Goal: Transaction & Acquisition: Book appointment/travel/reservation

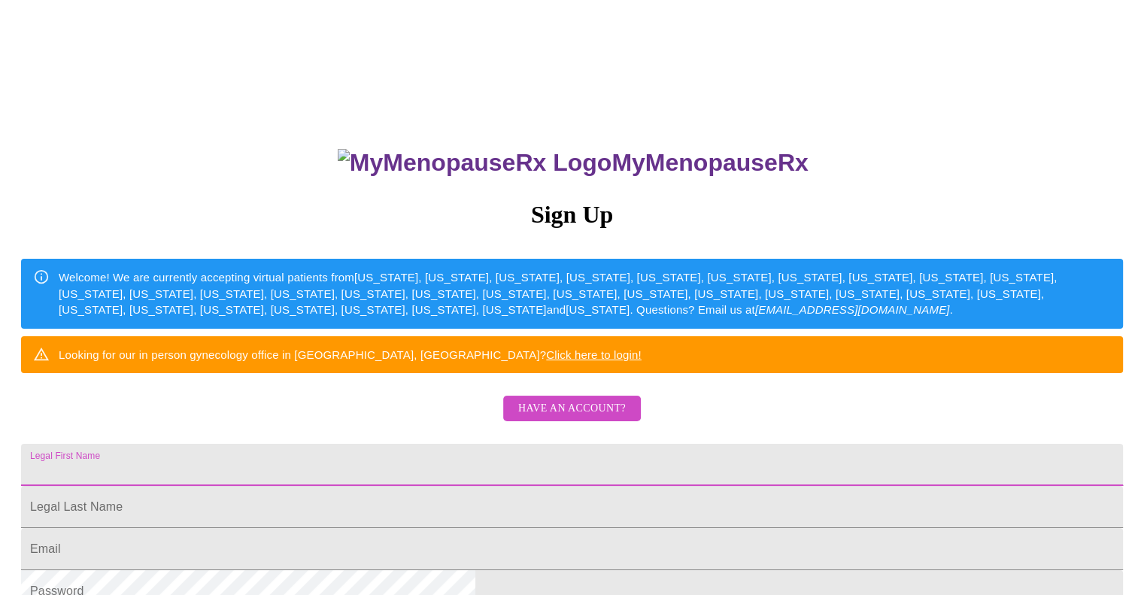
click at [404, 486] on input "Legal First Name" at bounding box center [572, 465] width 1102 height 42
type input "[PERSON_NAME]"
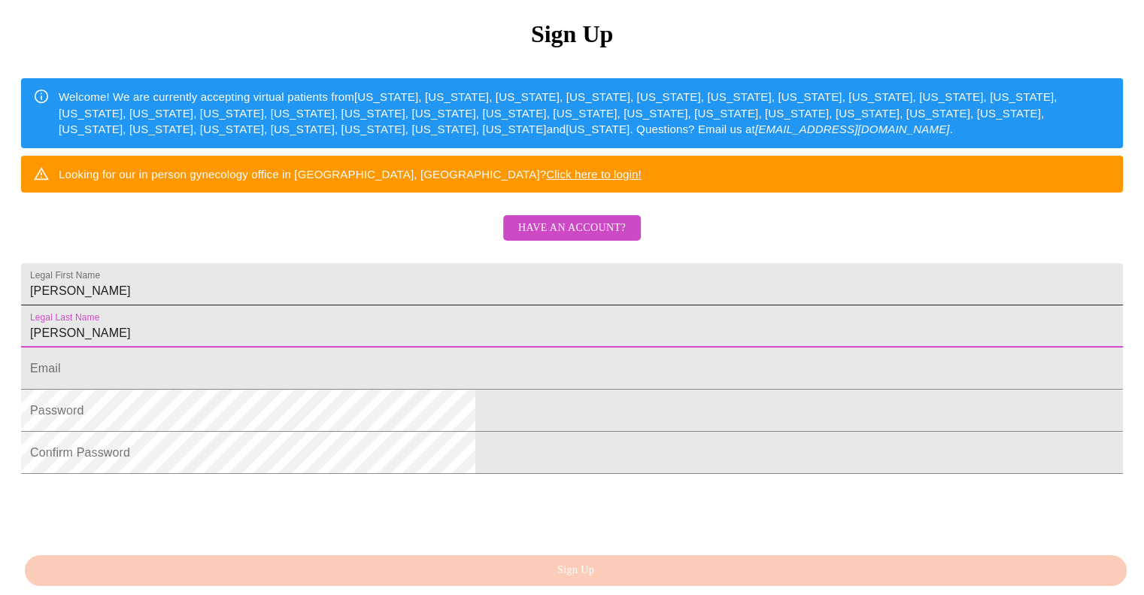
scroll to position [182, 0]
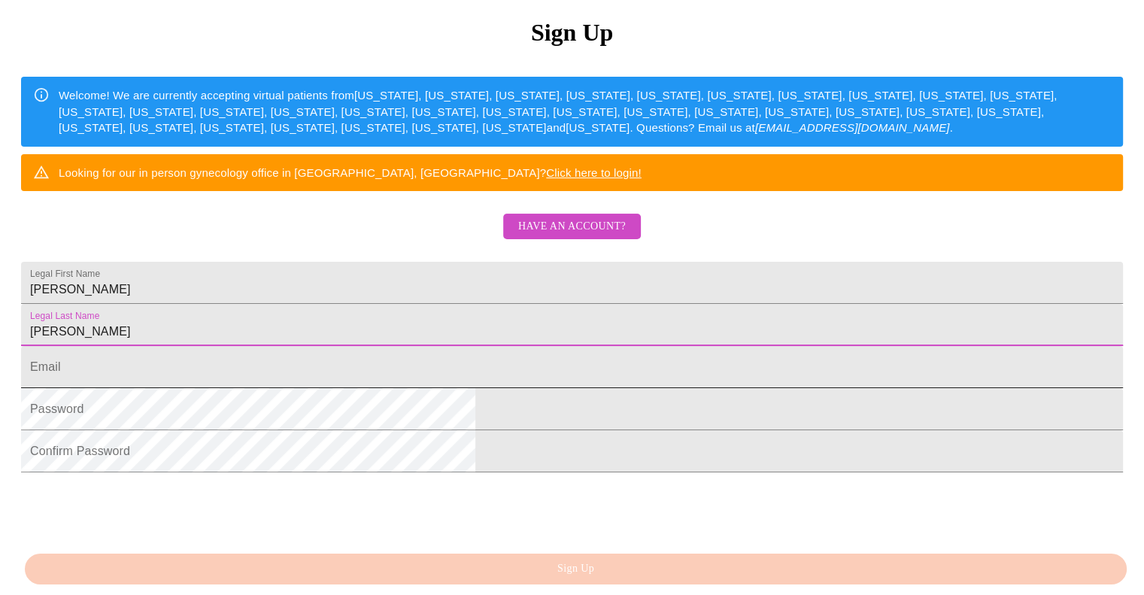
type input "[PERSON_NAME]"
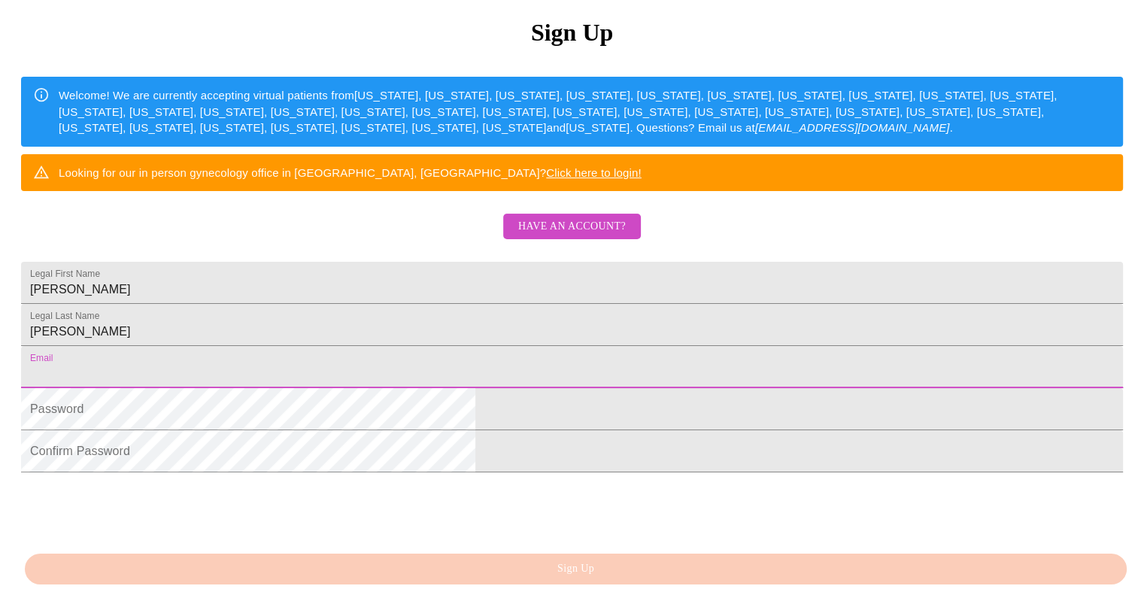
click at [359, 388] on input "Legal First Name" at bounding box center [572, 367] width 1102 height 42
type input "[EMAIL_ADDRESS][DOMAIN_NAME]"
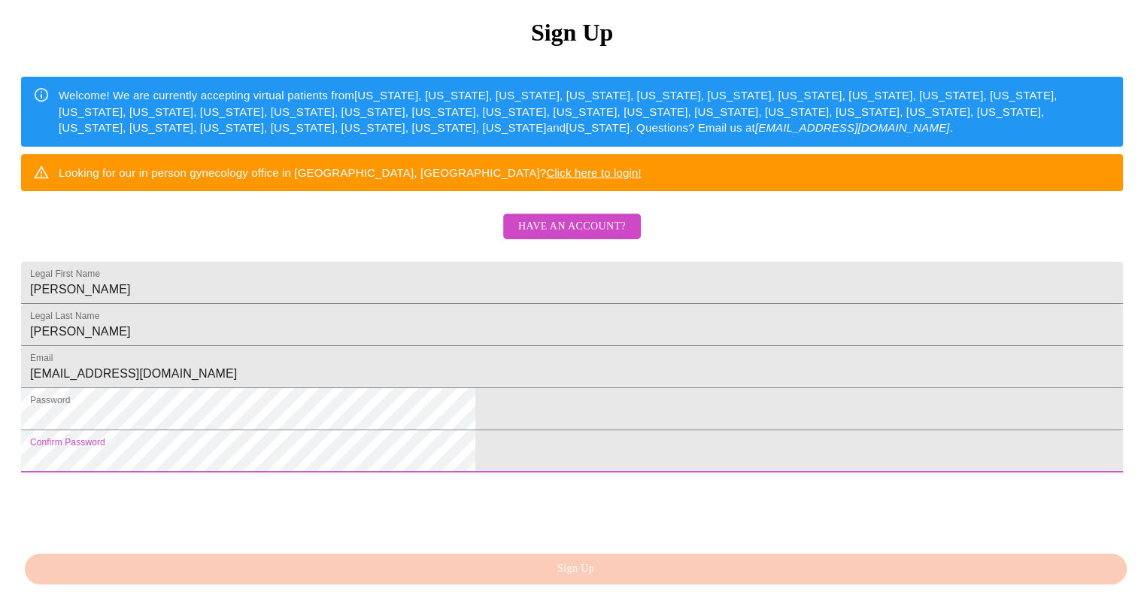
scroll to position [335, 0]
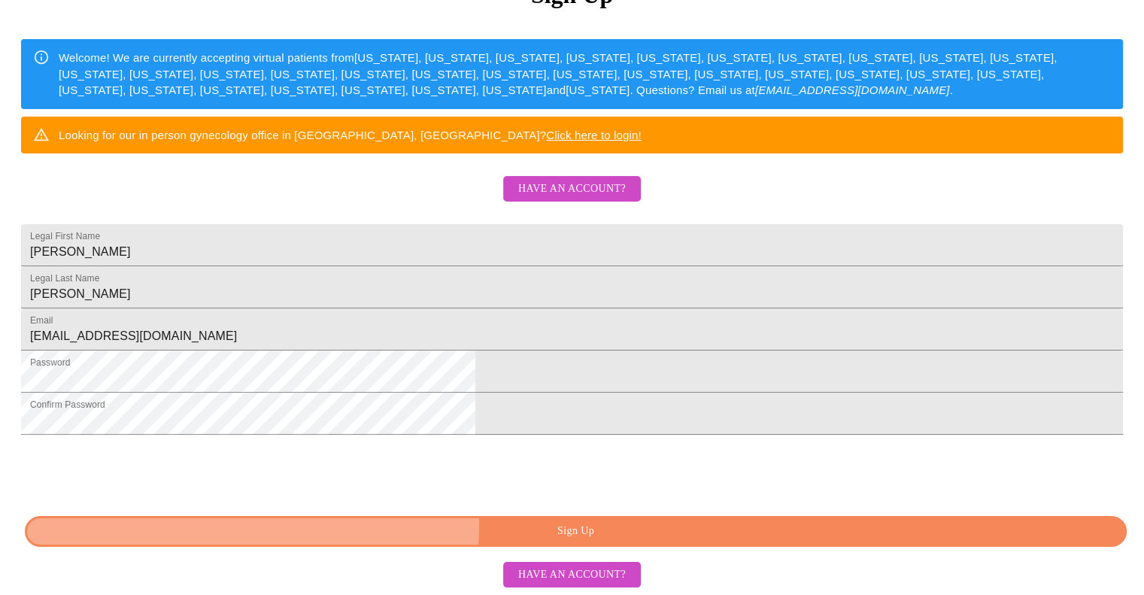
click at [571, 526] on span "Sign Up" at bounding box center [575, 531] width 1067 height 19
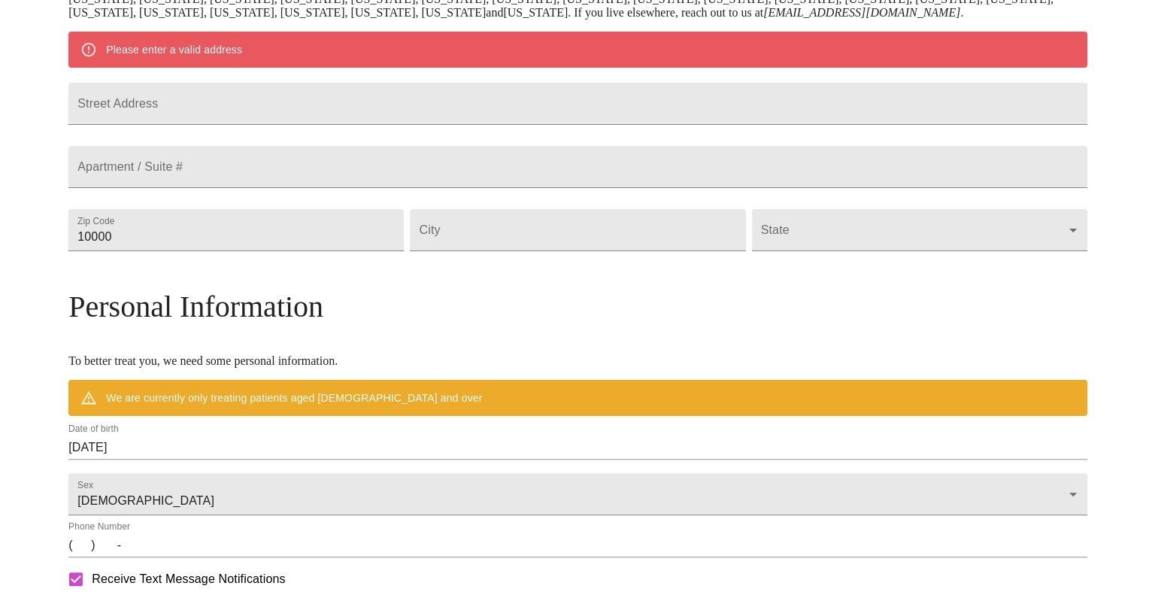
scroll to position [276, 0]
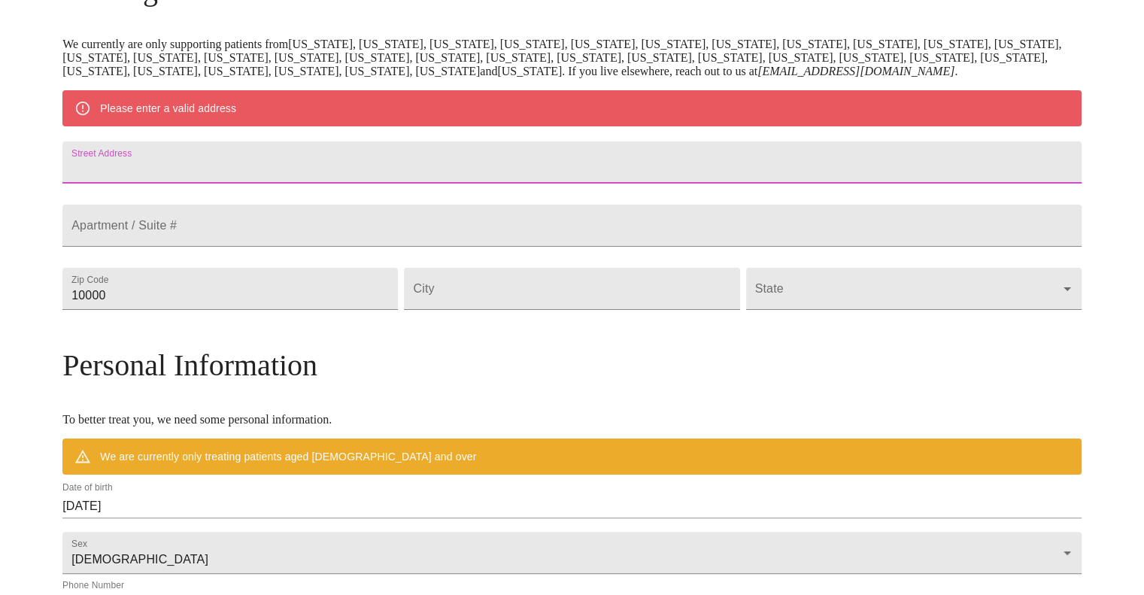
click at [203, 183] on input "Street Address" at bounding box center [571, 162] width 1019 height 42
type input "[STREET_ADDRESS]"
type input "37046"
type input "[GEOGRAPHIC_DATA]"
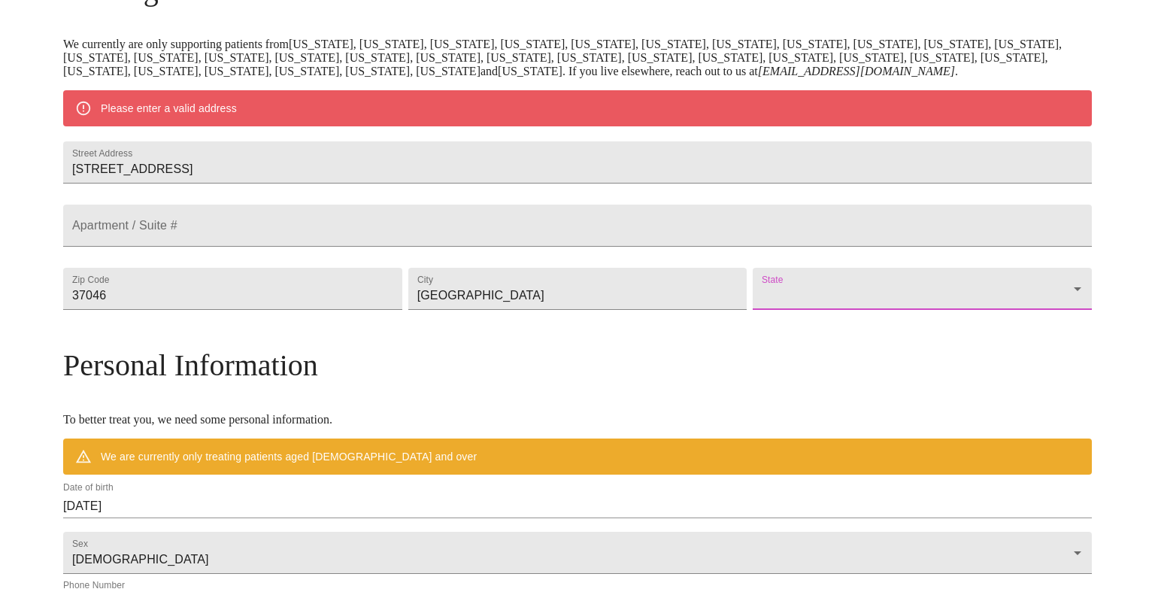
click at [872, 348] on body "MyMenopauseRx Welcome to MyMenopauseRx Since it's your first time here, you'll …" at bounding box center [577, 316] width 1143 height 1172
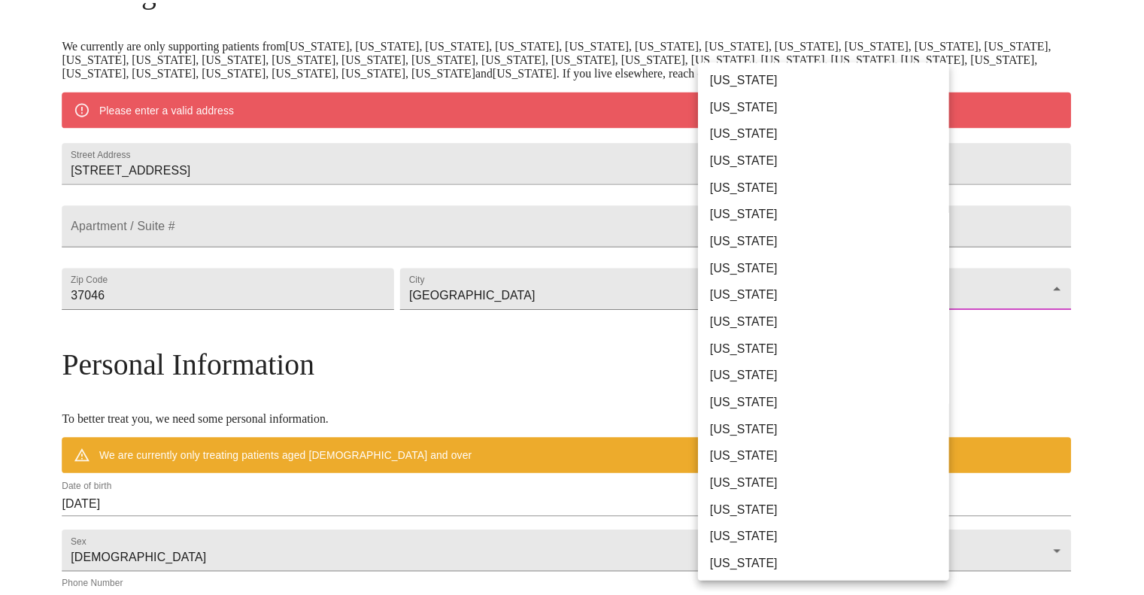
scroll to position [814, 0]
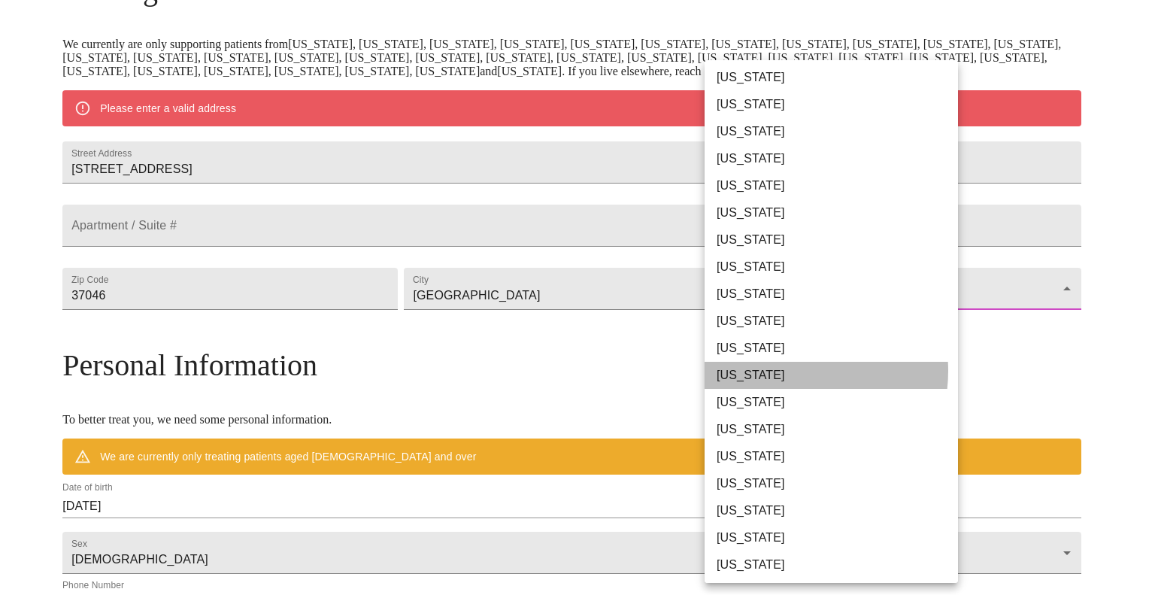
click at [781, 371] on li "[US_STATE]" at bounding box center [837, 375] width 265 height 27
type input "[US_STATE]"
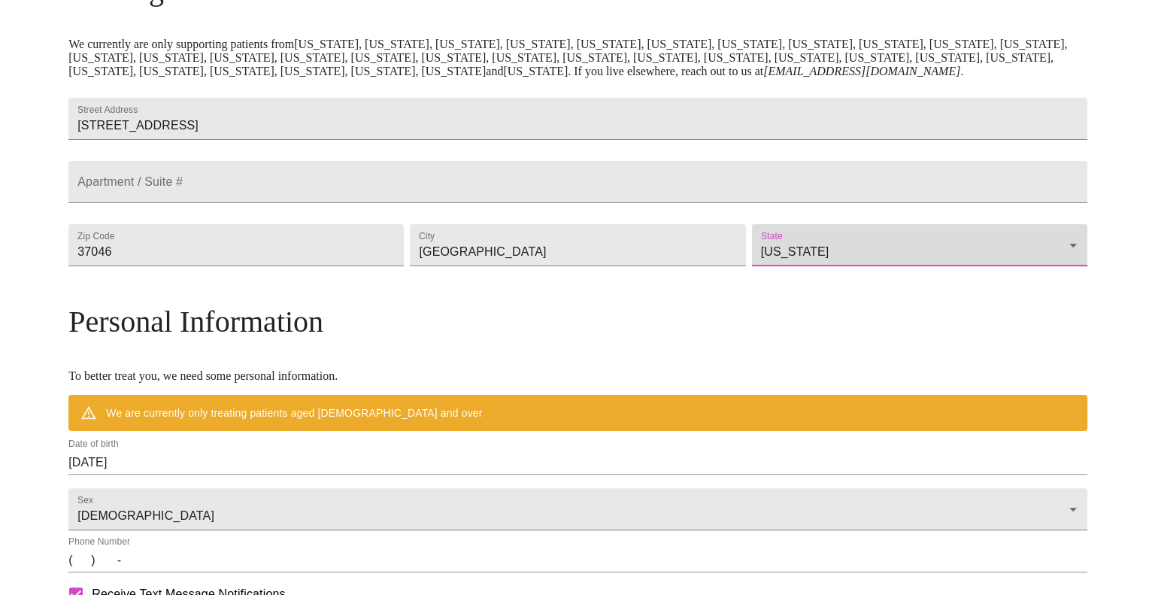
scroll to position [388, 0]
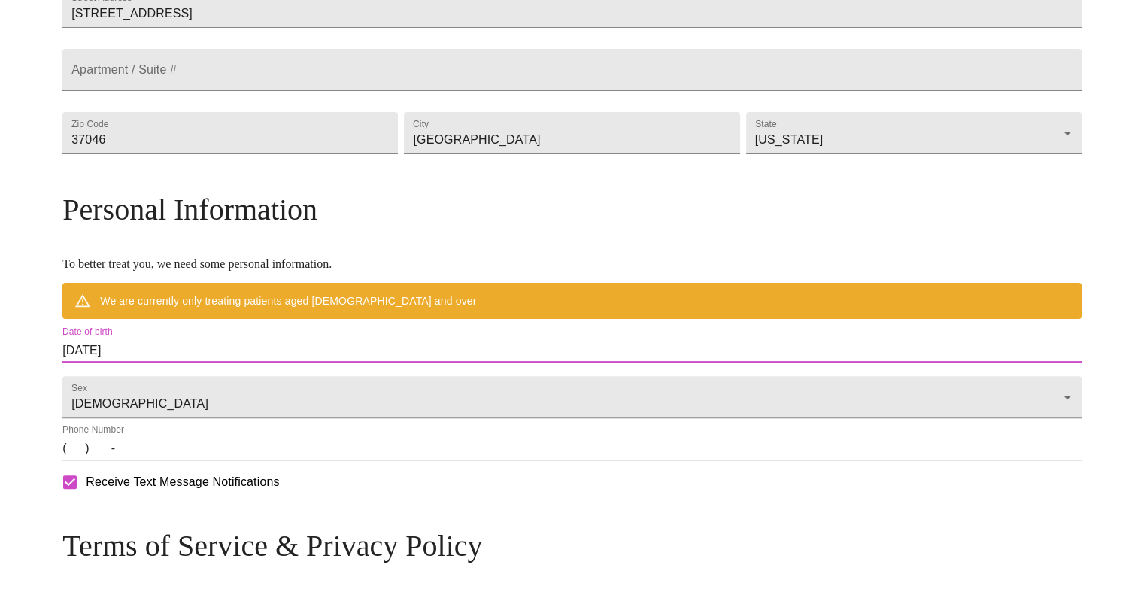
click at [265, 362] on input "[DATE]" at bounding box center [571, 350] width 1019 height 24
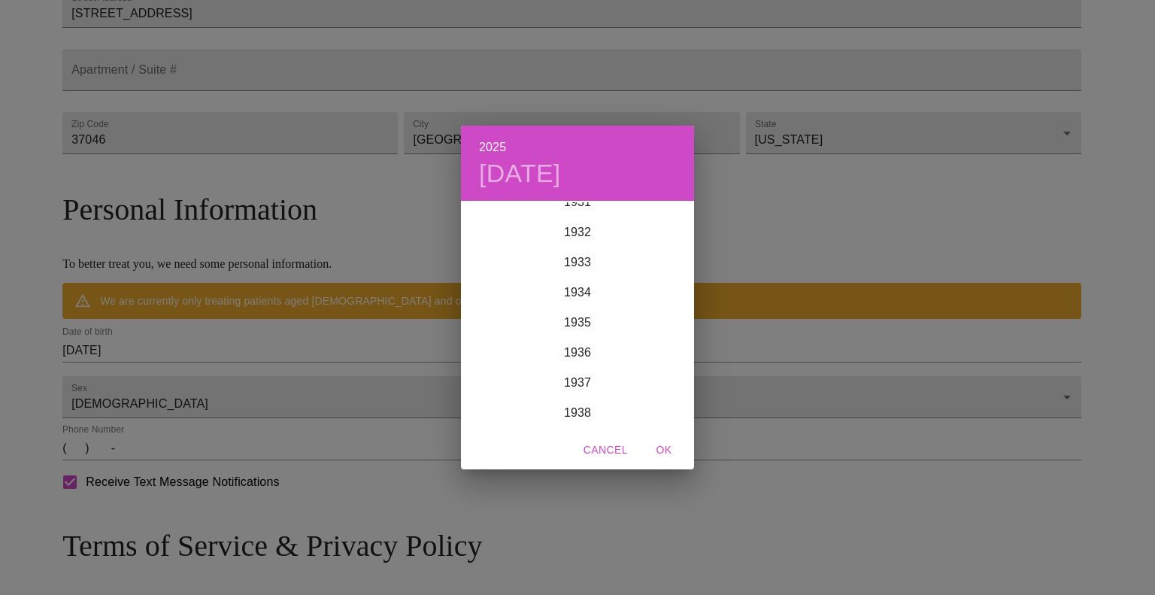
scroll to position [978, 0]
click at [513, 171] on h4 "[DATE]" at bounding box center [520, 174] width 82 height 32
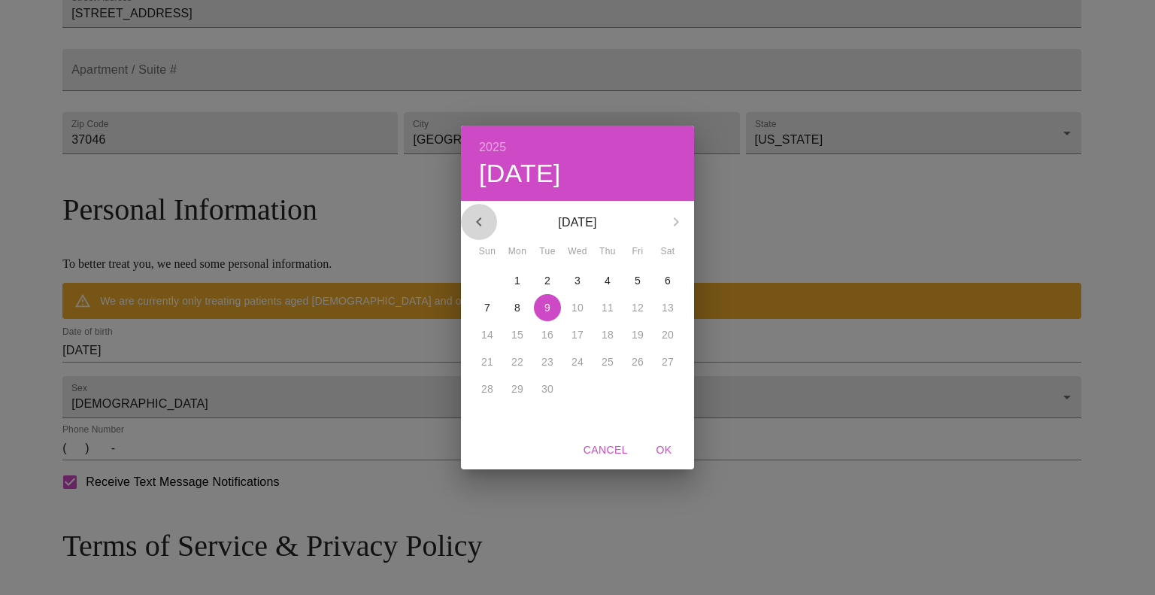
click at [475, 224] on icon "button" at bounding box center [479, 222] width 18 height 18
click at [615, 450] on span "Cancel" at bounding box center [606, 450] width 44 height 19
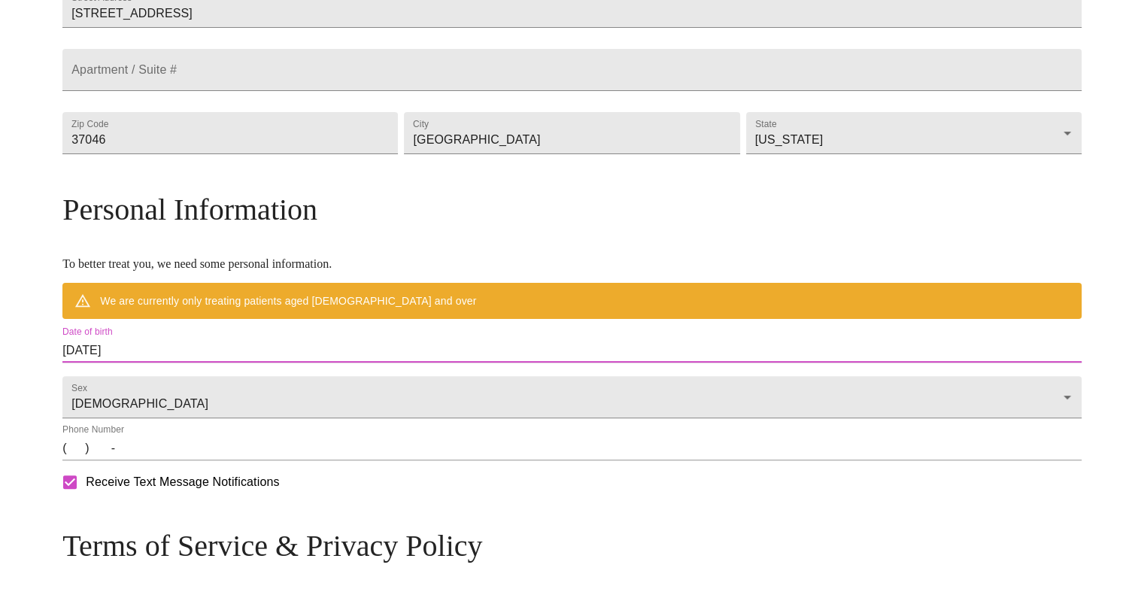
click at [263, 362] on input "[DATE]" at bounding box center [571, 350] width 1019 height 24
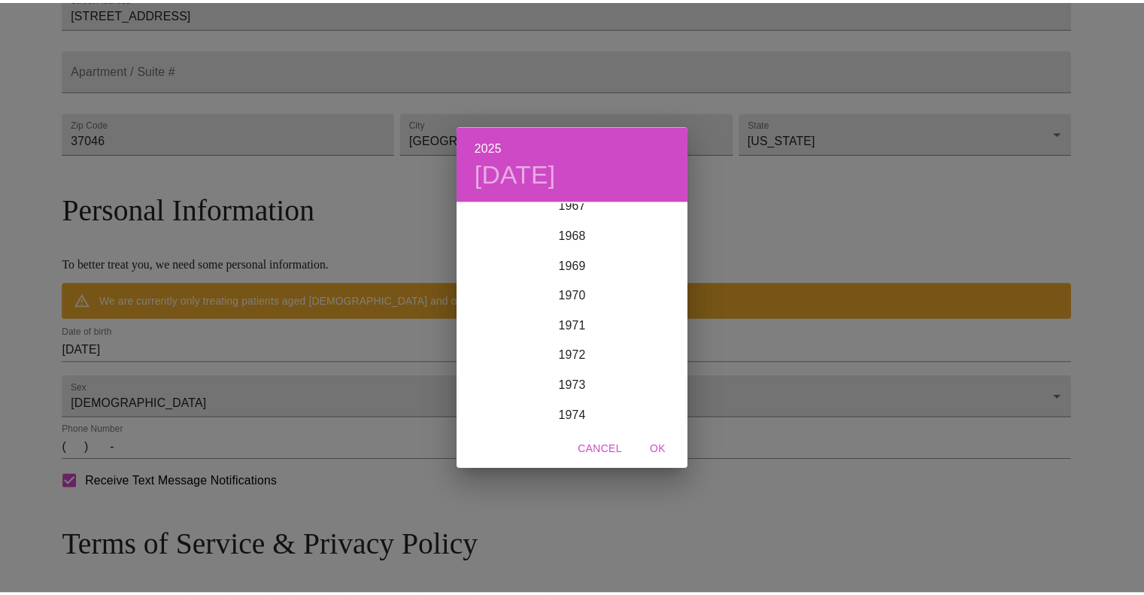
scroll to position [2060, 0]
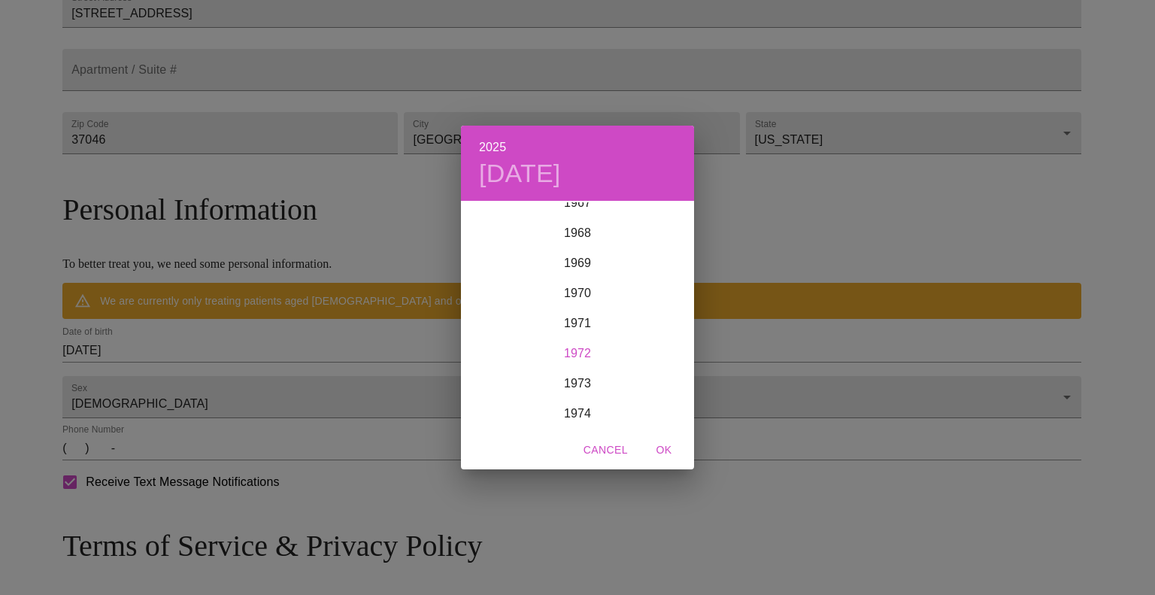
click at [571, 351] on div "1972" at bounding box center [577, 353] width 233 height 30
click at [657, 222] on div "Mar" at bounding box center [655, 230] width 77 height 56
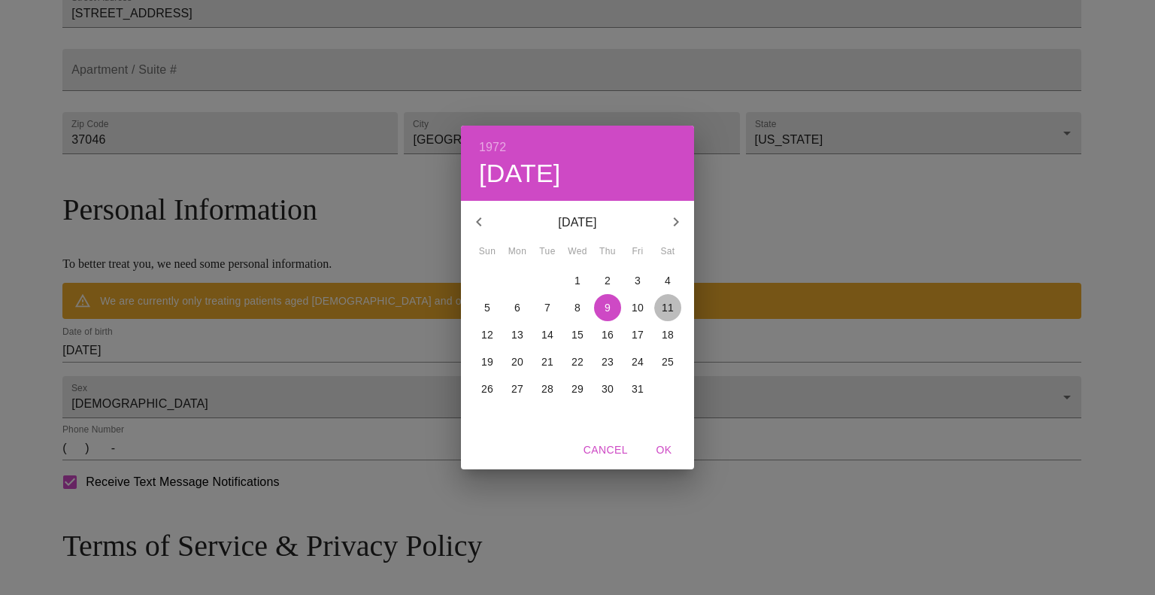
click at [666, 306] on p "11" at bounding box center [668, 307] width 12 height 15
click at [662, 447] on span "OK" at bounding box center [664, 450] width 36 height 19
type input "[DATE]"
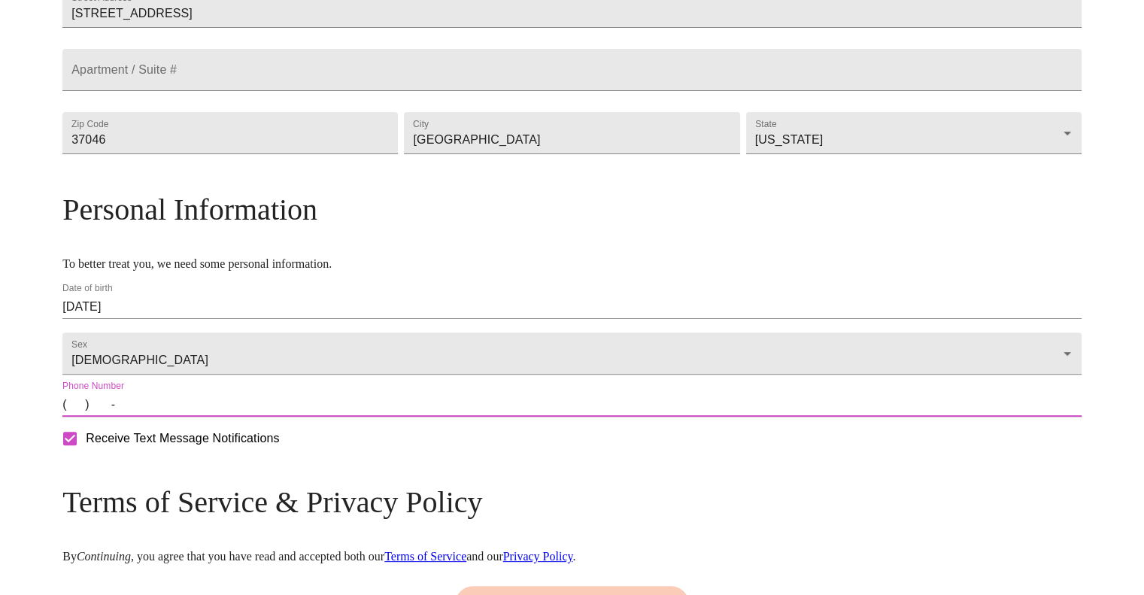
click at [201, 417] on input "(   )    -" at bounding box center [571, 405] width 1019 height 24
type input "[PHONE_NUMBER]"
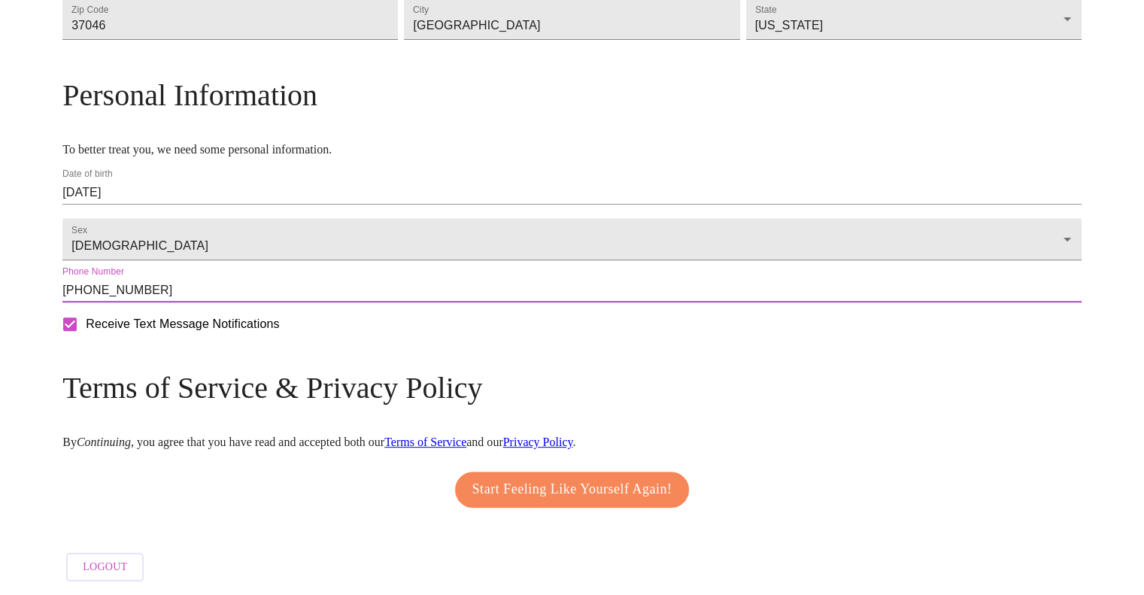
scroll to position [529, 0]
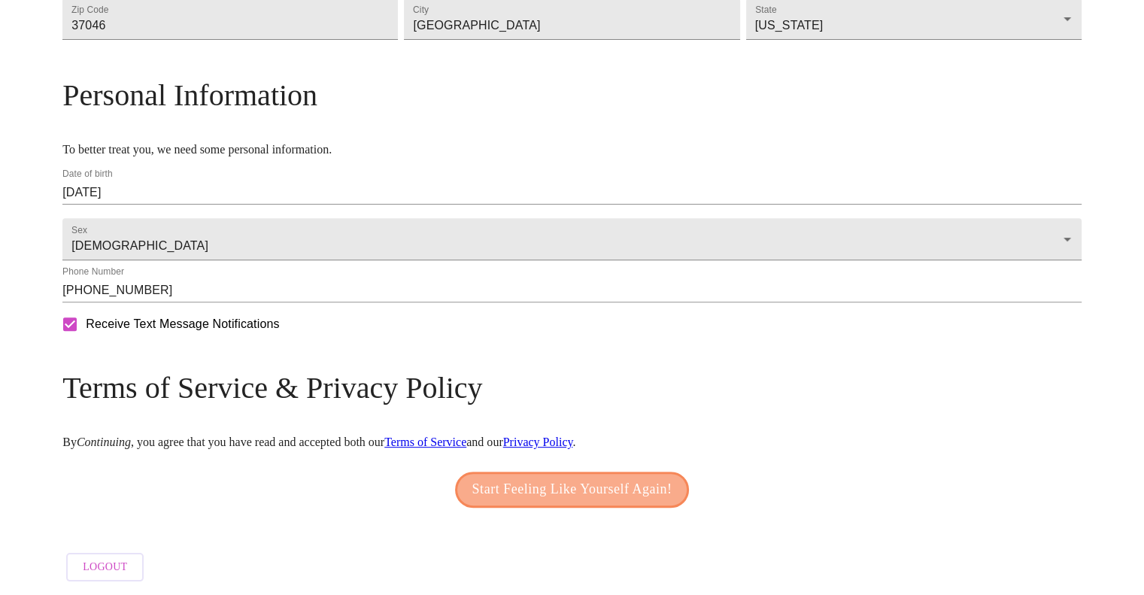
click at [529, 502] on span "Start Feeling Like Yourself Again!" at bounding box center [572, 489] width 200 height 24
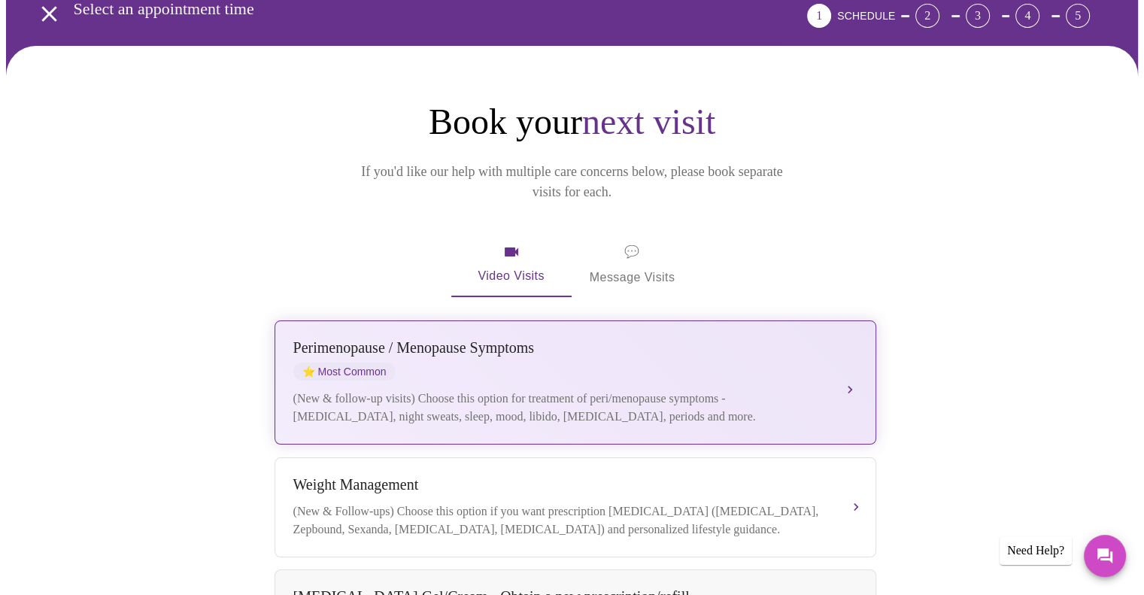
scroll to position [77, 0]
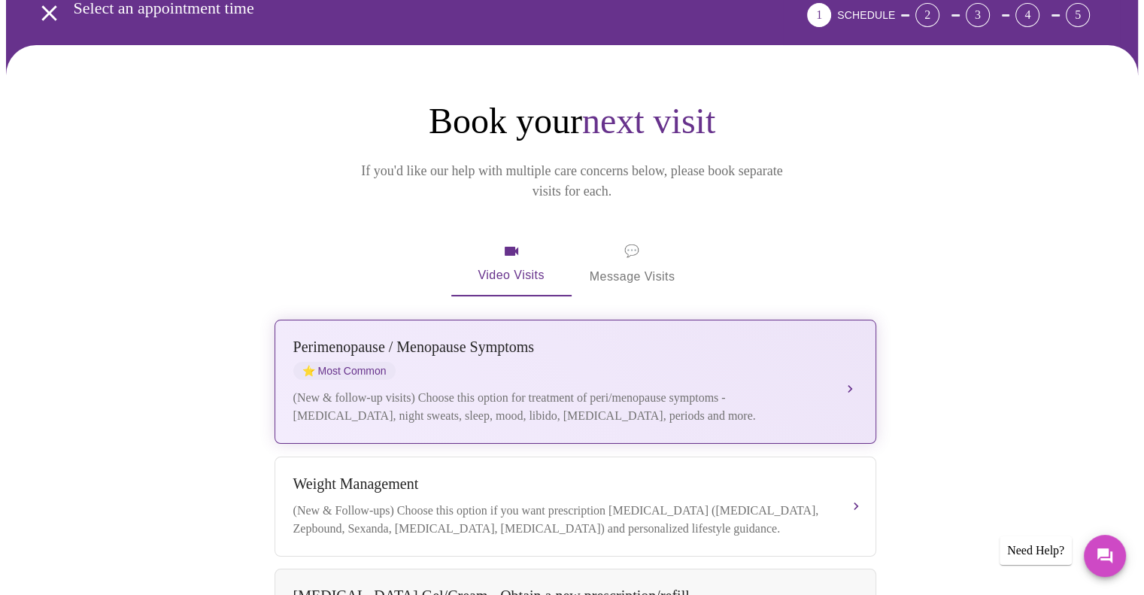
click at [542, 475] on div "Weight Management" at bounding box center [560, 483] width 534 height 17
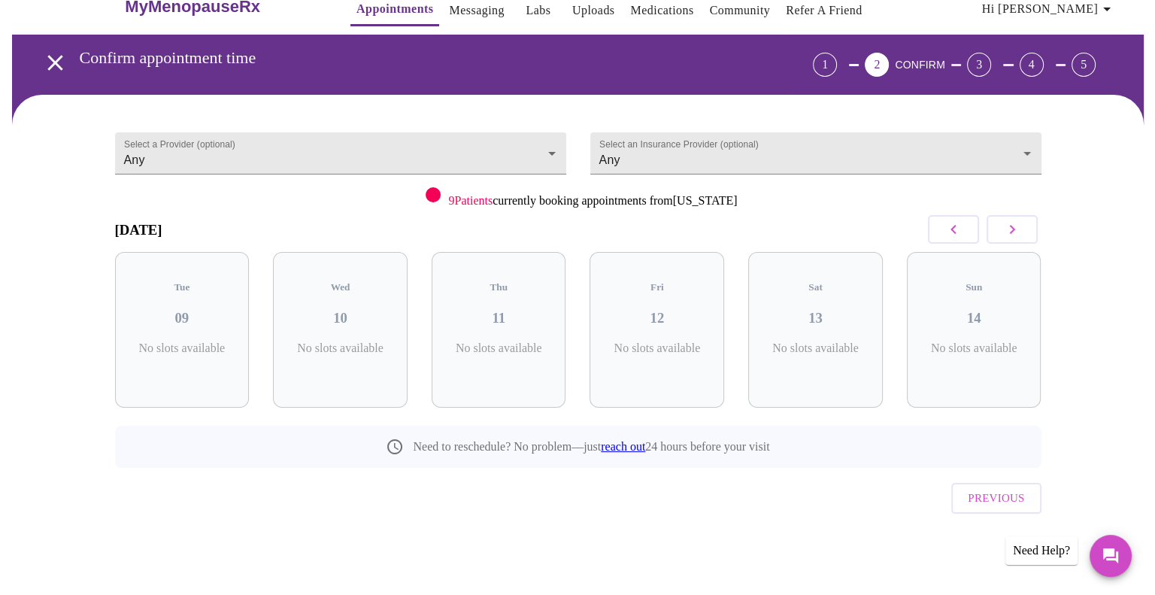
scroll to position [0, 0]
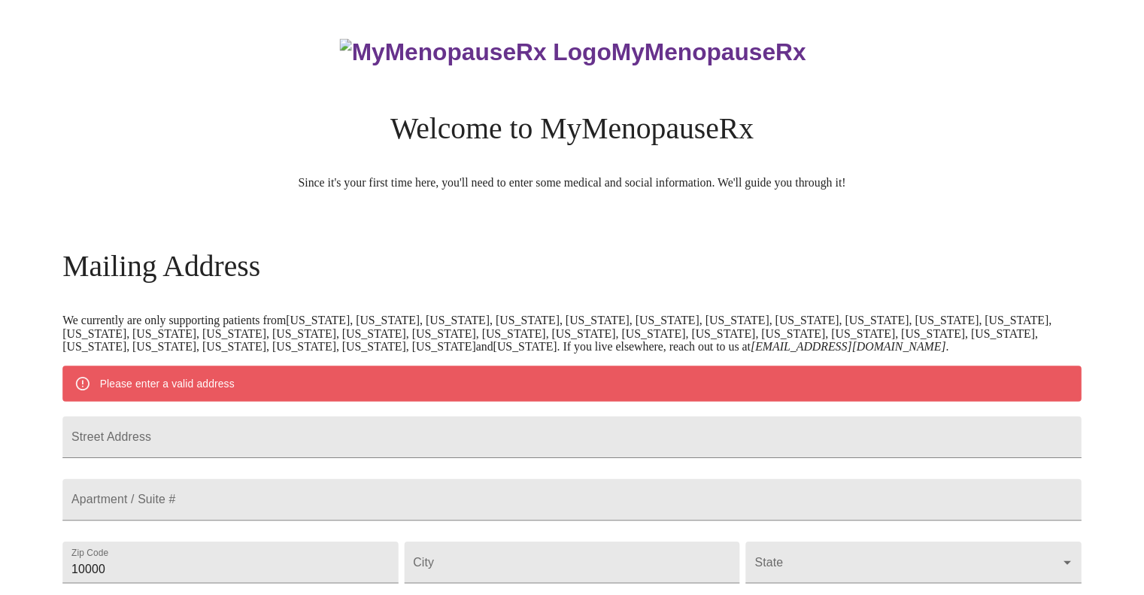
scroll to position [529, 0]
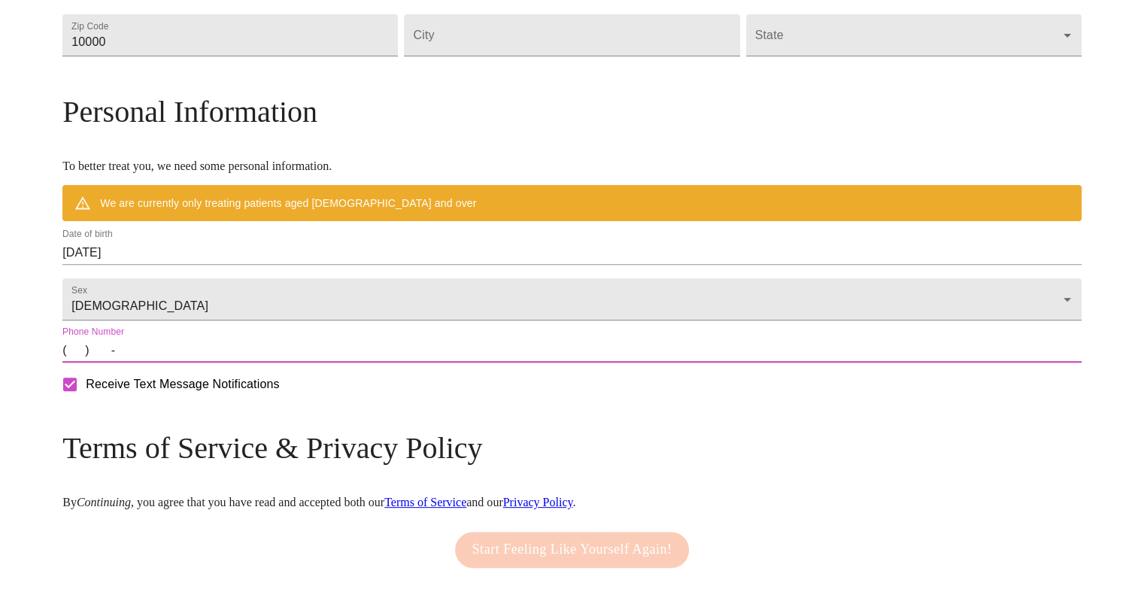
click at [199, 362] on input "(   )    -" at bounding box center [571, 350] width 1019 height 24
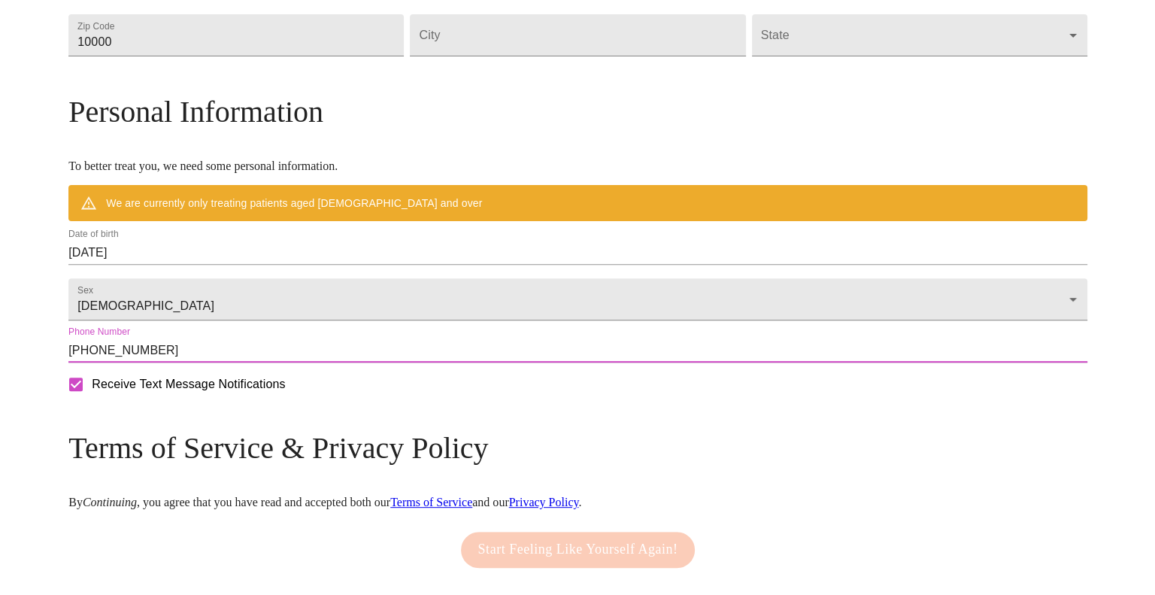
scroll to position [649, 0]
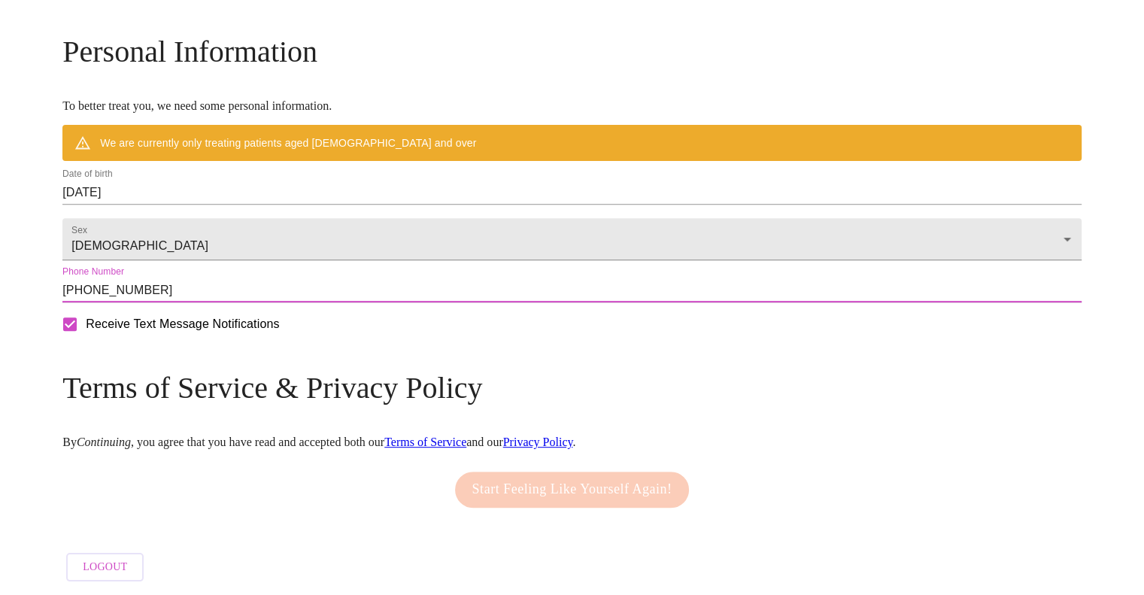
type input "[PHONE_NUMBER]"
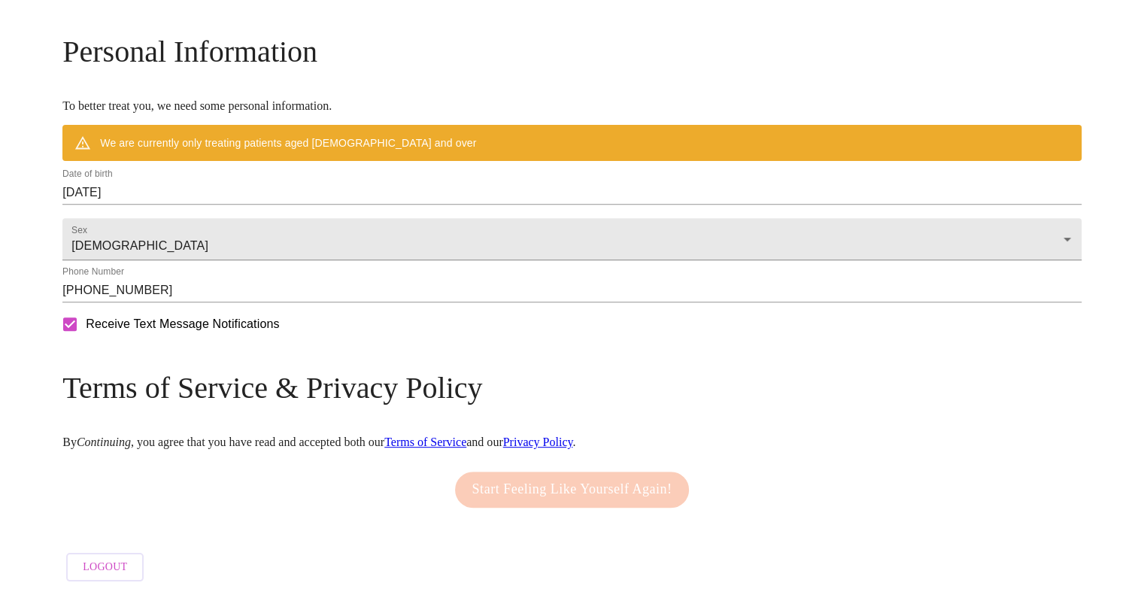
click at [547, 477] on div "Start Feeling Like Yourself Again!" at bounding box center [572, 489] width 242 height 51
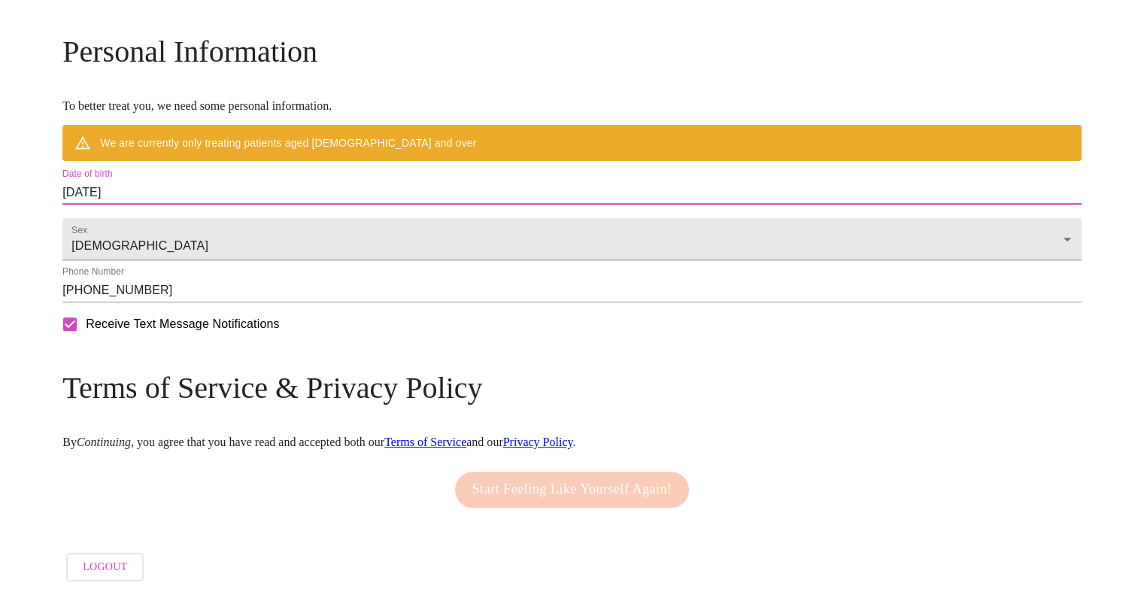
click at [231, 185] on input "[DATE]" at bounding box center [571, 192] width 1019 height 24
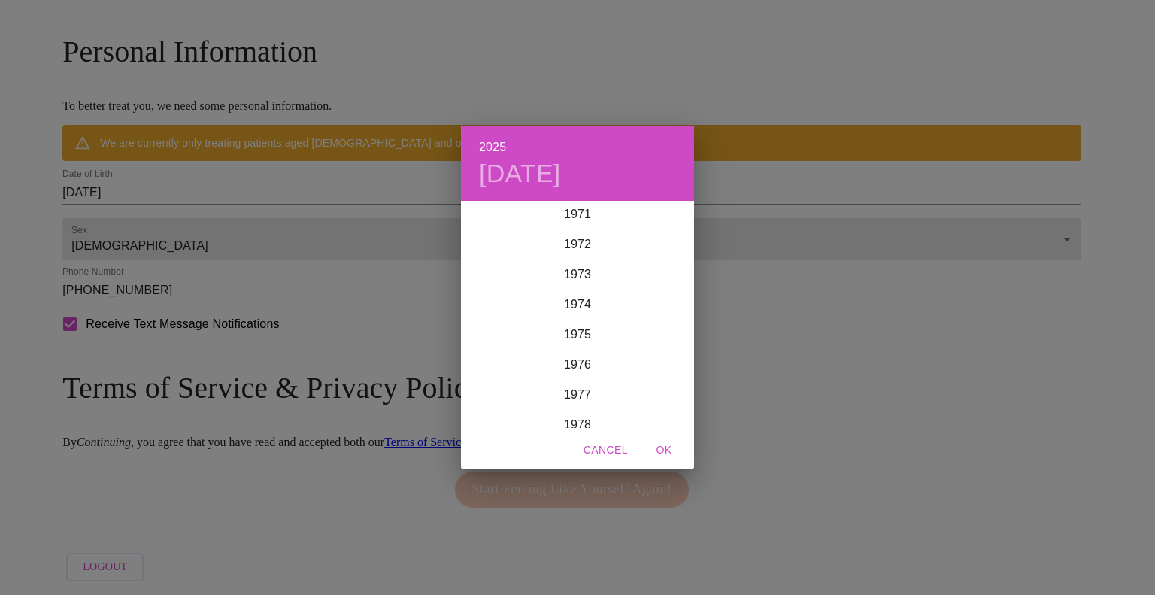
scroll to position [2157, 0]
click at [568, 255] on div "1972" at bounding box center [577, 256] width 233 height 30
click at [645, 240] on div "Mar" at bounding box center [655, 230] width 77 height 56
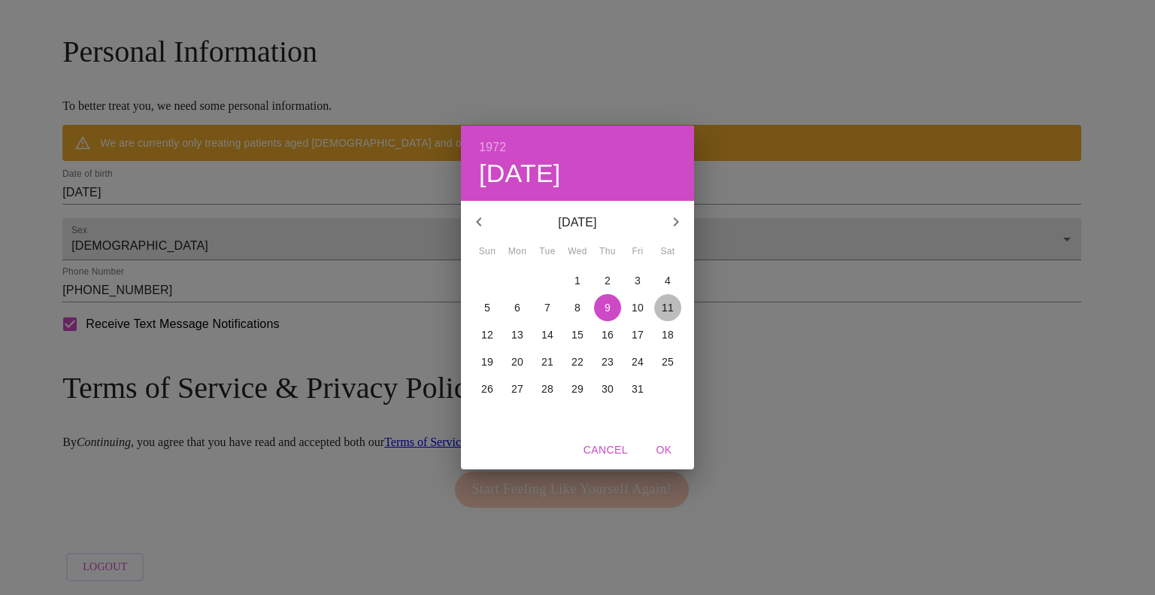
click at [671, 305] on p "11" at bounding box center [668, 307] width 12 height 15
click at [663, 449] on span "OK" at bounding box center [664, 450] width 36 height 19
type input "[DATE]"
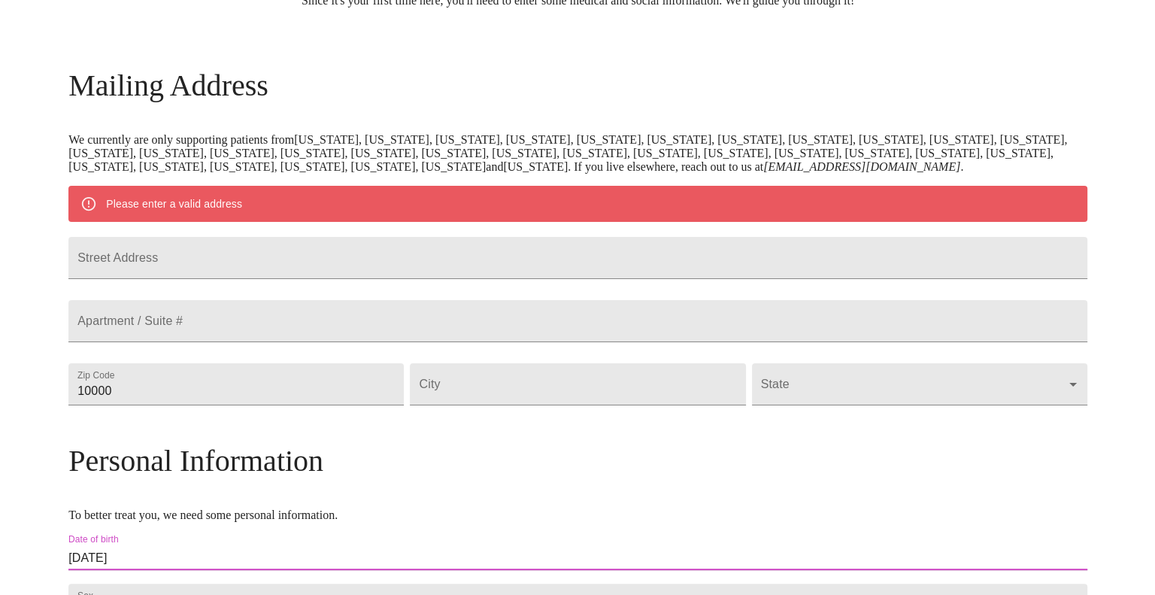
scroll to position [180, 0]
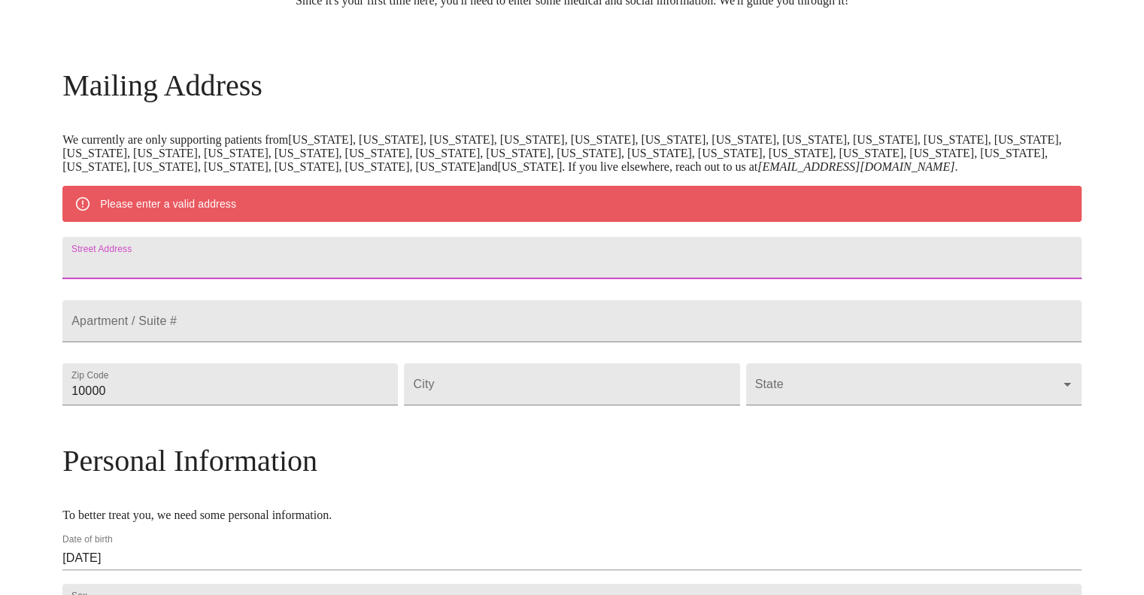
click at [218, 275] on input "Street Address" at bounding box center [571, 258] width 1019 height 42
type input "[STREET_ADDRESS]"
type input "37046"
type input "[GEOGRAPHIC_DATA]"
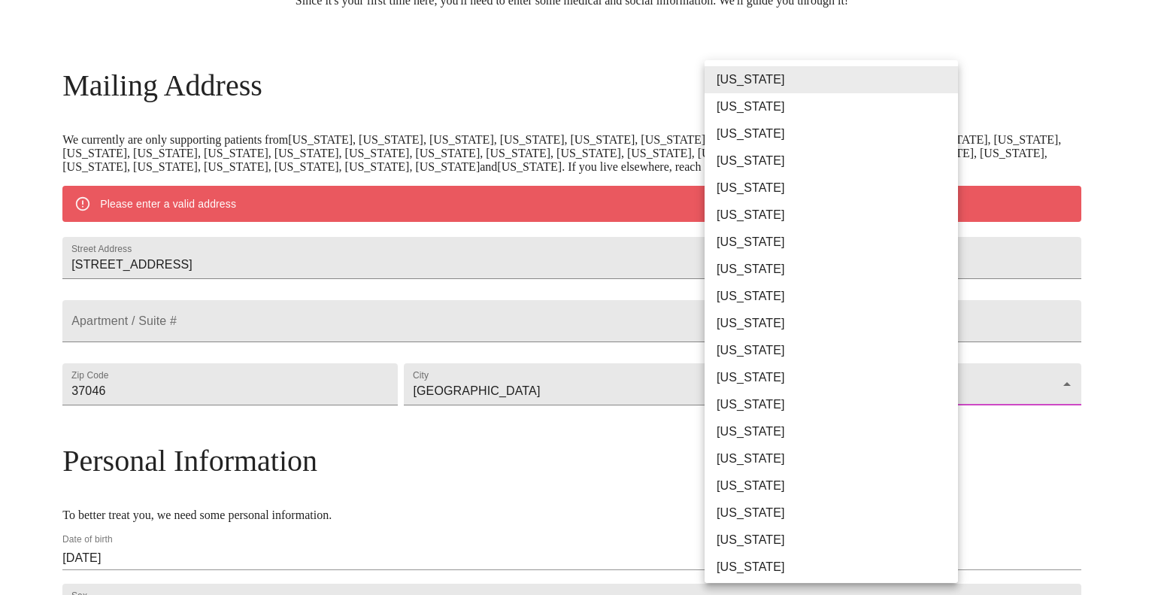
click at [755, 444] on body "MyMenopauseRx Welcome to MyMenopauseRx Since it's your first time here, you'll …" at bounding box center [577, 390] width 1143 height 1129
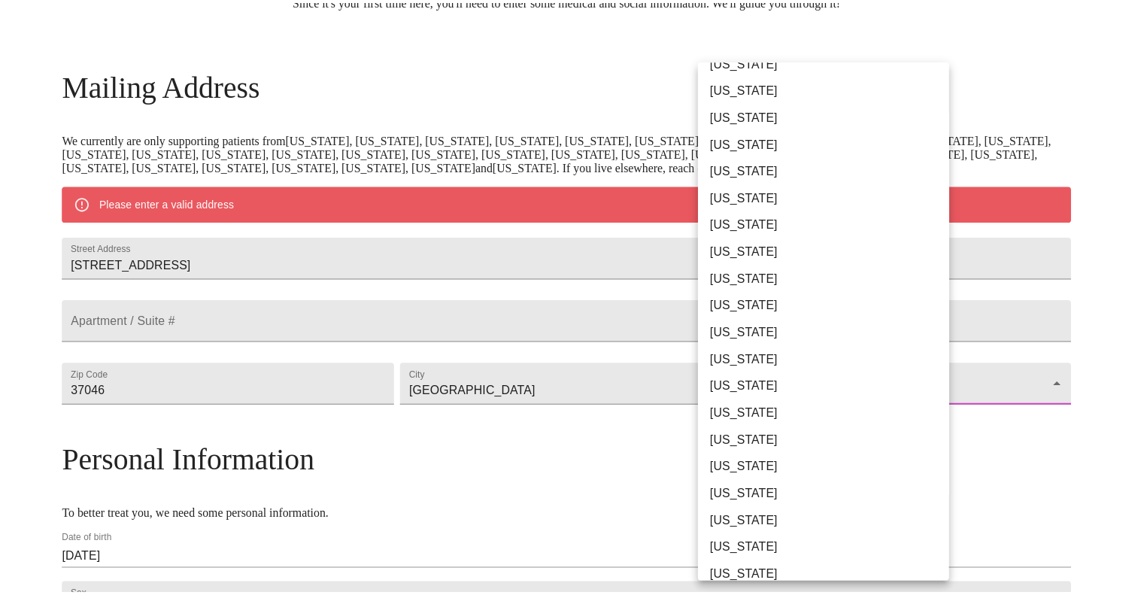
scroll to position [723, 0]
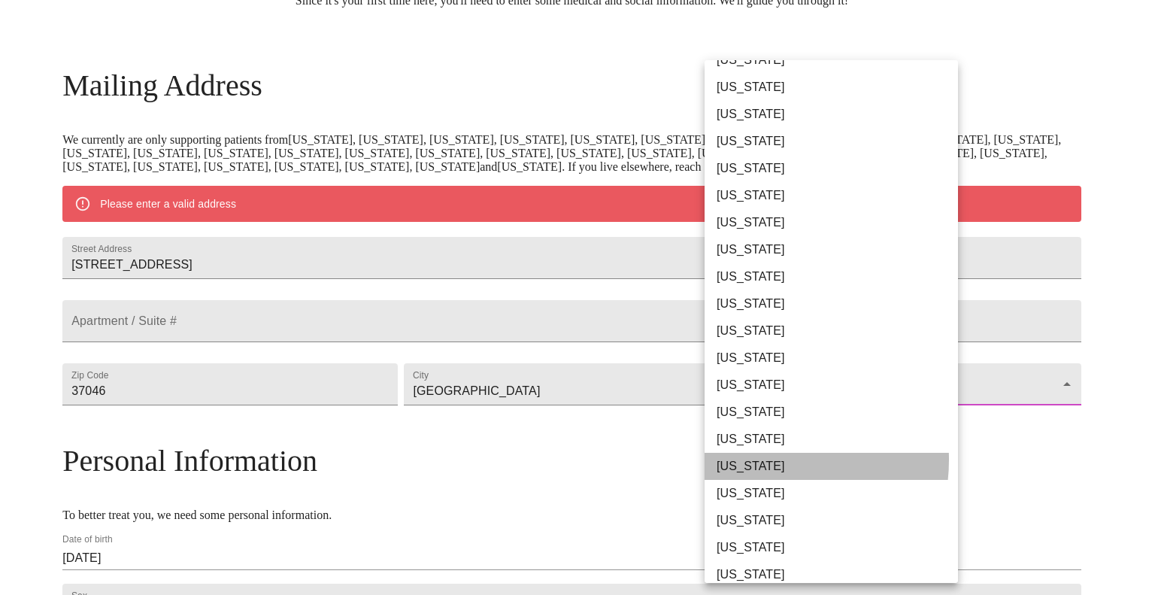
click at [758, 459] on li "[US_STATE]" at bounding box center [837, 466] width 265 height 27
type input "[US_STATE]"
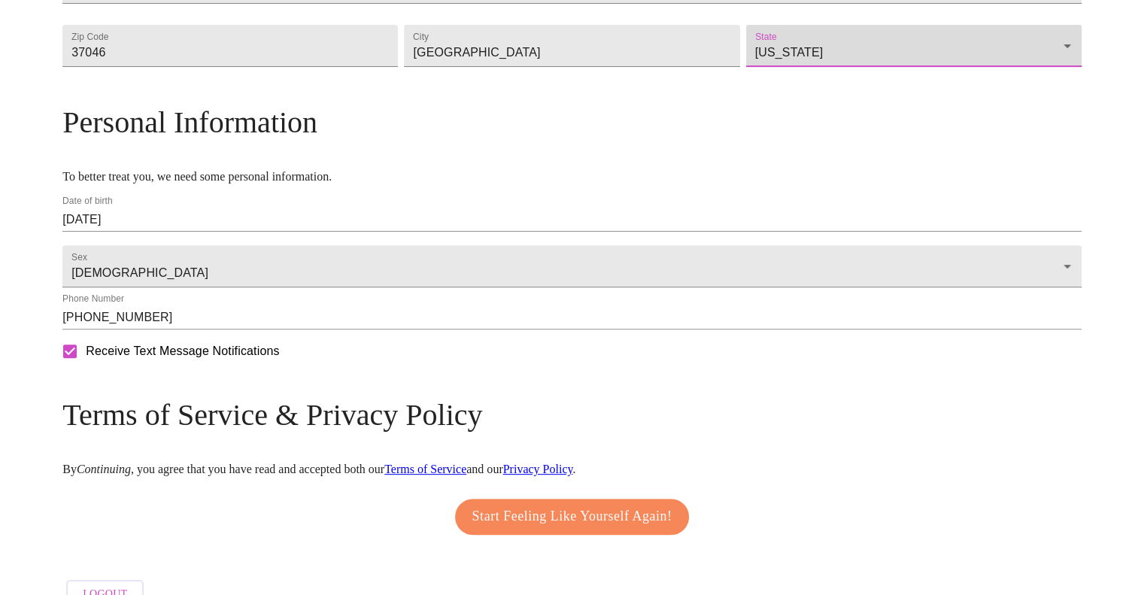
scroll to position [477, 0]
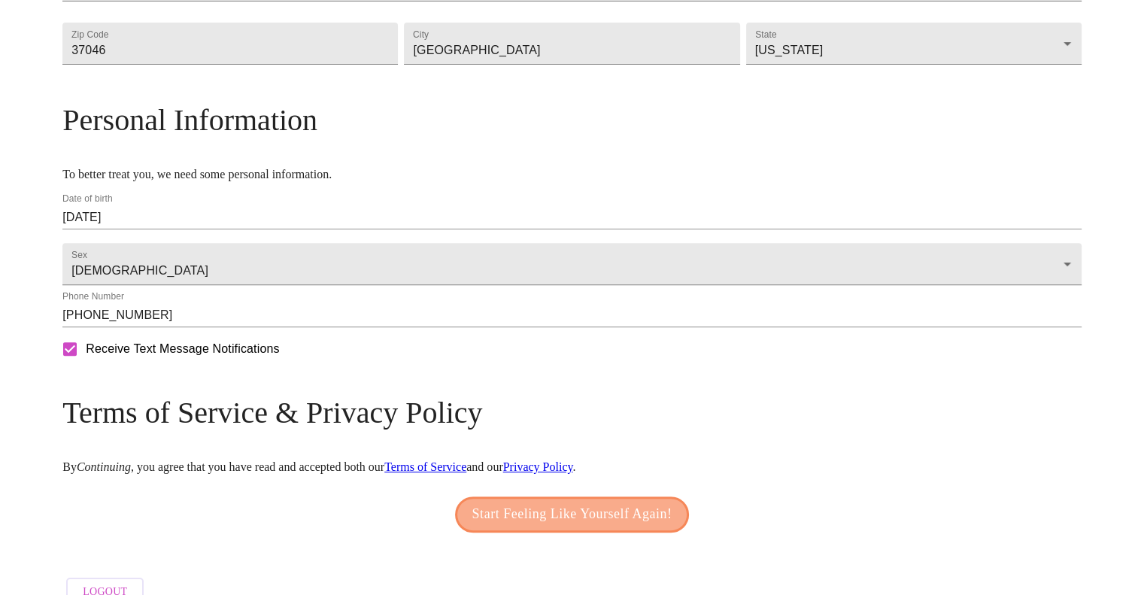
click at [565, 526] on span "Start Feeling Like Yourself Again!" at bounding box center [572, 514] width 200 height 24
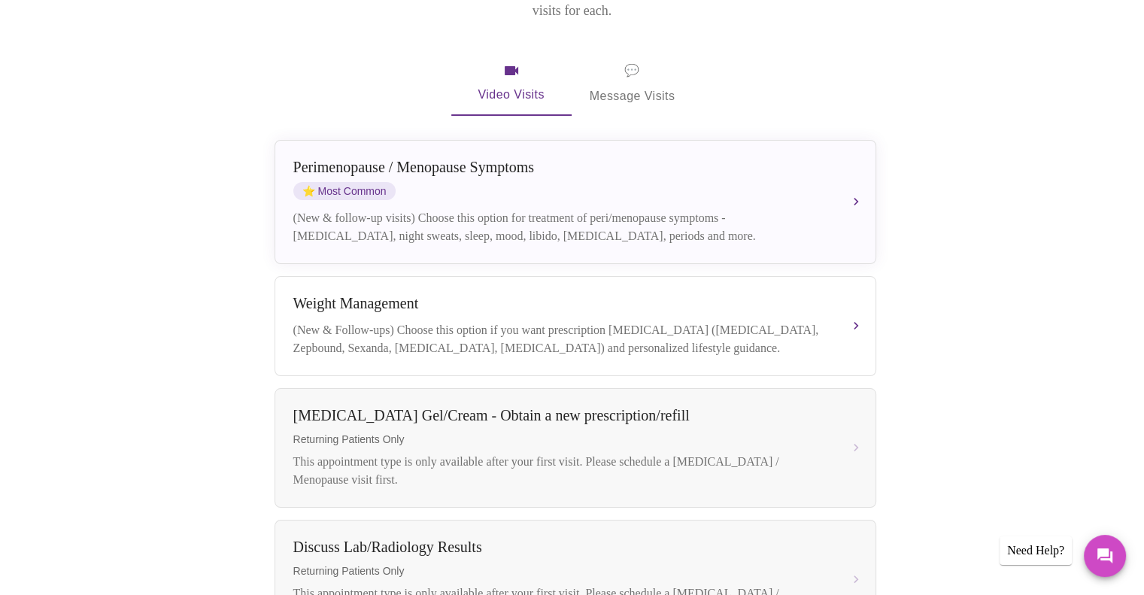
scroll to position [273, 0]
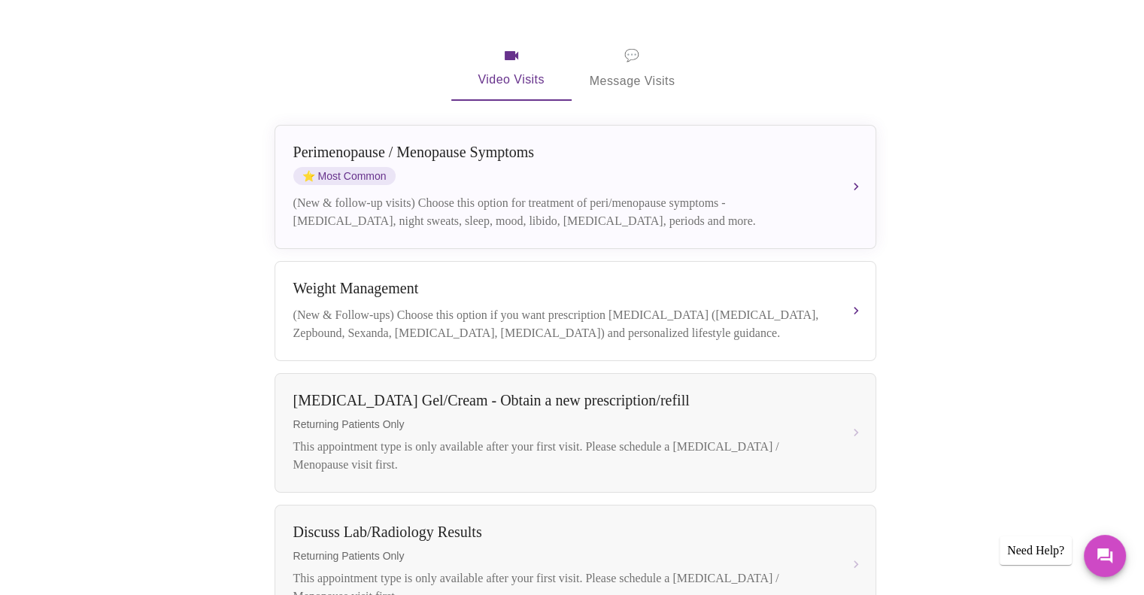
click at [117, 365] on div "Book your next visit If you'd like our help with multiple care concerns below, …" at bounding box center [572, 439] width 963 height 1070
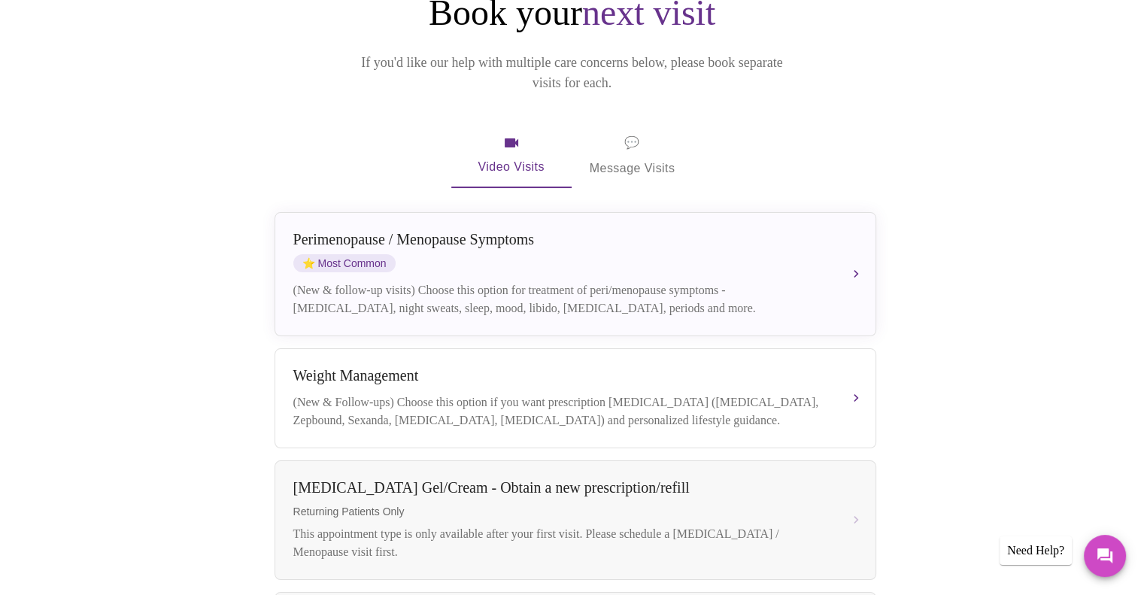
scroll to position [185, 0]
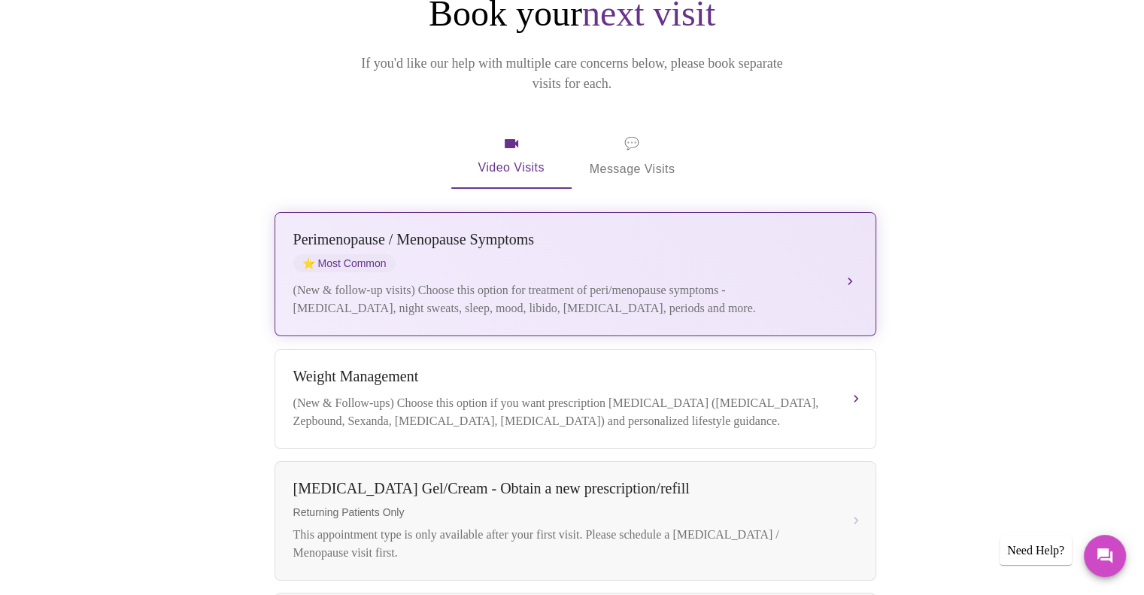
click at [433, 281] on div "(New & follow-up visits) Choose this option for treatment of peri/menopause sym…" at bounding box center [560, 299] width 534 height 36
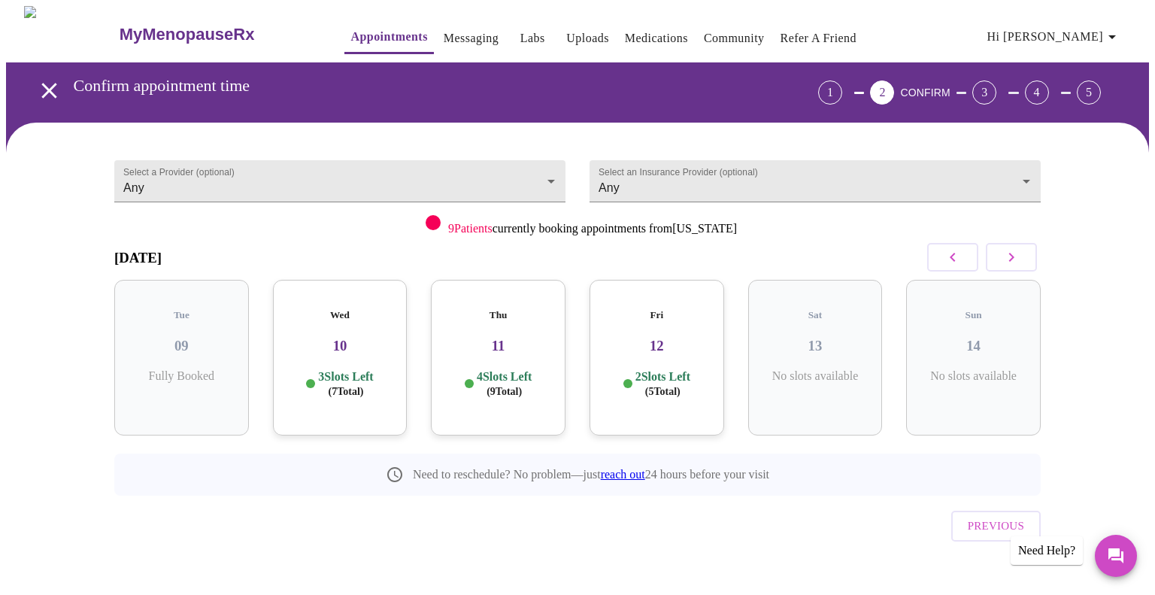
click at [352, 338] on h3 "10" at bounding box center [340, 346] width 111 height 17
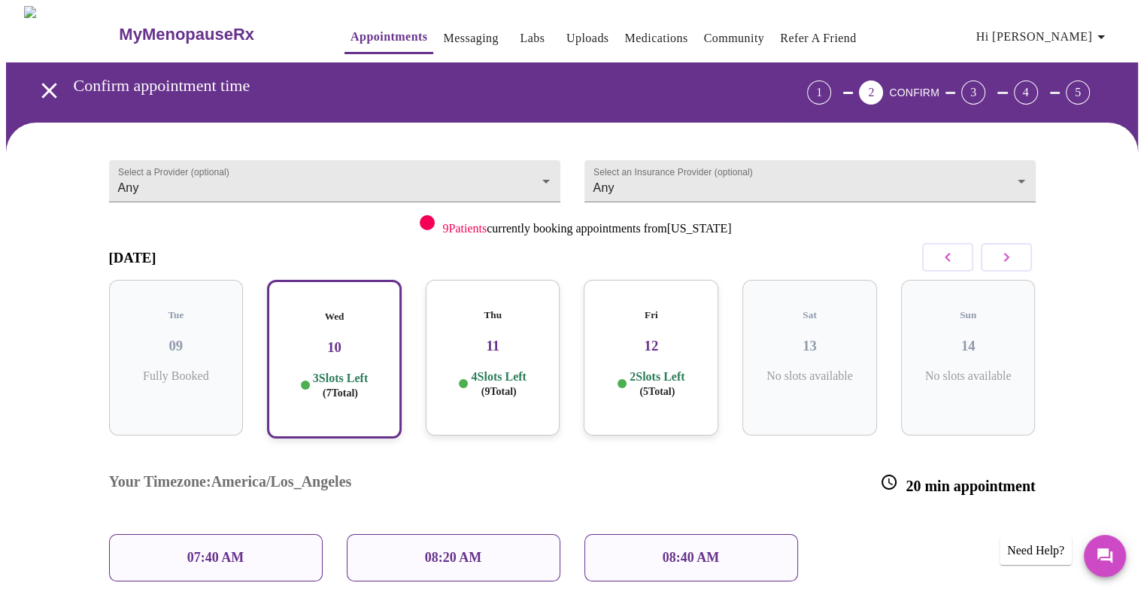
click at [208, 550] on p "07:40 AM" at bounding box center [215, 558] width 57 height 16
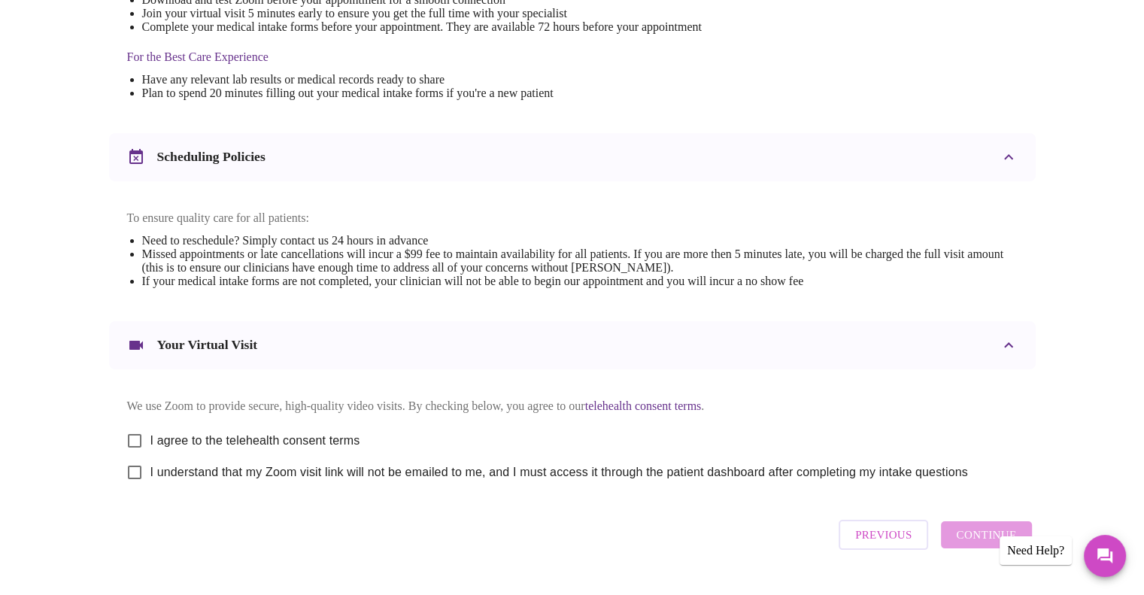
scroll to position [444, 0]
click at [132, 450] on input "I agree to the telehealth consent terms" at bounding box center [135, 440] width 32 height 32
checkbox input "true"
click at [136, 487] on input "I understand that my Zoom visit link will not be emailed to me, and I must acce…" at bounding box center [135, 472] width 32 height 32
checkbox input "true"
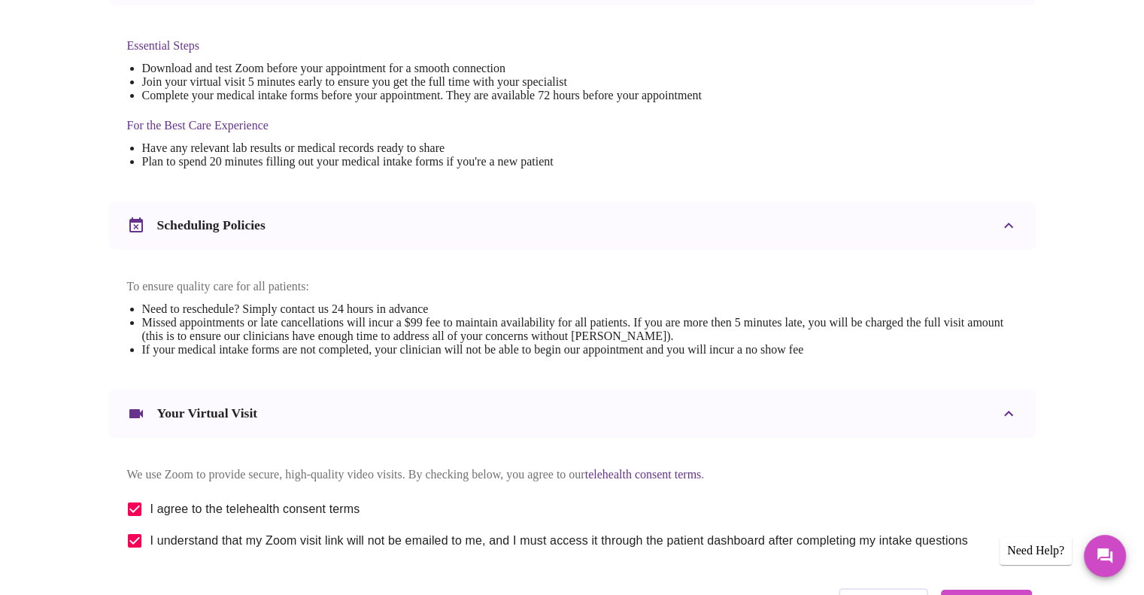
scroll to position [494, 0]
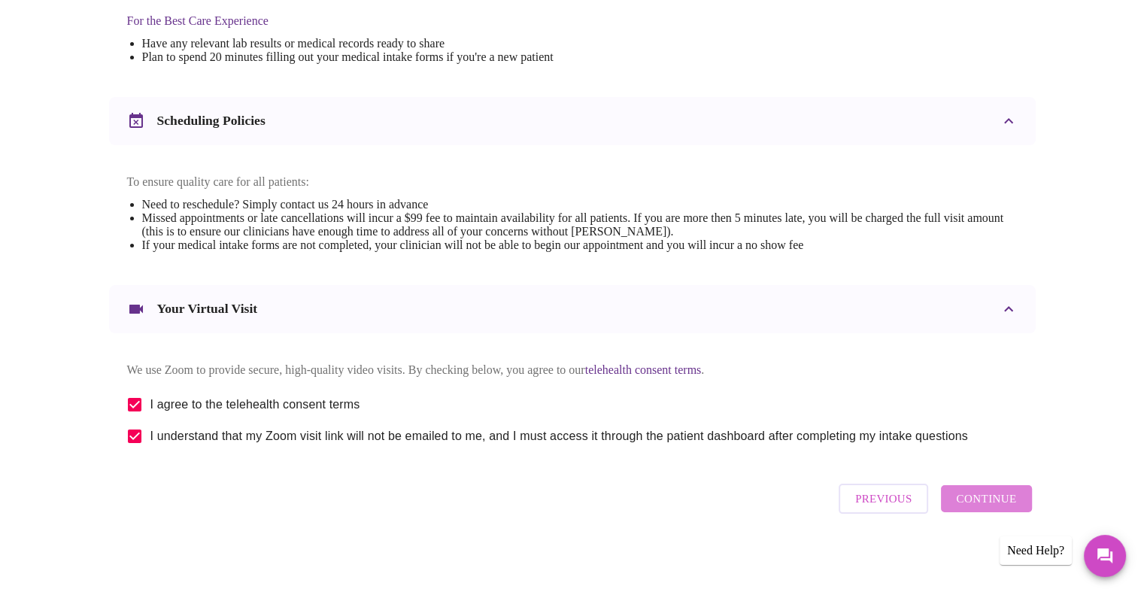
click at [1008, 496] on span "Continue" at bounding box center [986, 499] width 60 height 20
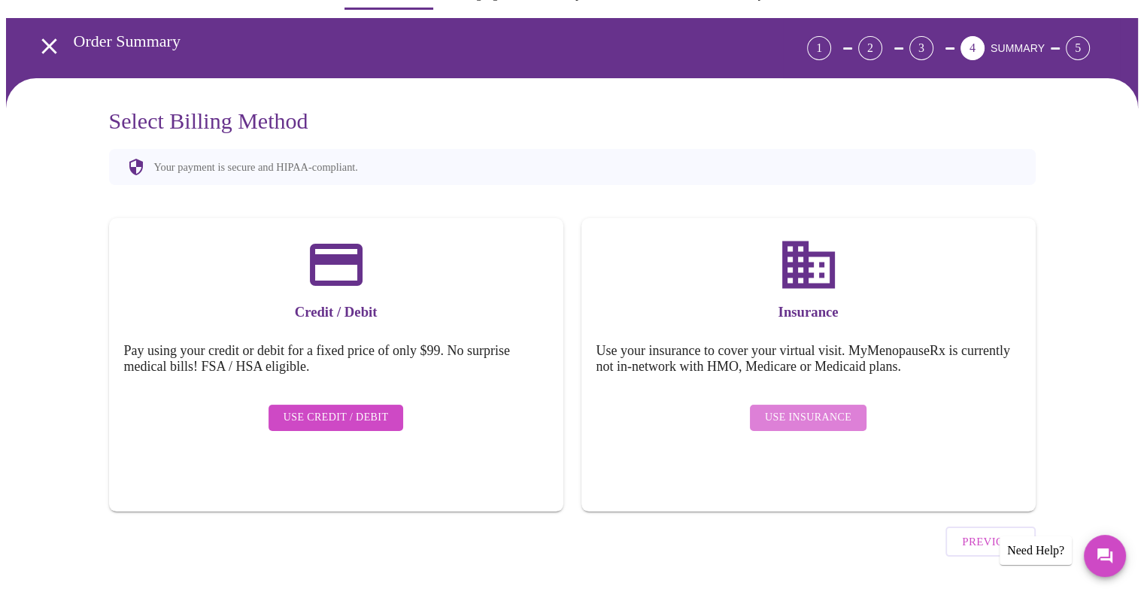
click at [811, 408] on span "Use Insurance" at bounding box center [808, 417] width 86 height 19
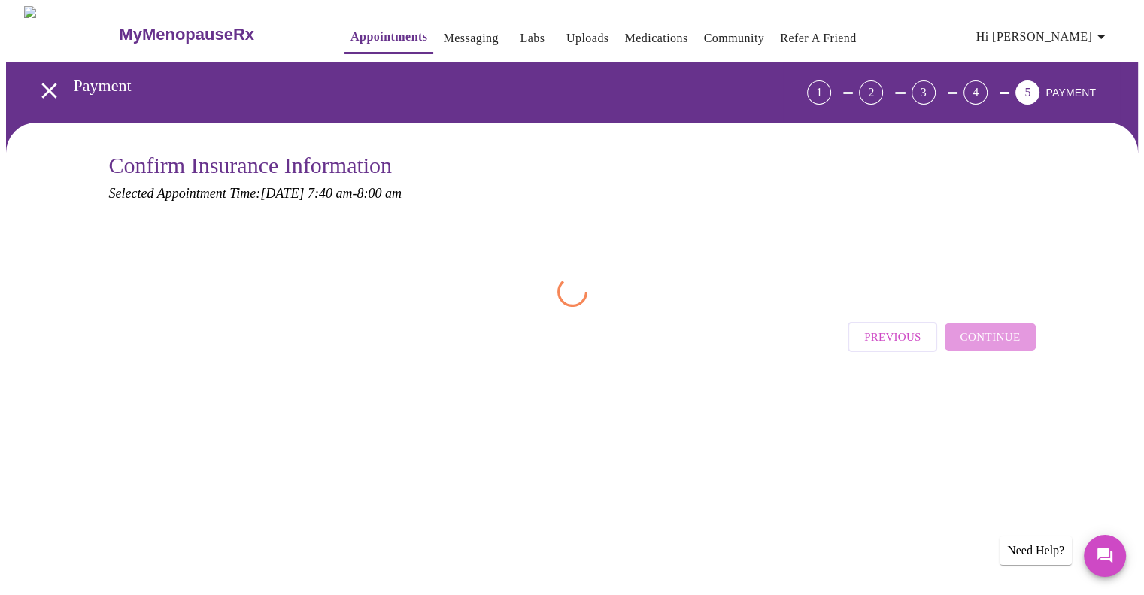
scroll to position [0, 0]
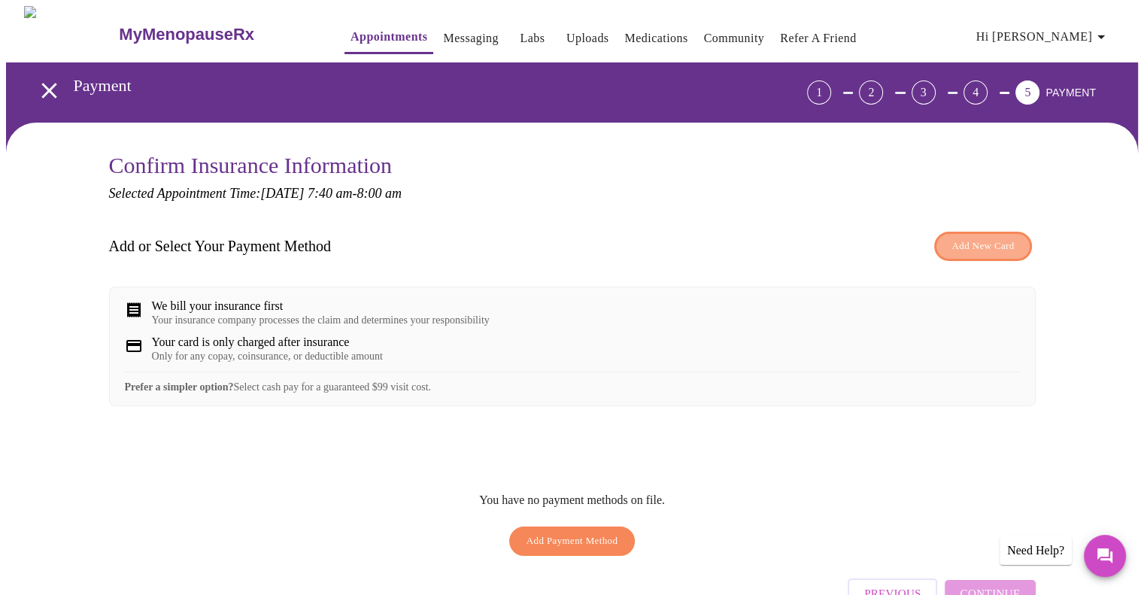
click at [981, 242] on span "Add New Card" at bounding box center [982, 246] width 62 height 17
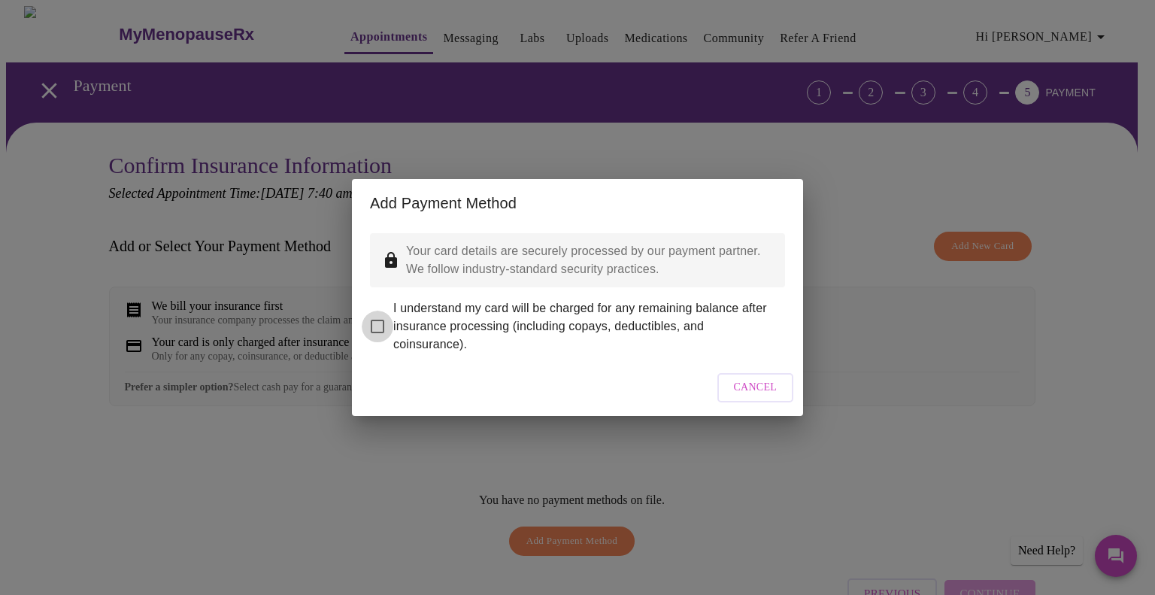
click at [380, 317] on input "I understand my card will be charged for any remaining balance after insurance …" at bounding box center [378, 327] width 32 height 32
checkbox input "true"
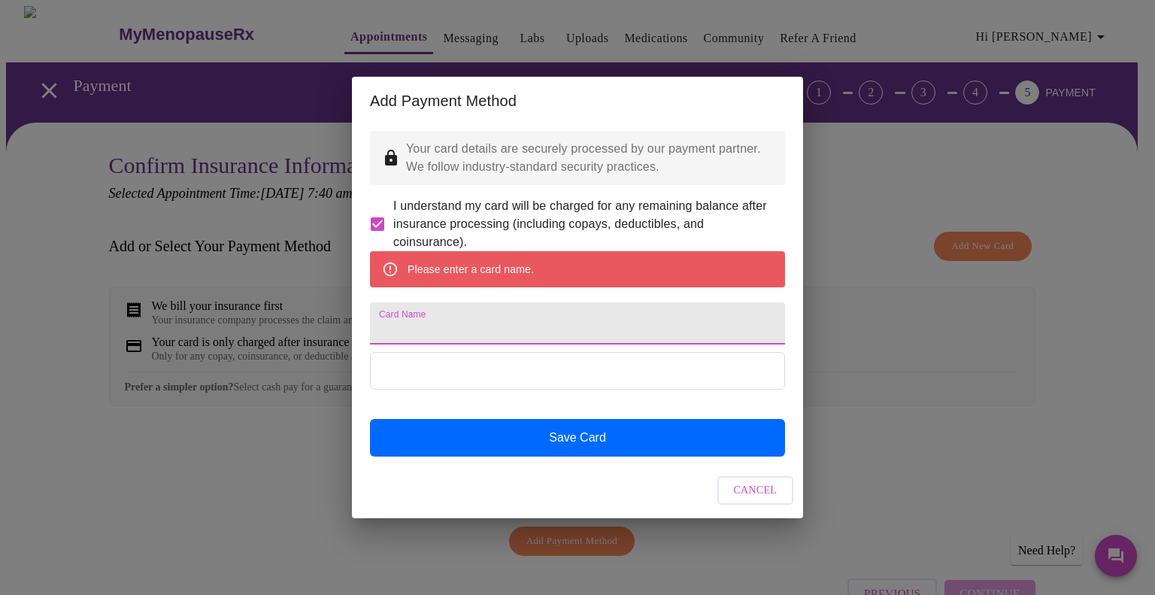
click at [397, 332] on input "Card Name" at bounding box center [577, 323] width 415 height 42
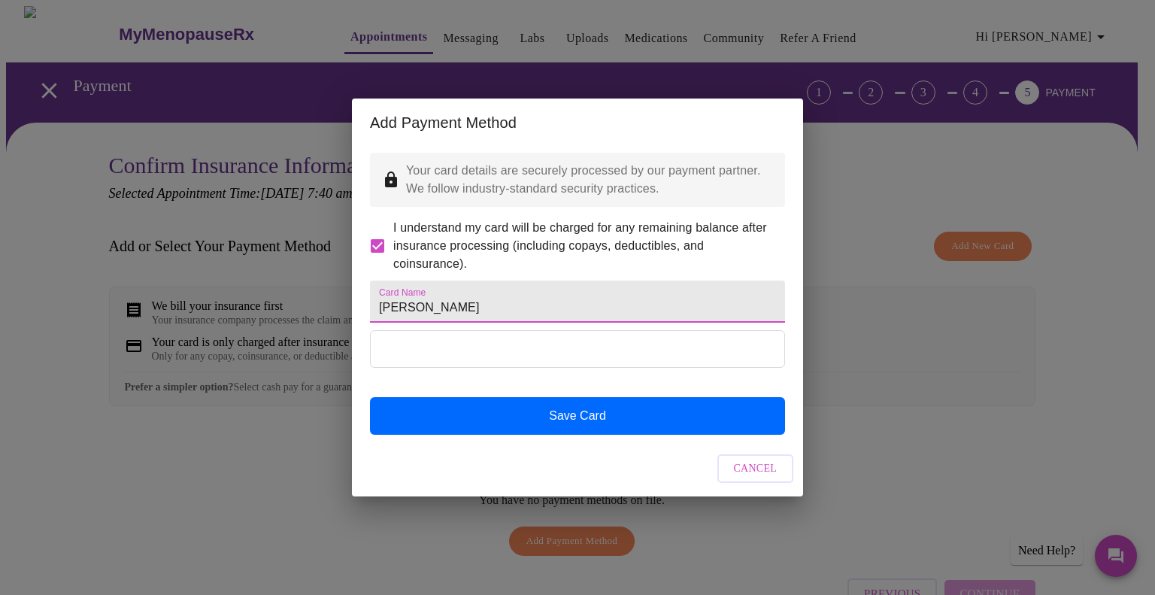
type input "[PERSON_NAME]"
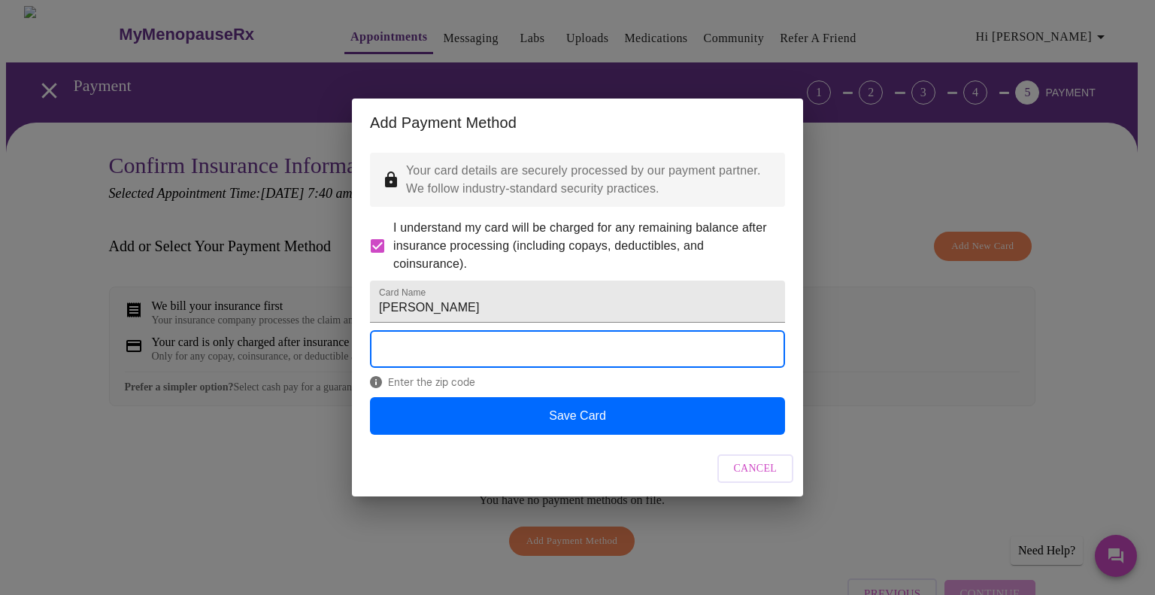
click at [436, 388] on span "Enter the zip code" at bounding box center [577, 382] width 415 height 12
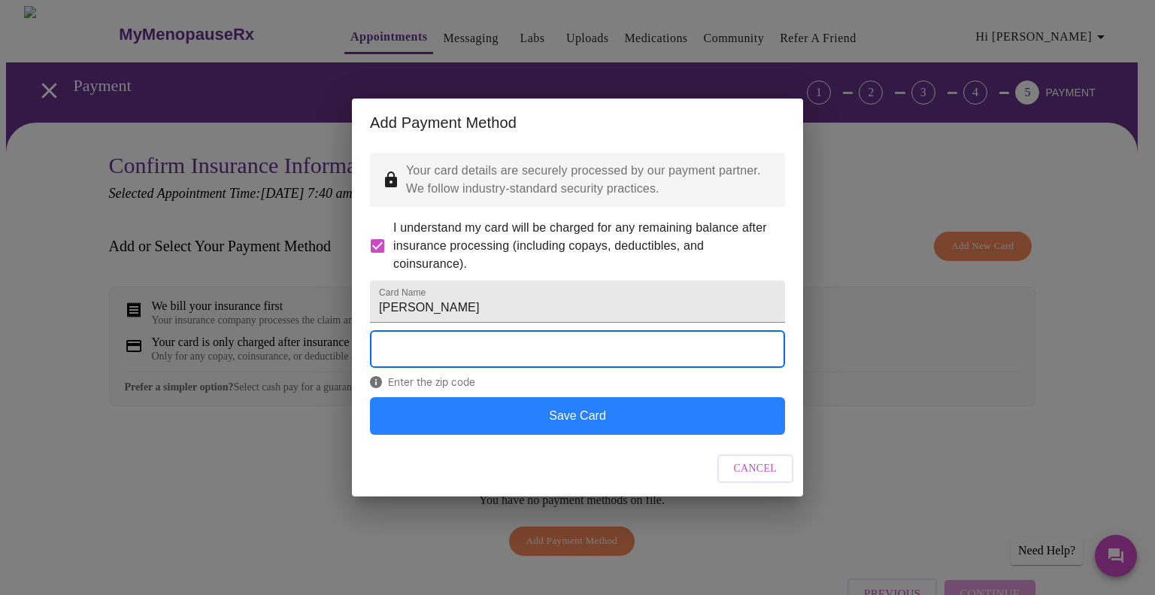
click at [582, 432] on button "Save Card" at bounding box center [577, 416] width 415 height 38
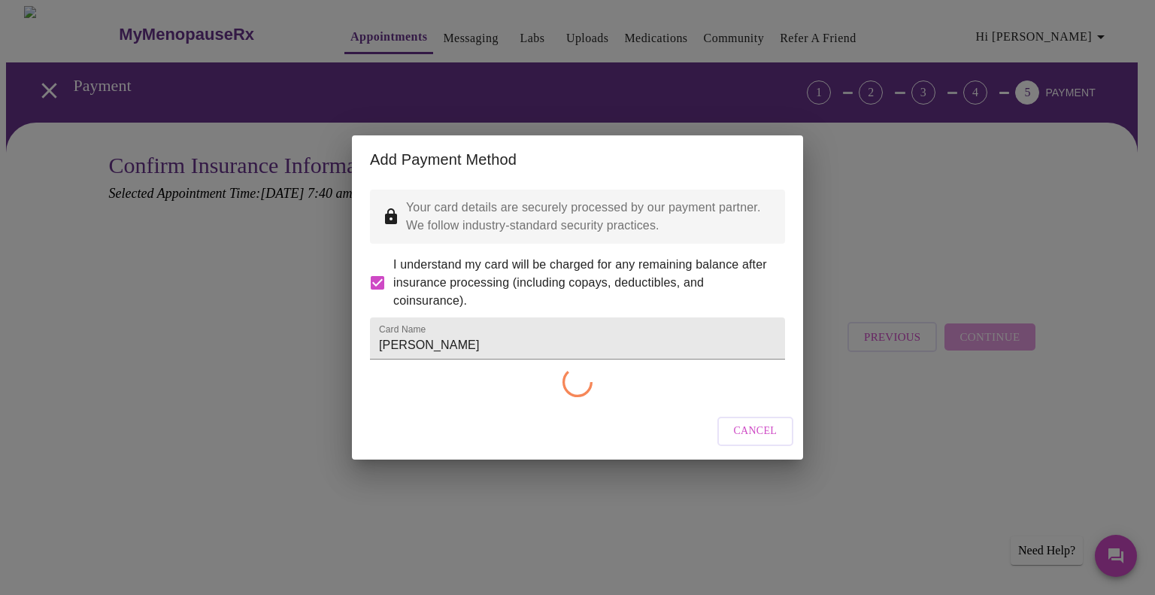
checkbox input "false"
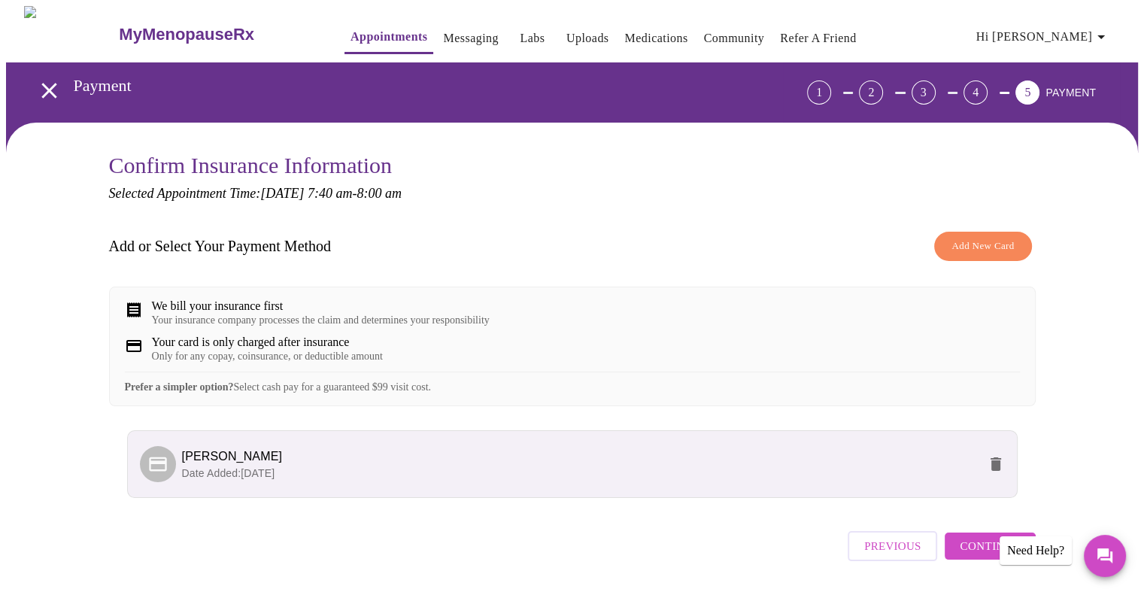
scroll to position [57, 0]
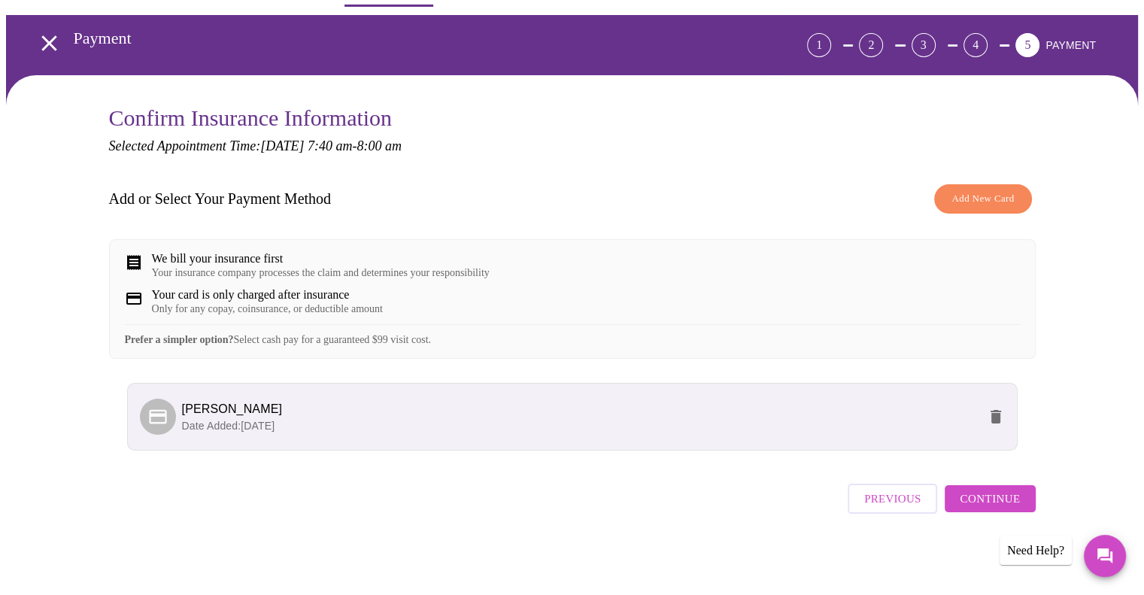
click at [608, 304] on div "Your card is only charged after insurance Only for any copay, coinsurance, or d…" at bounding box center [572, 301] width 895 height 27
click at [1004, 498] on span "Continue" at bounding box center [990, 499] width 60 height 20
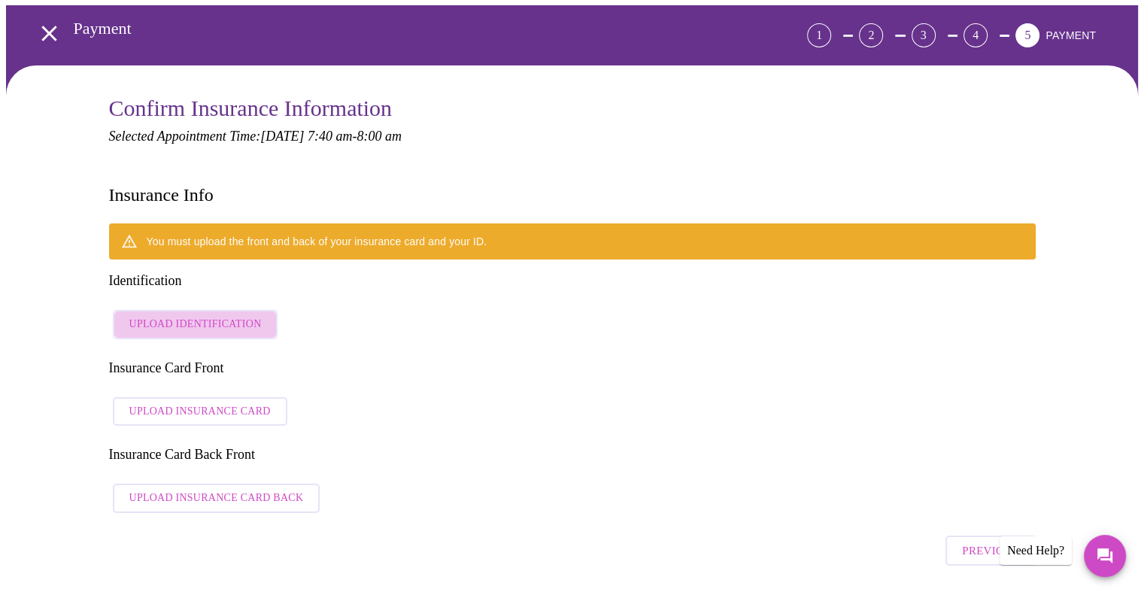
click at [218, 315] on span "Upload Identification" at bounding box center [195, 324] width 132 height 19
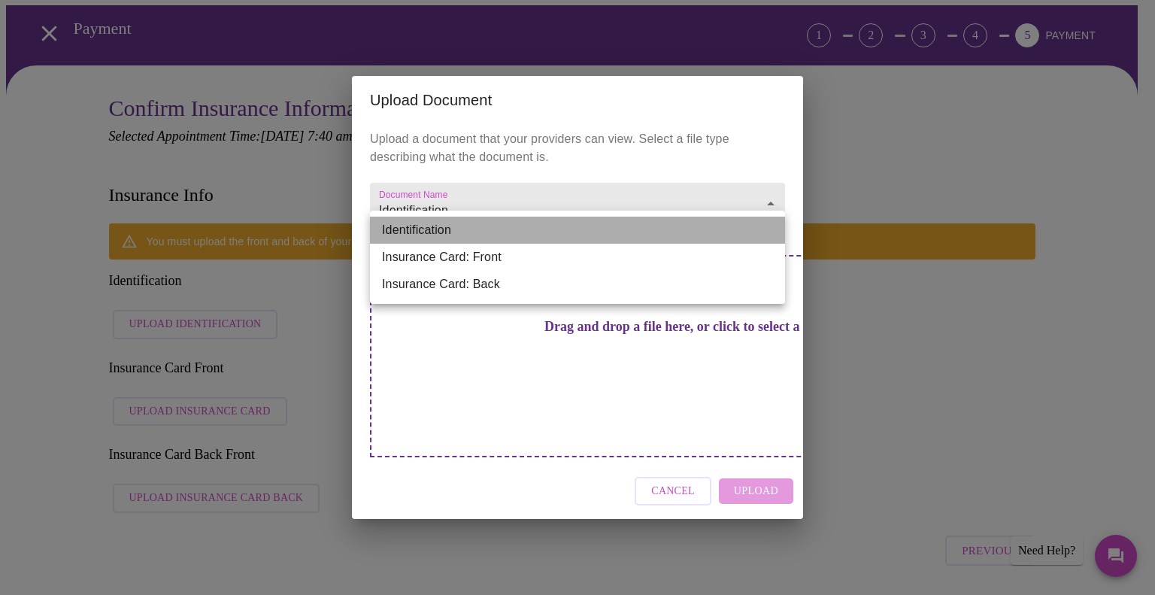
click at [608, 236] on li "Identification" at bounding box center [577, 230] width 415 height 27
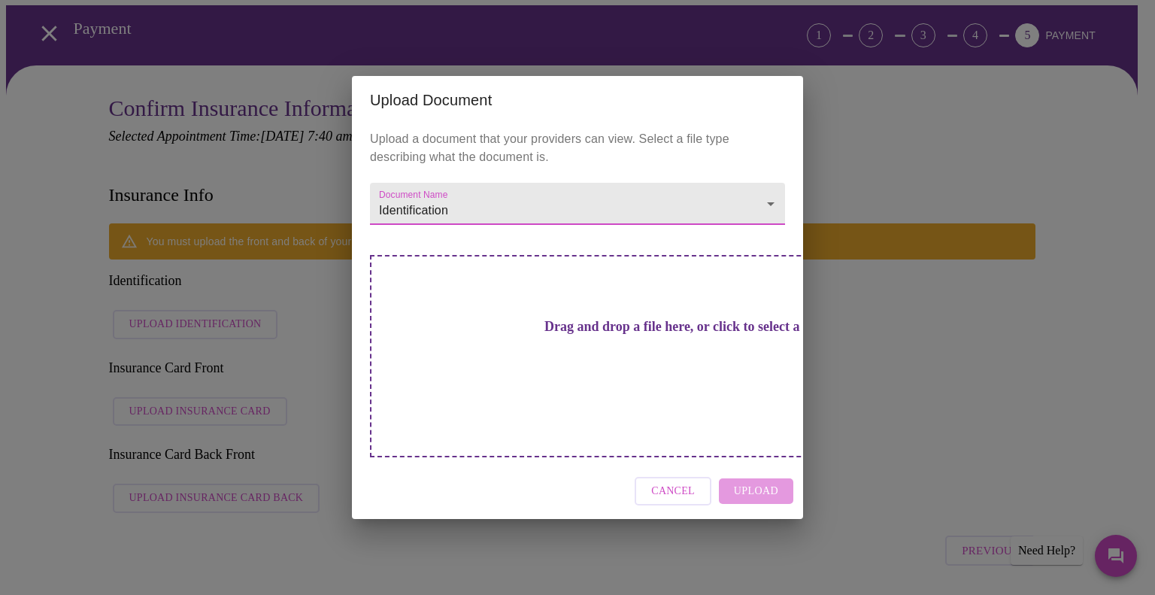
click at [584, 335] on h3 "Drag and drop a file here, or click to select a file" at bounding box center [682, 327] width 415 height 16
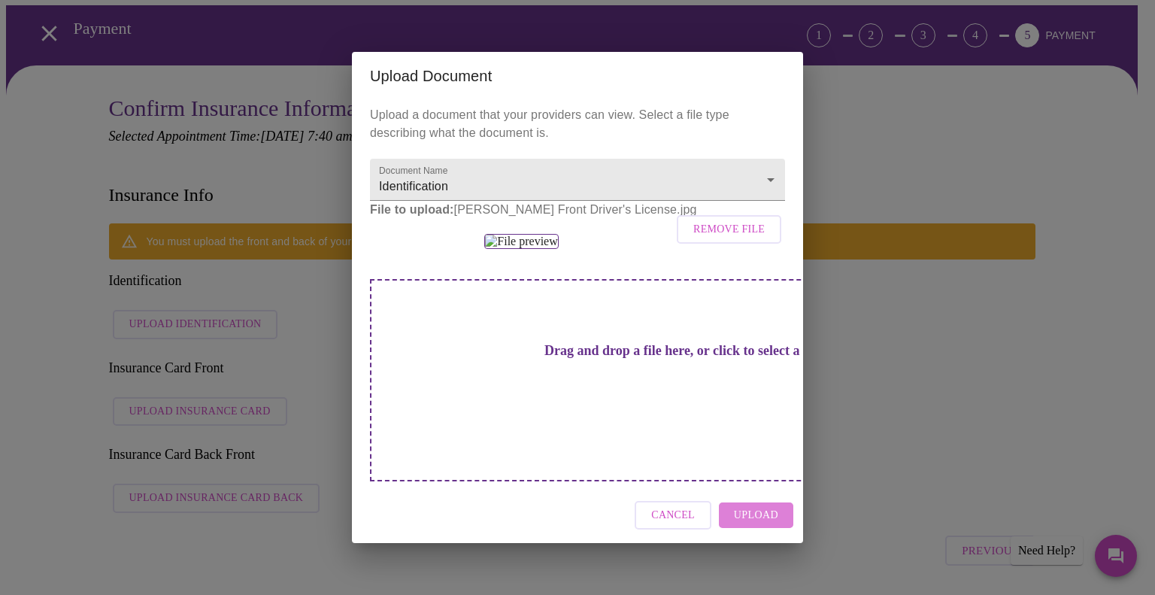
click at [758, 525] on span "Upload" at bounding box center [756, 515] width 44 height 19
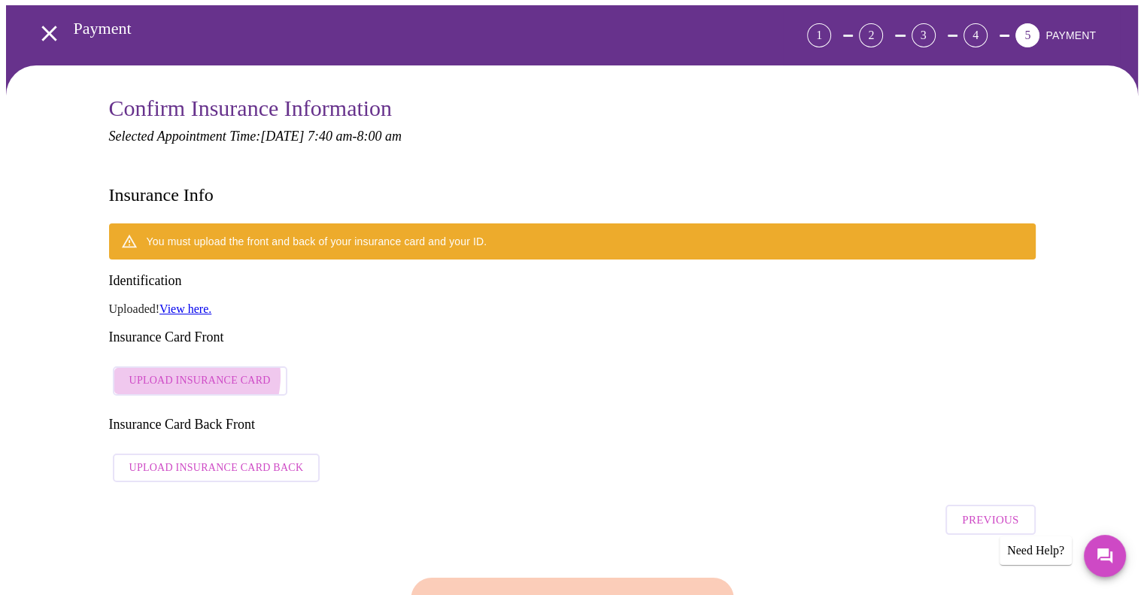
click at [189, 371] on span "Upload Insurance Card" at bounding box center [199, 380] width 141 height 19
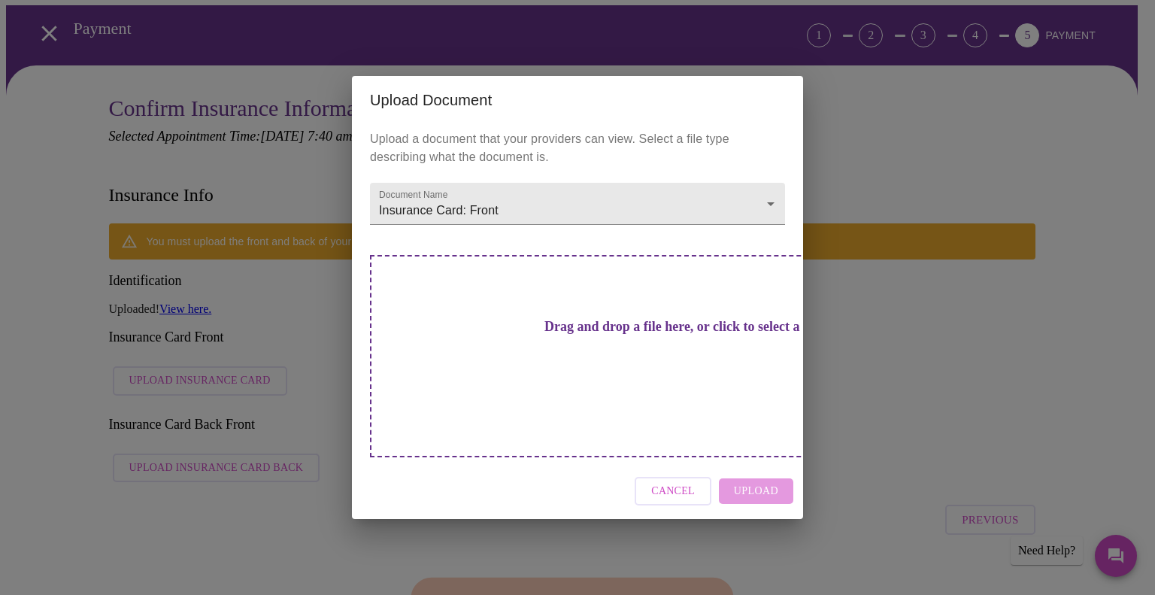
click at [562, 335] on h3 "Drag and drop a file here, or click to select a file" at bounding box center [682, 327] width 415 height 16
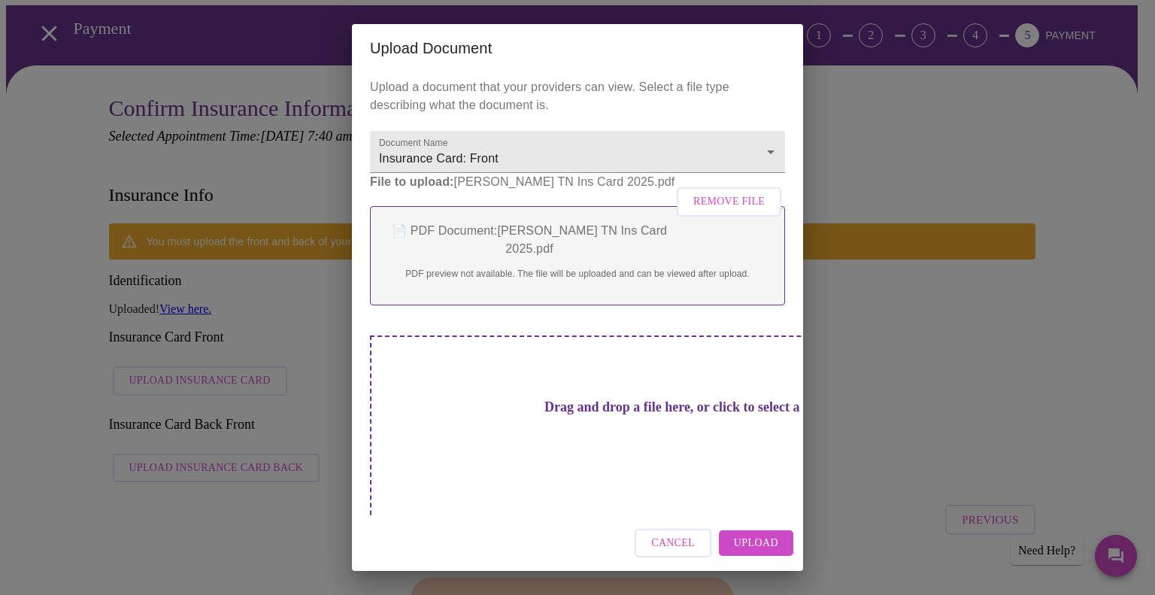
click at [573, 415] on h3 "Drag and drop a file here, or click to select a file" at bounding box center [682, 407] width 415 height 16
click at [753, 534] on span "Upload" at bounding box center [756, 543] width 44 height 19
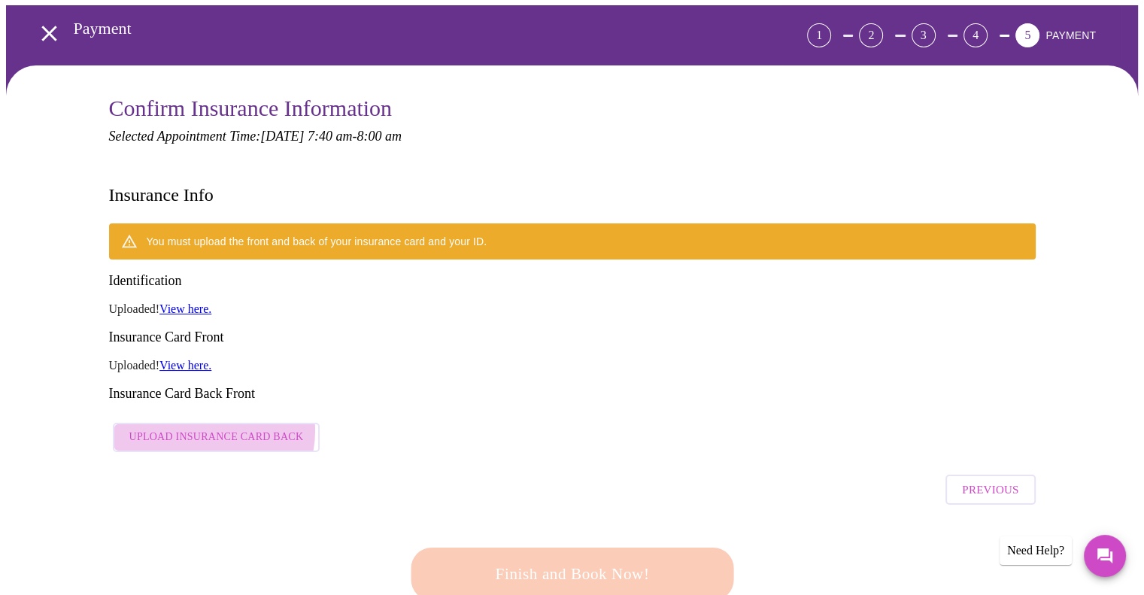
click at [213, 428] on span "Upload Insurance Card Back" at bounding box center [216, 437] width 174 height 19
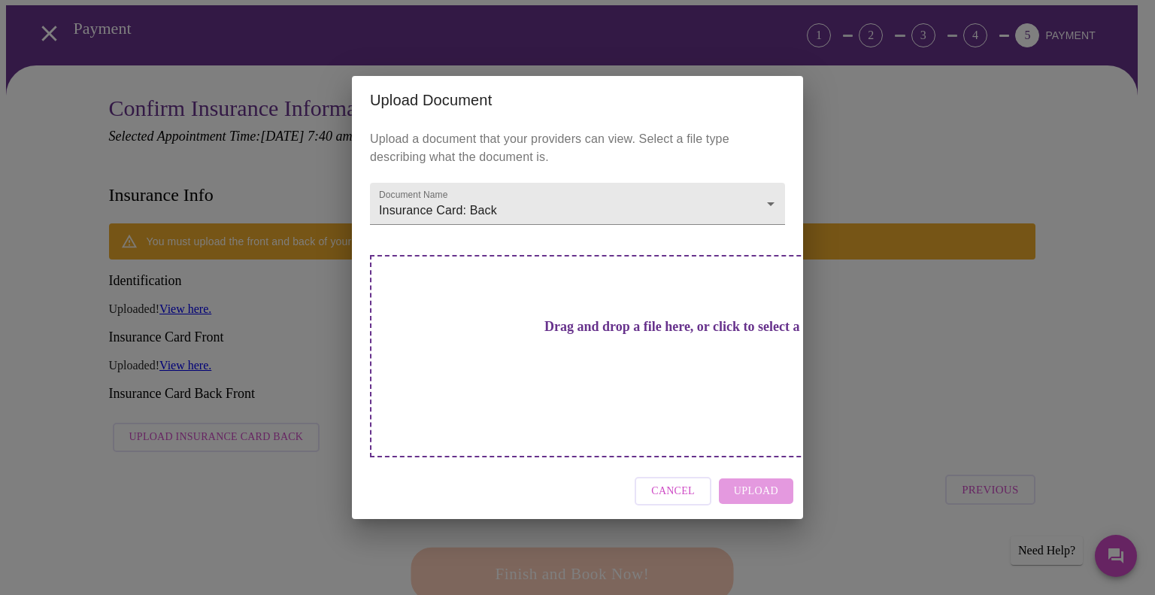
click at [605, 335] on h3 "Drag and drop a file here, or click to select a file" at bounding box center [682, 327] width 415 height 16
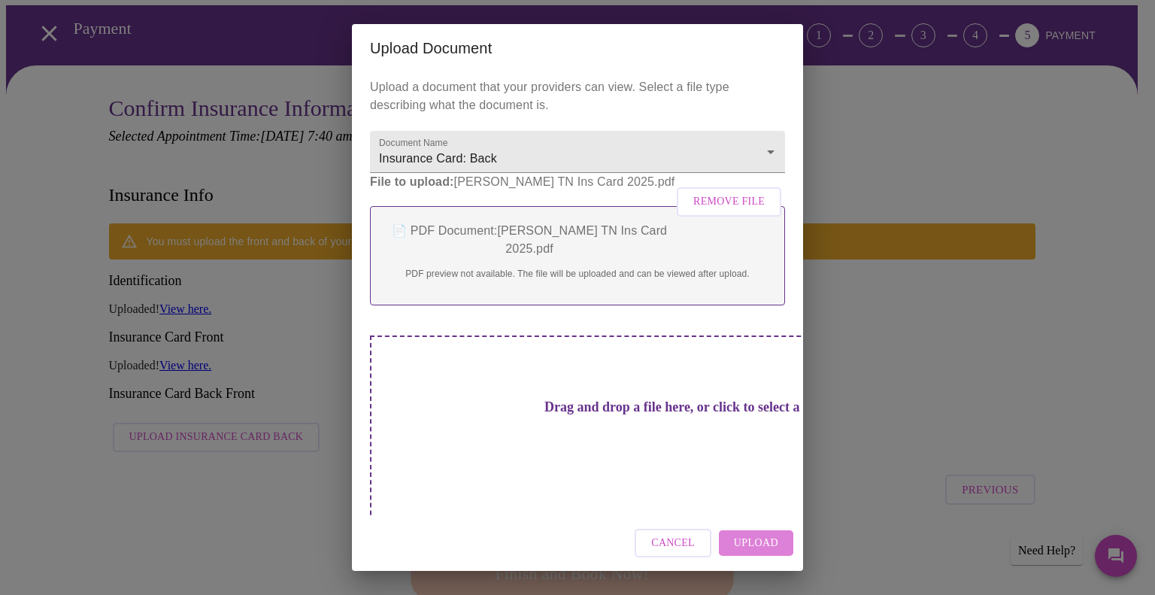
click at [763, 534] on span "Upload" at bounding box center [756, 543] width 44 height 19
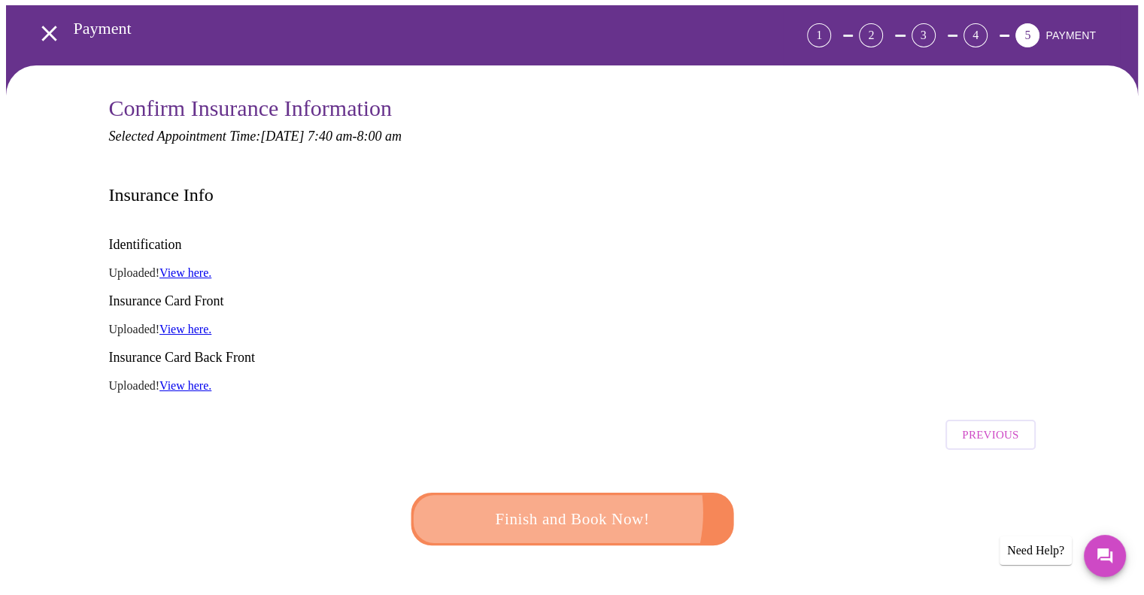
click at [550, 505] on span "Finish and Book Now!" at bounding box center [572, 519] width 278 height 28
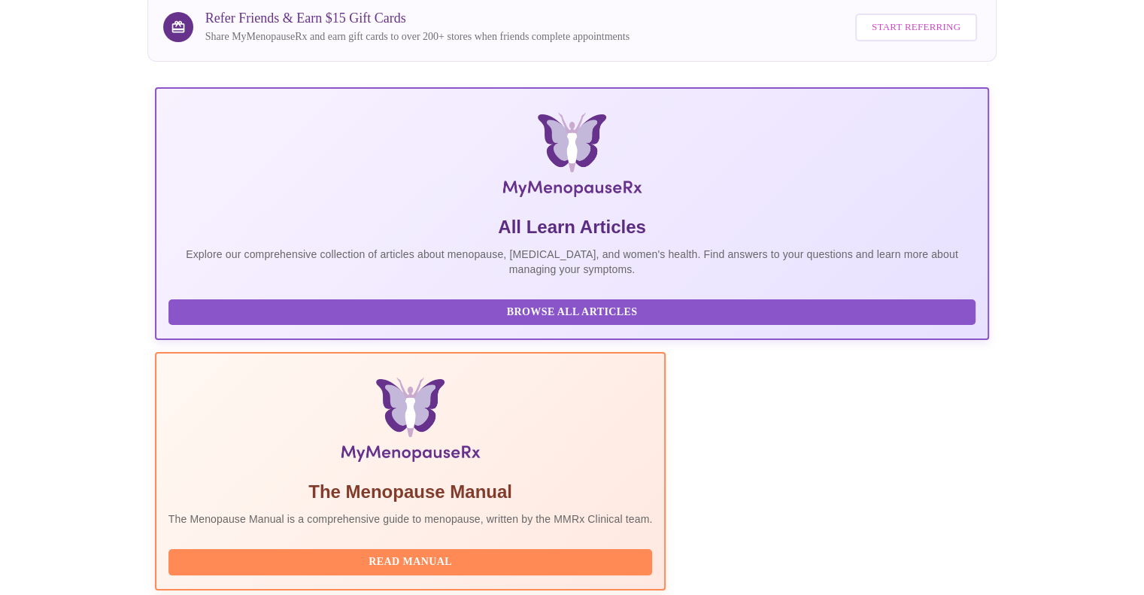
scroll to position [226, 0]
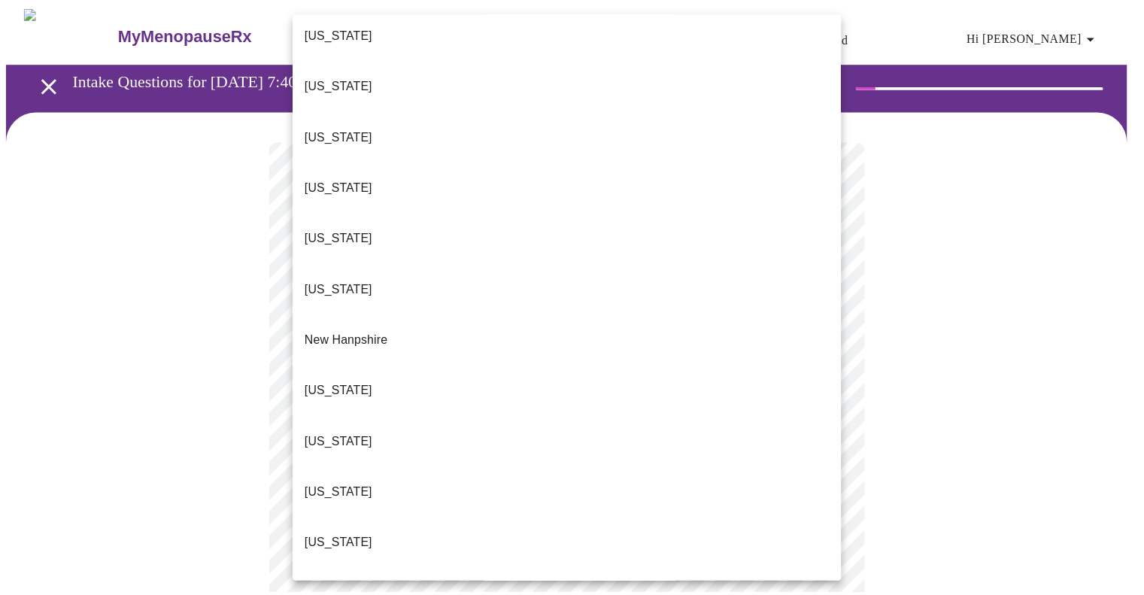
scroll to position [1205, 0]
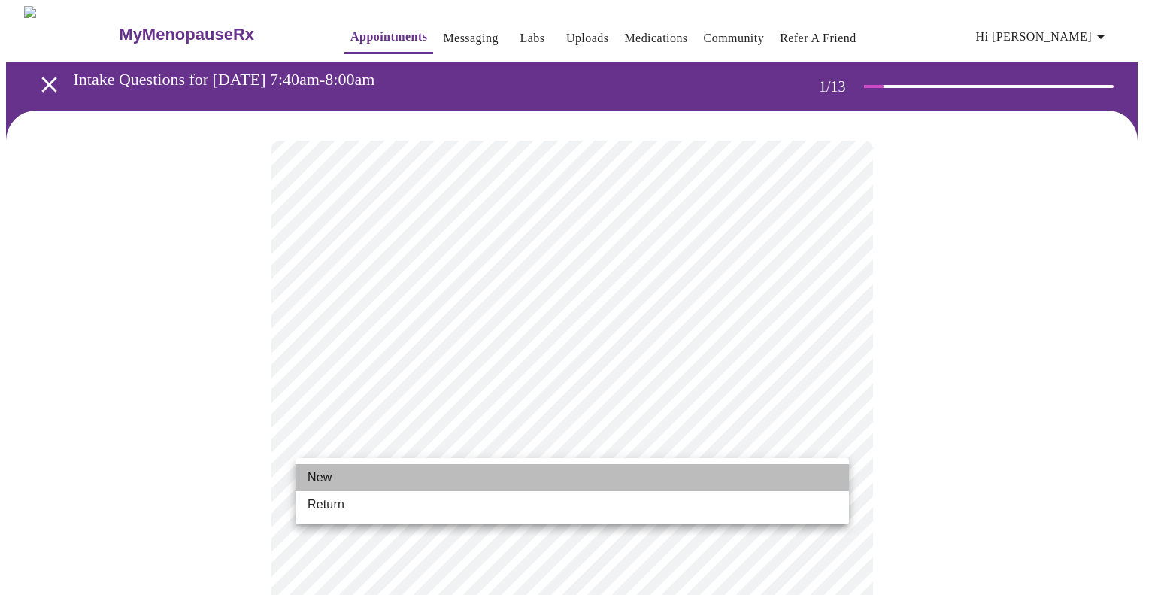
click at [346, 481] on li "New" at bounding box center [572, 477] width 553 height 27
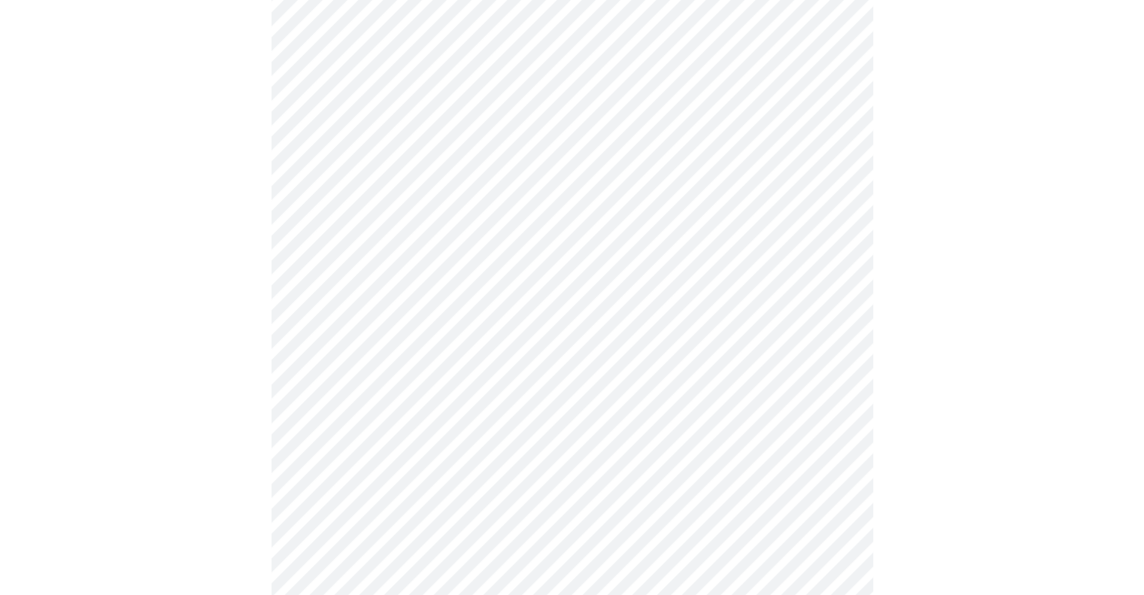
scroll to position [651, 0]
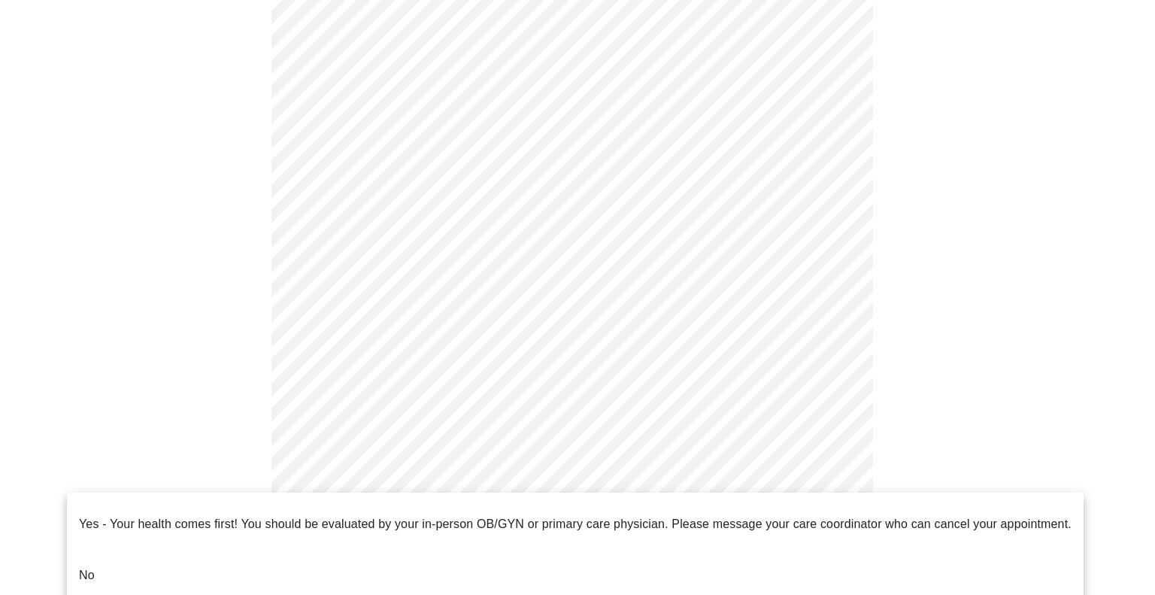
click at [405, 489] on body "MyMenopauseRx Appointments Messaging Labs Uploads Medications Community Refer a…" at bounding box center [577, 30] width 1143 height 1351
click at [99, 550] on li "No" at bounding box center [575, 575] width 1017 height 51
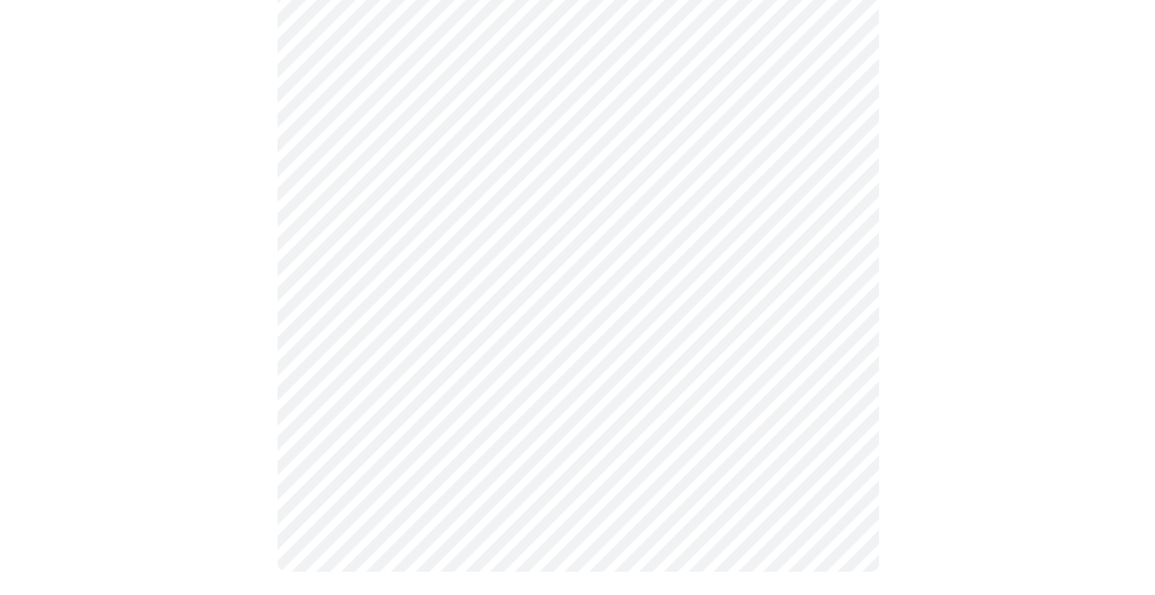
scroll to position [0, 0]
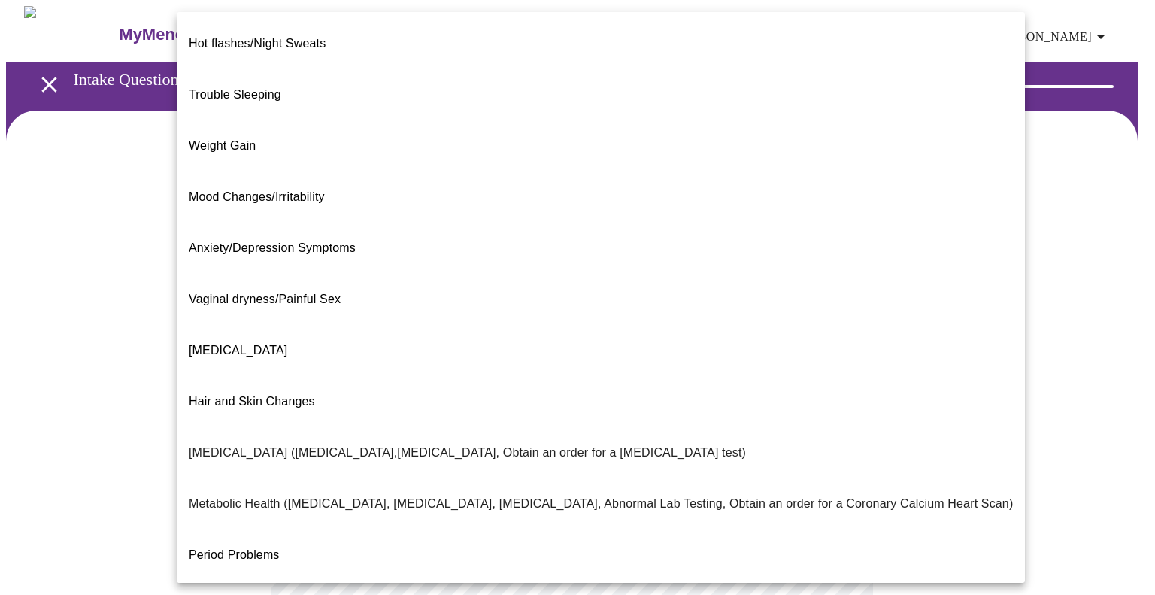
click at [650, 305] on body "MyMenopauseRx Appointments Messaging Labs Uploads Medications Community Refer a…" at bounding box center [577, 457] width 1143 height 903
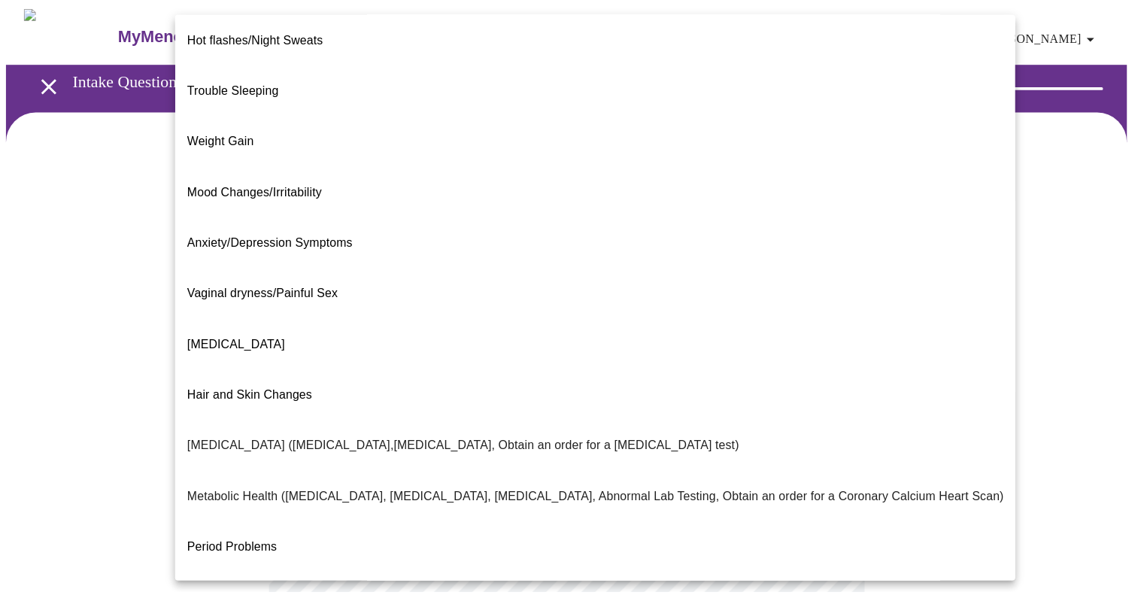
scroll to position [2, 0]
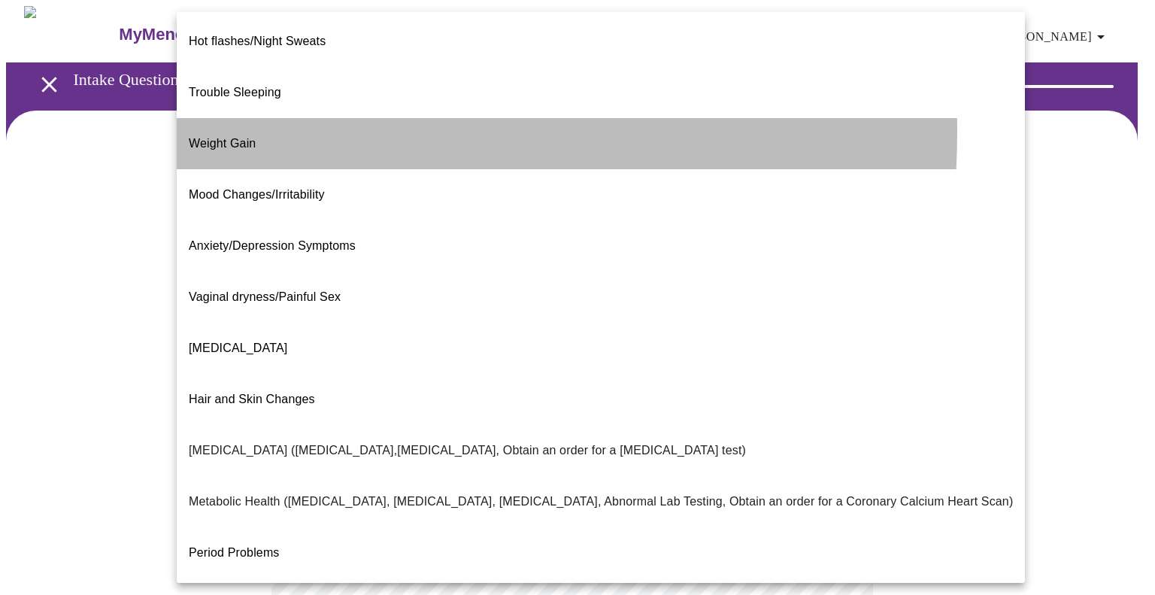
click at [251, 137] on span "Weight Gain" at bounding box center [222, 143] width 67 height 13
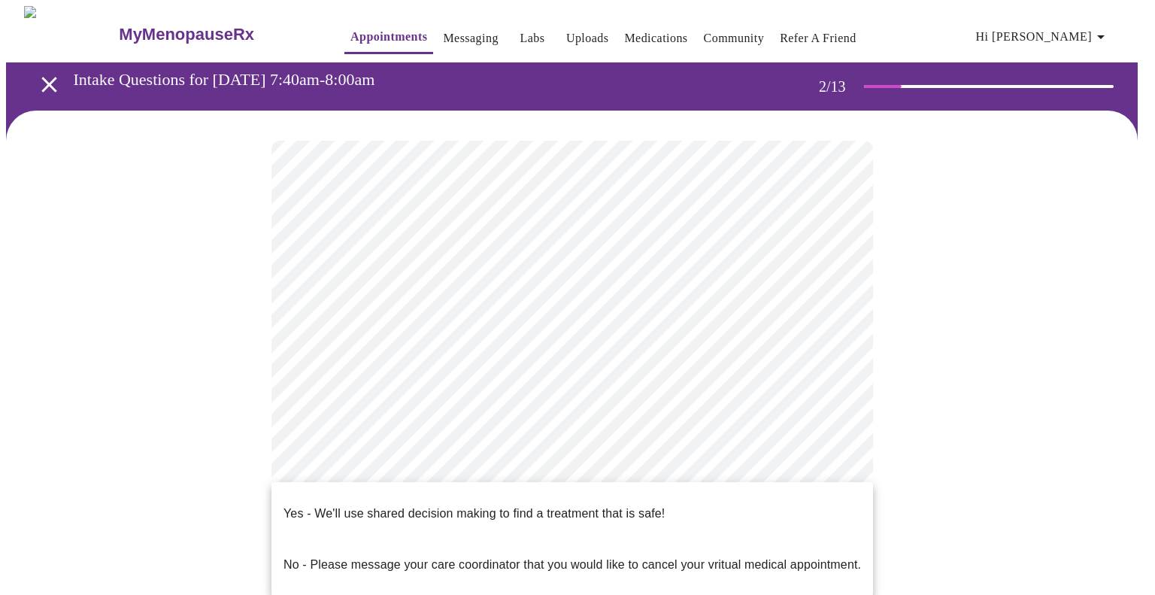
click at [505, 456] on body "MyMenopauseRx Appointments Messaging Labs Uploads Medications Community Refer a…" at bounding box center [577, 453] width 1143 height 894
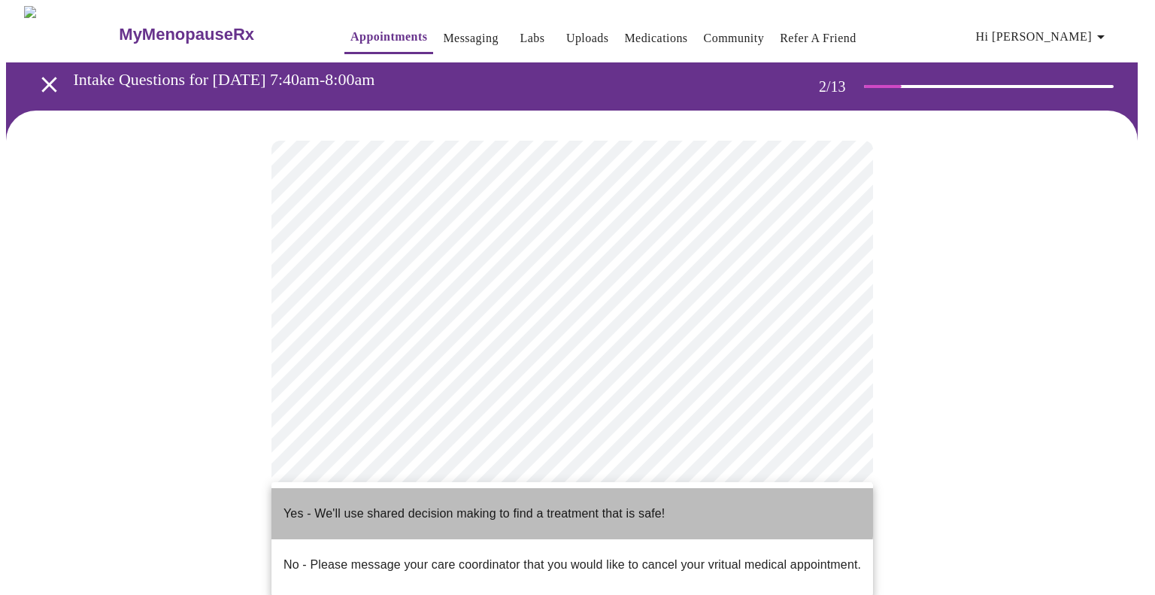
click at [464, 505] on p "Yes - We'll use shared decision making to find a treatment that is safe!" at bounding box center [473, 514] width 381 height 18
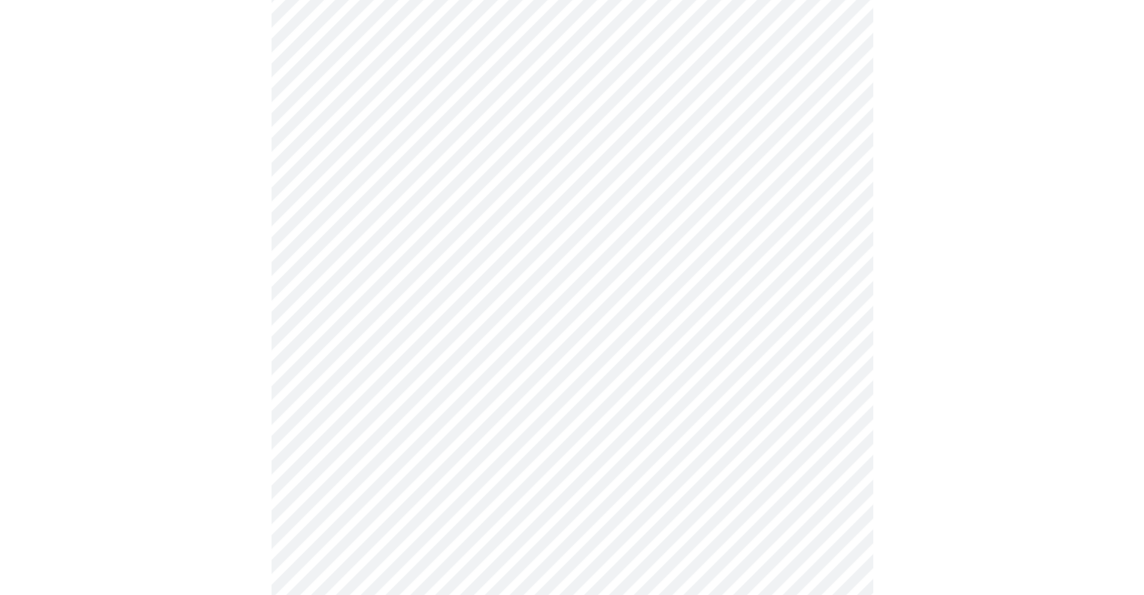
scroll to position [0, 0]
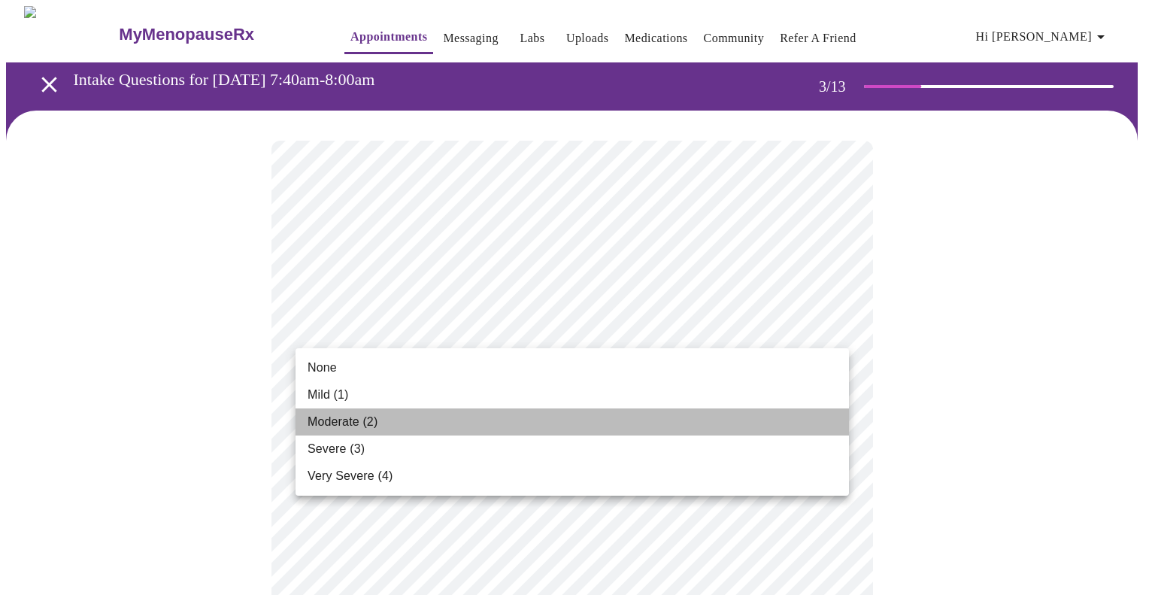
click at [327, 423] on span "Moderate (2)" at bounding box center [343, 422] width 70 height 18
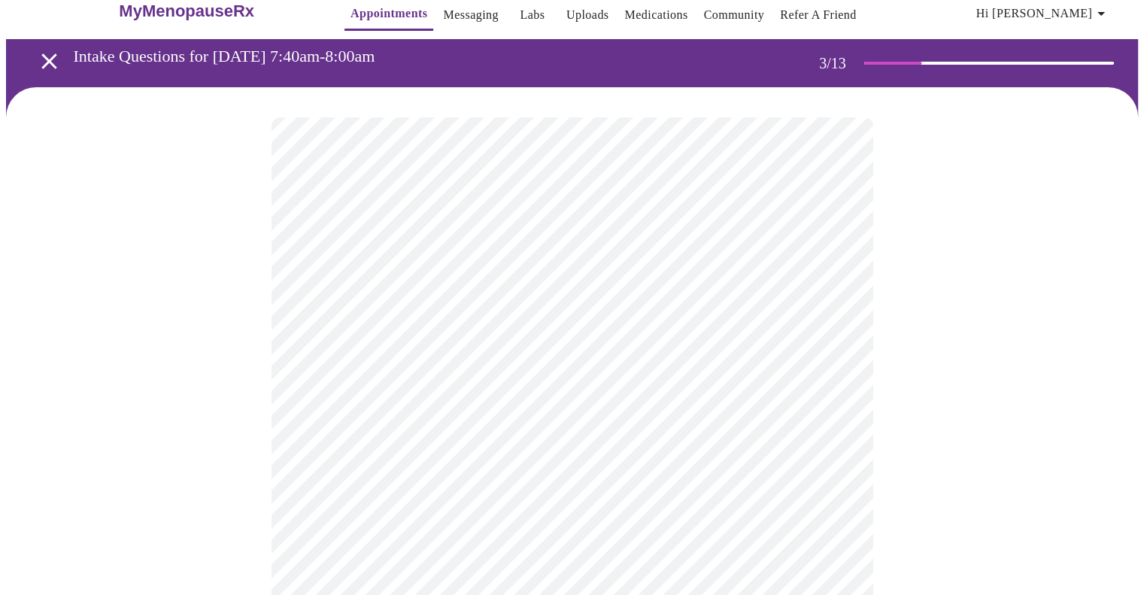
scroll to position [24, 0]
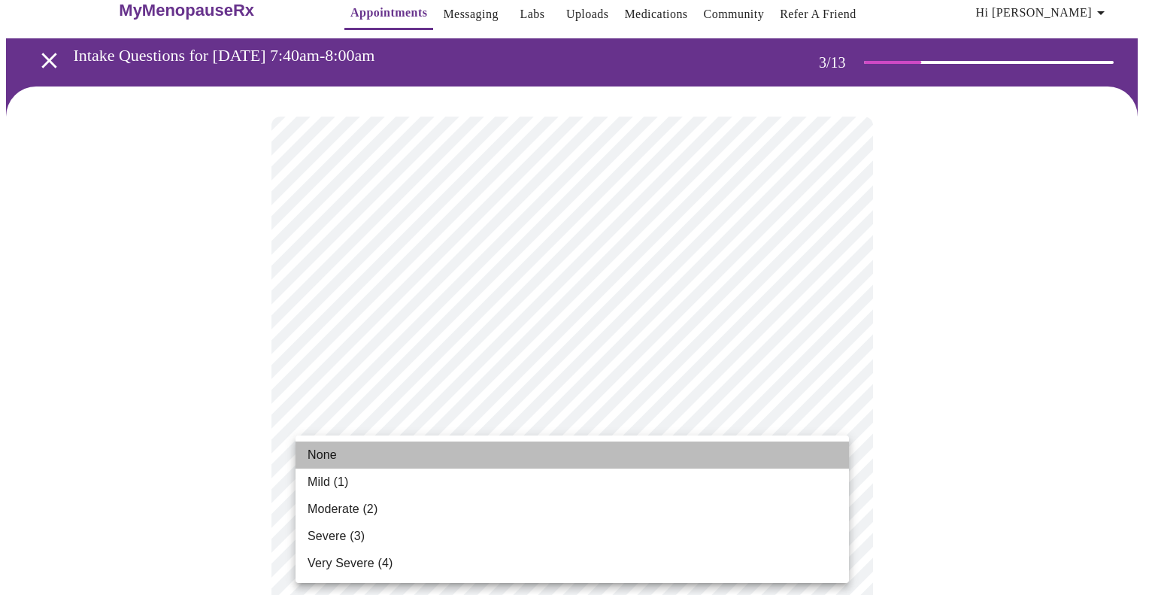
click at [505, 456] on li "None" at bounding box center [572, 454] width 553 height 27
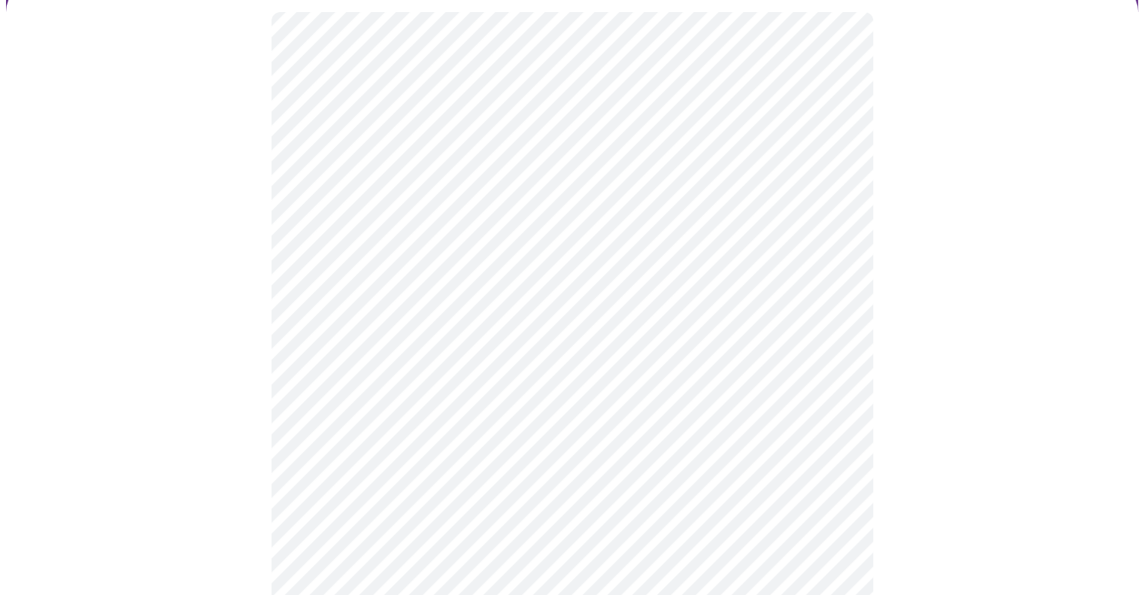
scroll to position [129, 0]
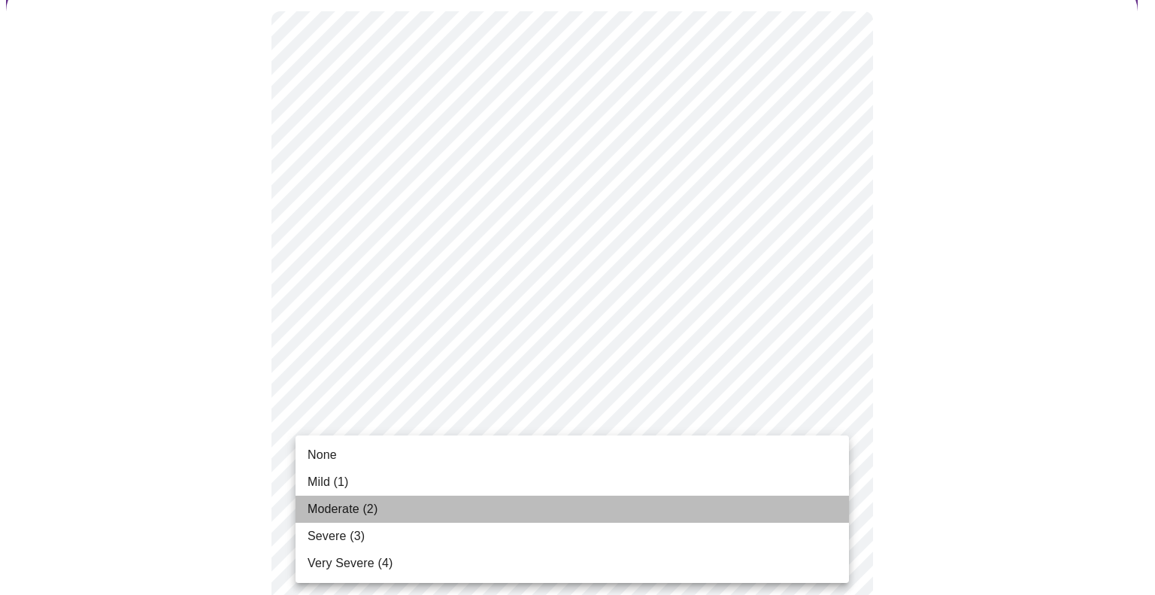
click at [318, 513] on span "Moderate (2)" at bounding box center [343, 509] width 70 height 18
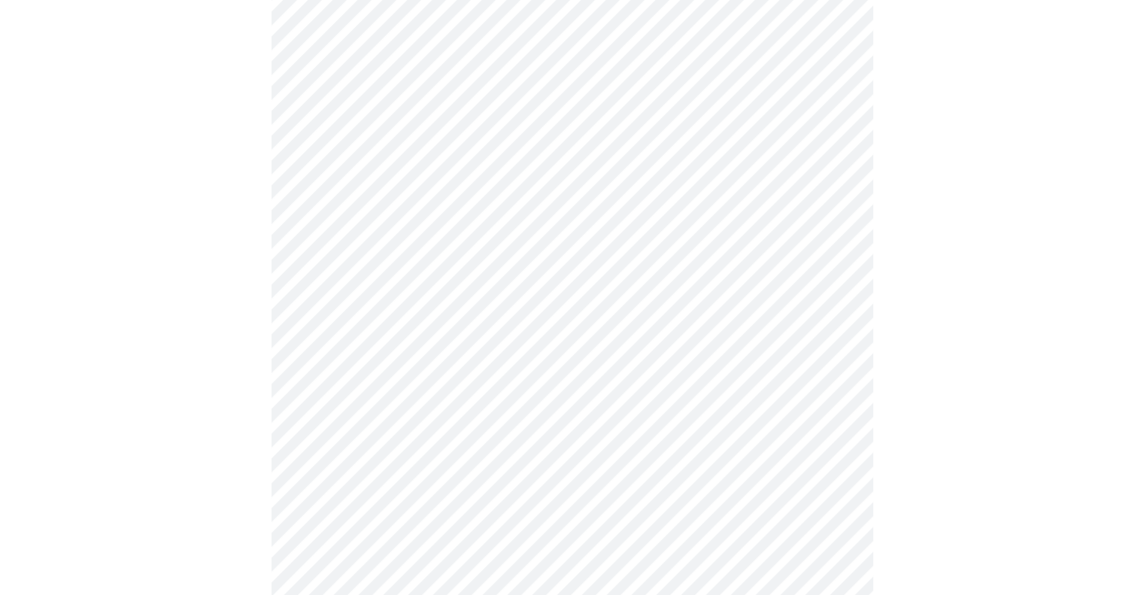
scroll to position [286, 0]
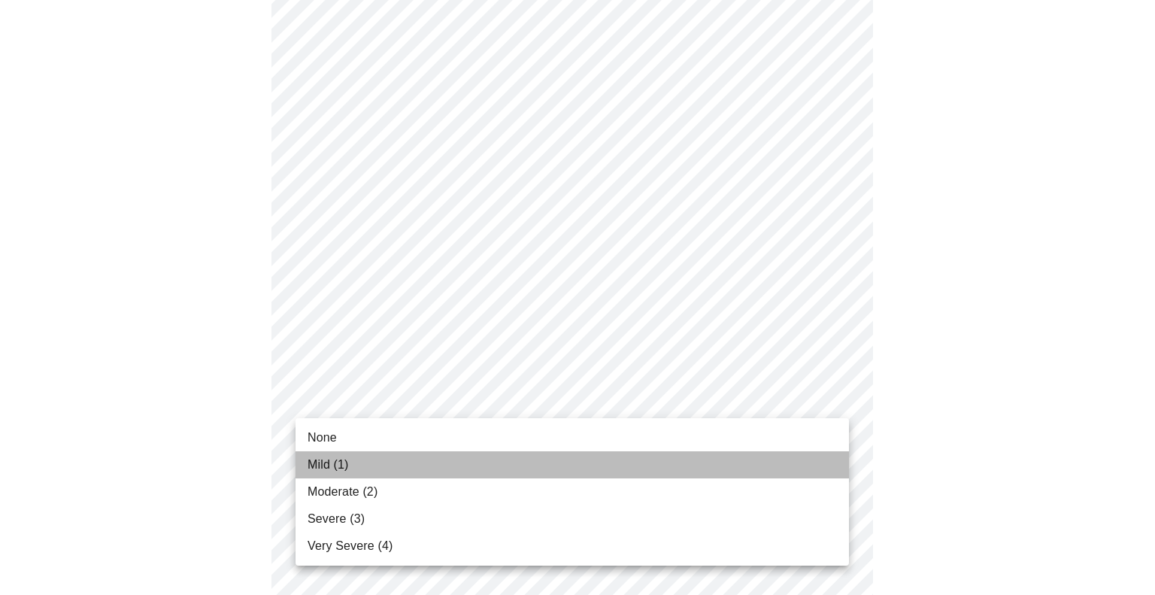
click at [333, 466] on span "Mild (1)" at bounding box center [328, 465] width 41 height 18
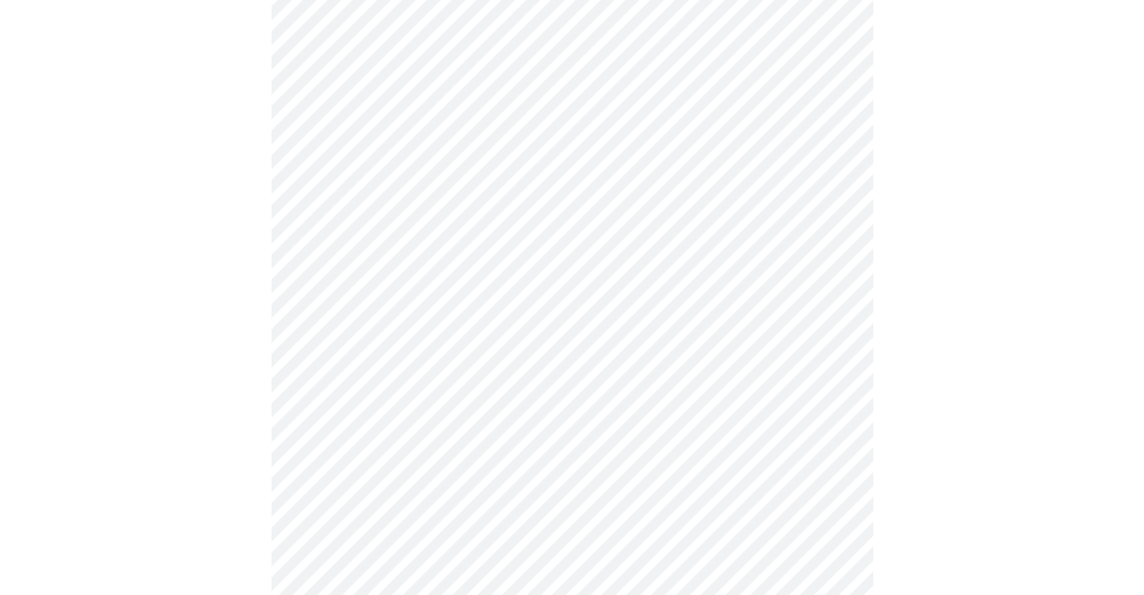
scroll to position [358, 0]
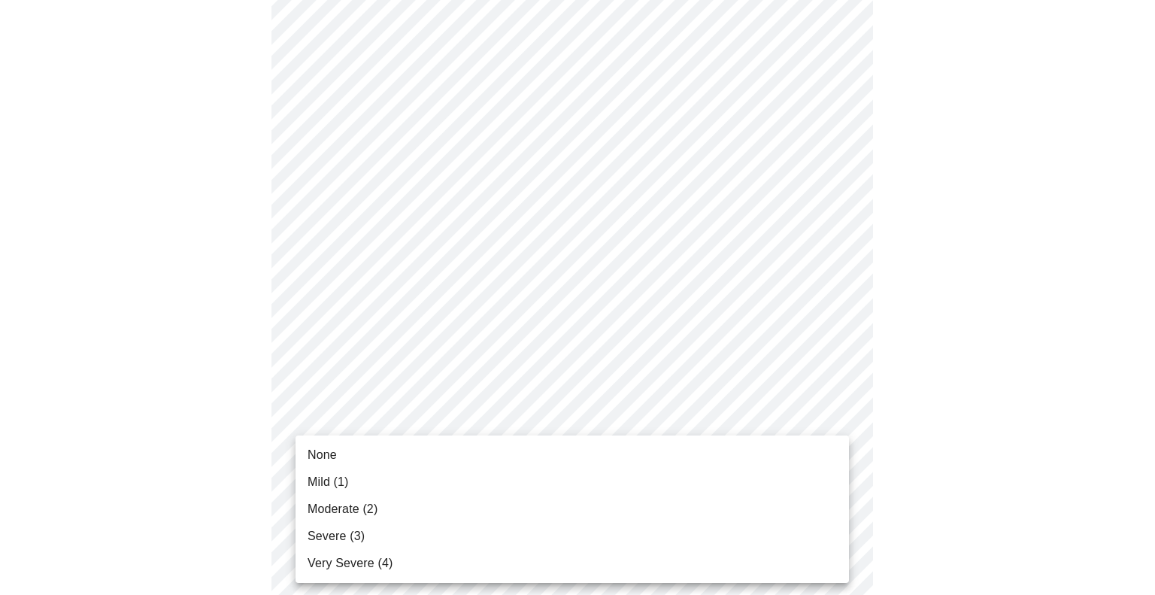
click at [476, 423] on body "MyMenopauseRx Appointments Messaging Labs Uploads Medications Community Refer a…" at bounding box center [577, 605] width 1143 height 1915
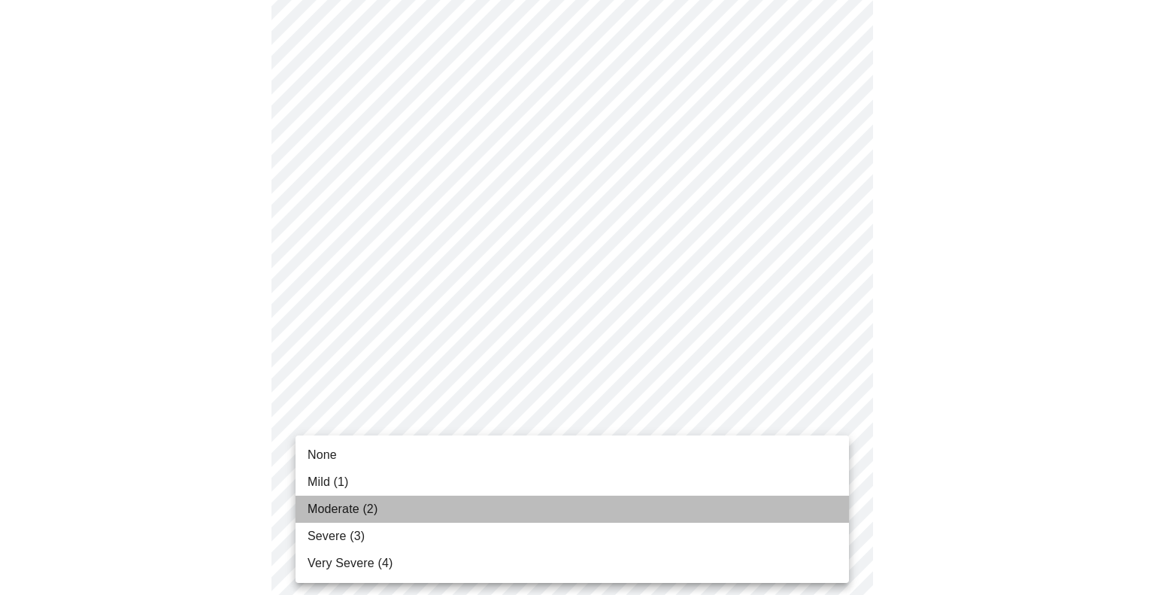
click at [393, 501] on li "Moderate (2)" at bounding box center [572, 509] width 553 height 27
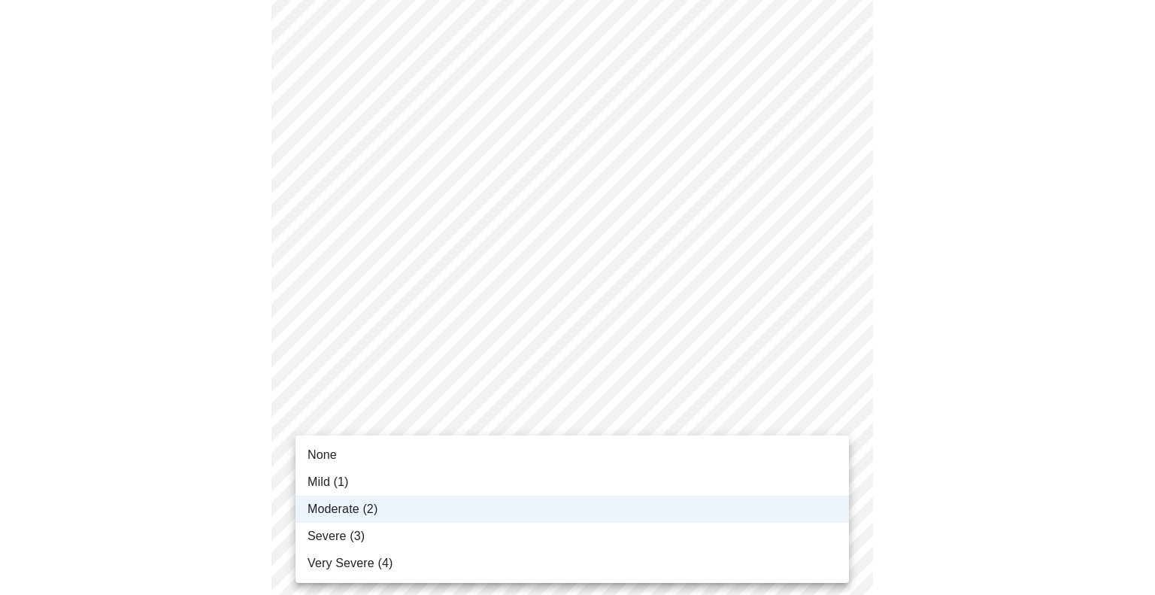
click at [415, 419] on body "MyMenopauseRx Appointments Messaging Labs Uploads Medications Community Refer a…" at bounding box center [577, 595] width 1143 height 1894
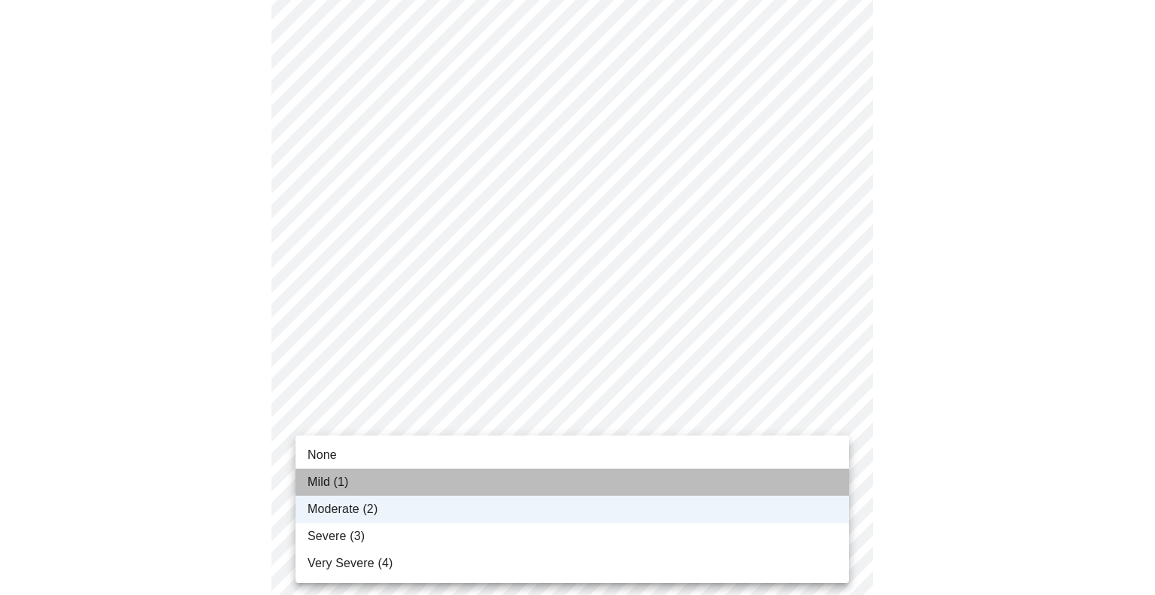
click at [382, 477] on li "Mild (1)" at bounding box center [572, 481] width 553 height 27
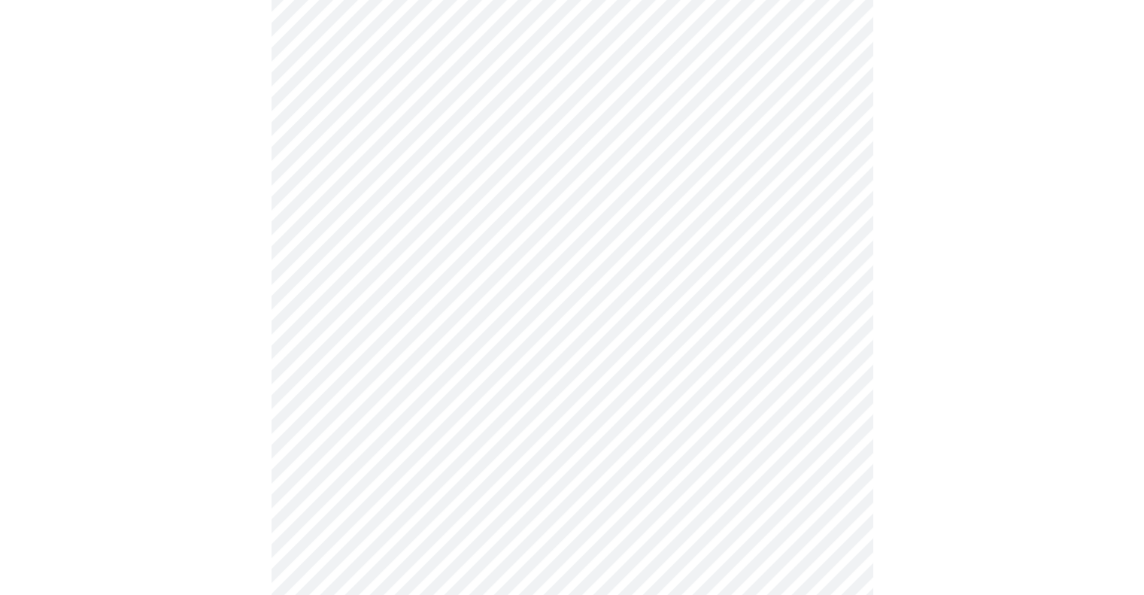
scroll to position [441, 0]
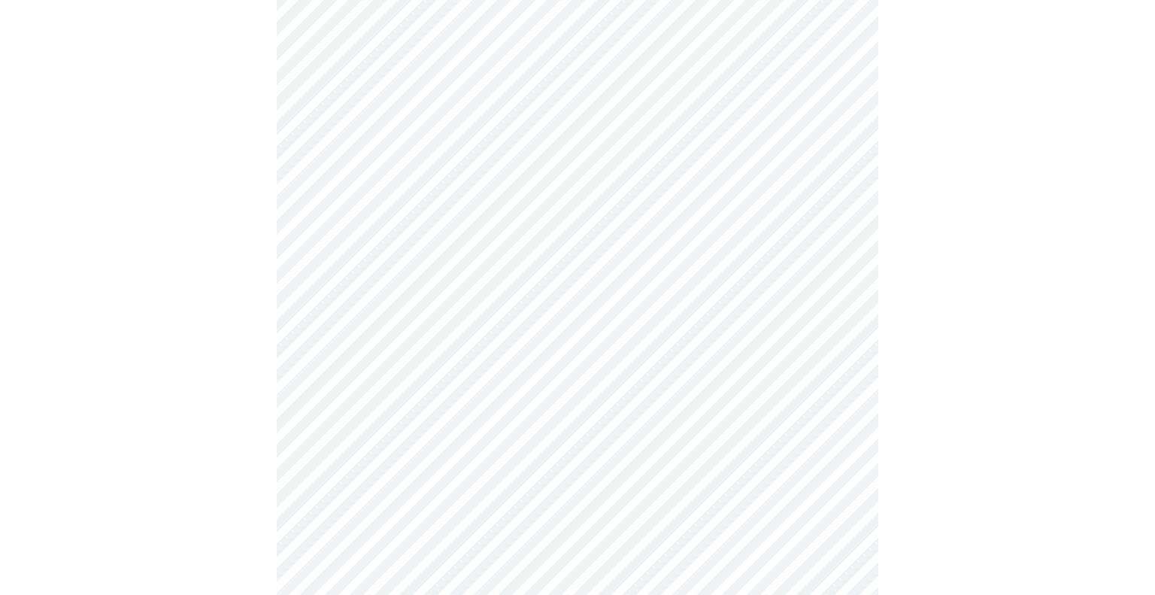
click at [450, 432] on body "MyMenopauseRx Appointments Messaging Labs Uploads Medications Community Refer a…" at bounding box center [577, 512] width 1143 height 1894
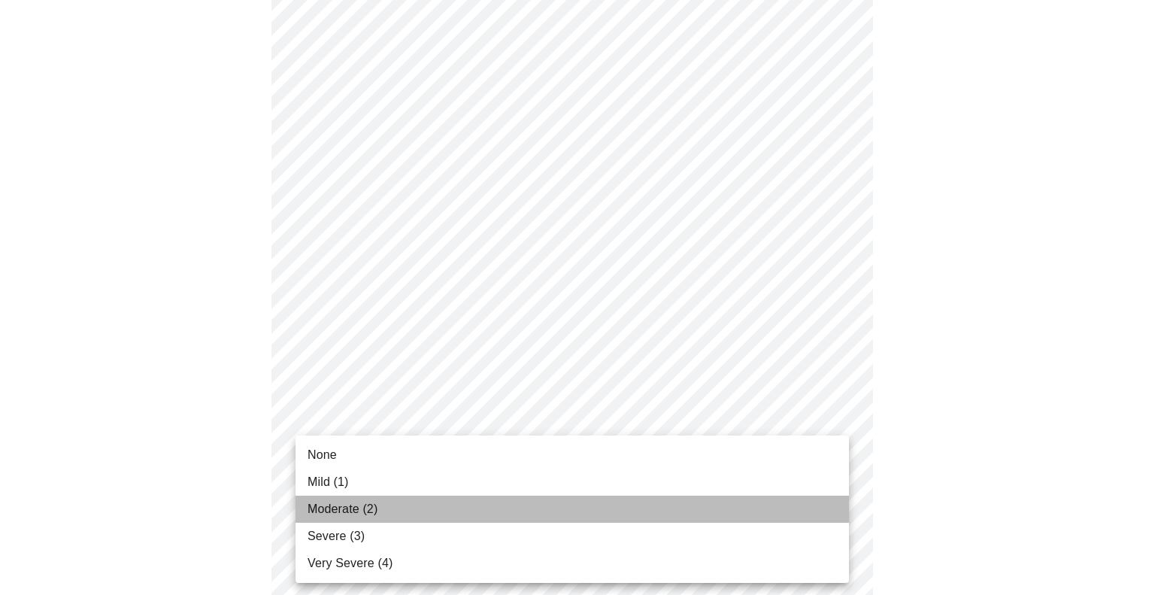
click at [396, 505] on li "Moderate (2)" at bounding box center [572, 509] width 553 height 27
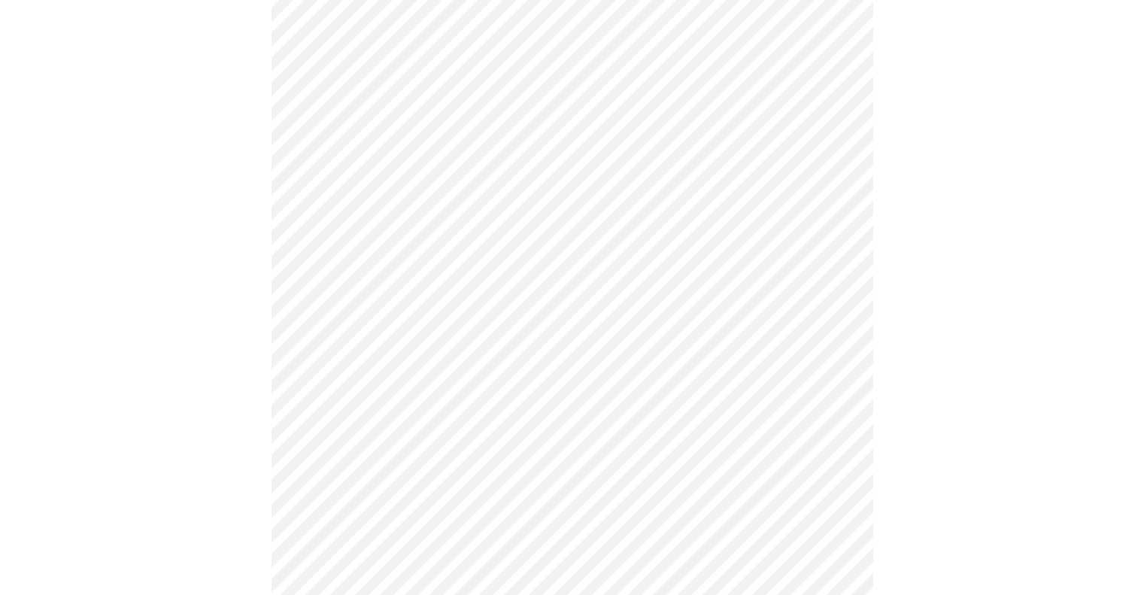
scroll to position [507, 0]
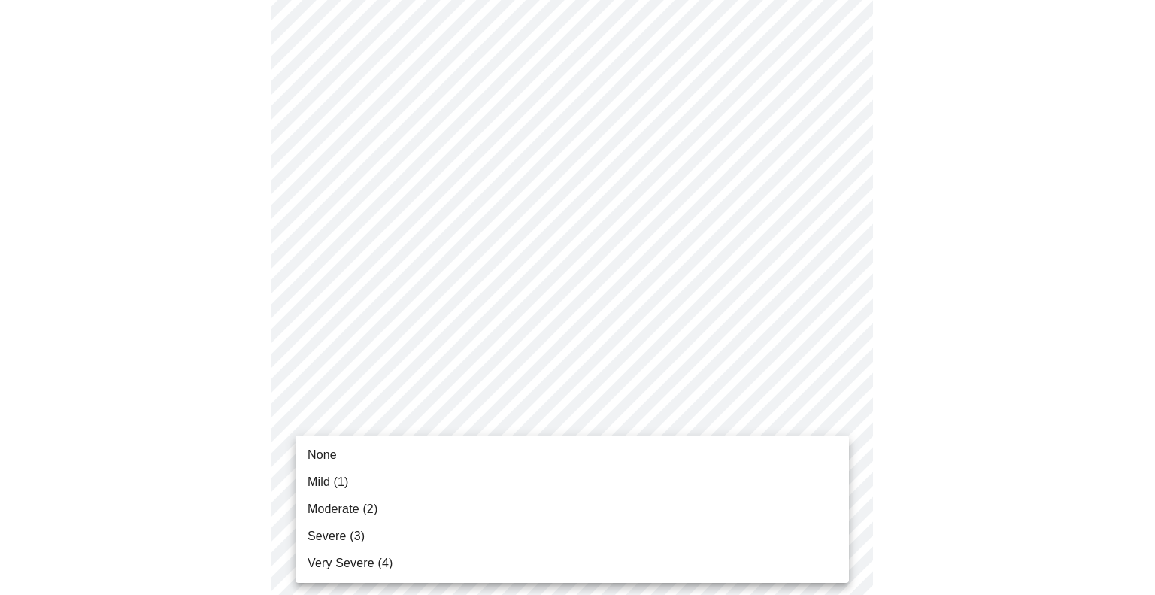
click at [384, 490] on body "MyMenopauseRx Appointments Messaging Labs Uploads Medications Community Refer a…" at bounding box center [577, 435] width 1143 height 1873
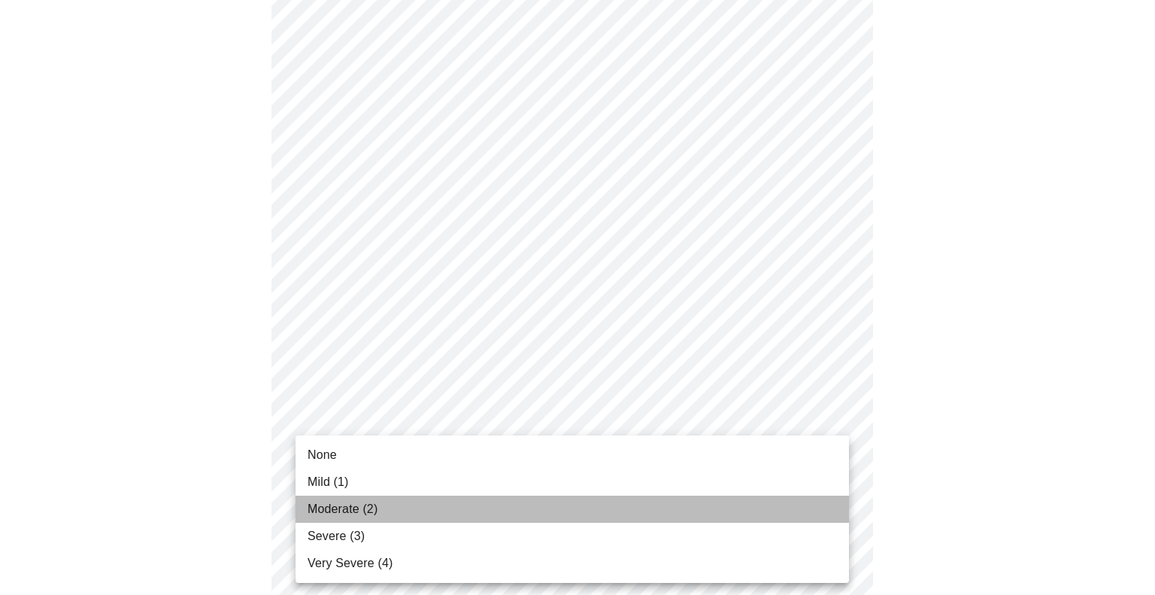
click at [371, 511] on span "Moderate (2)" at bounding box center [343, 509] width 70 height 18
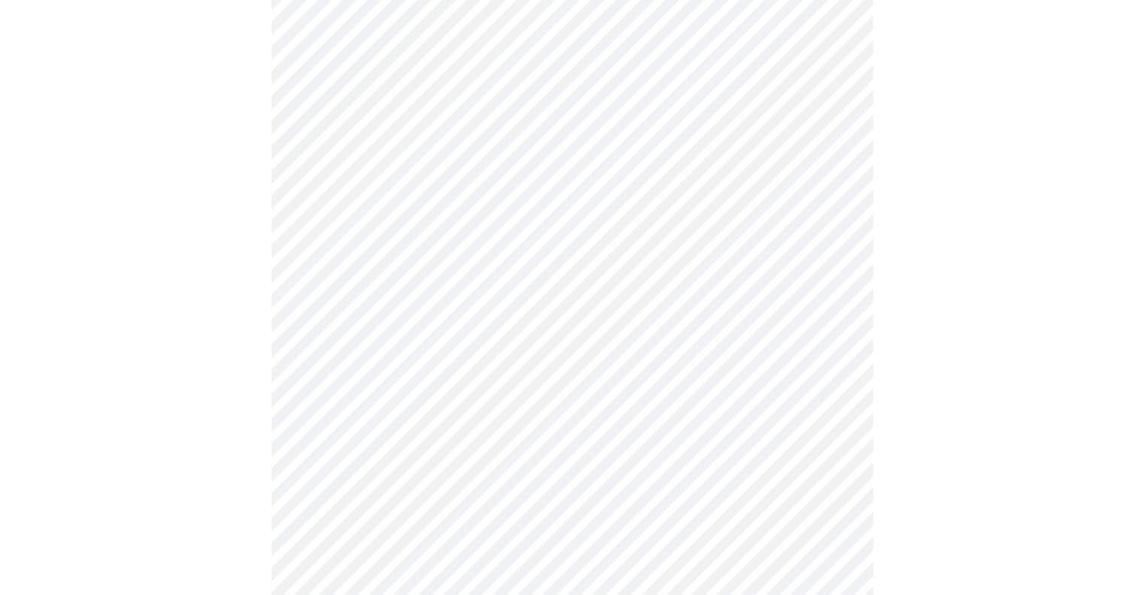
scroll to position [620, 0]
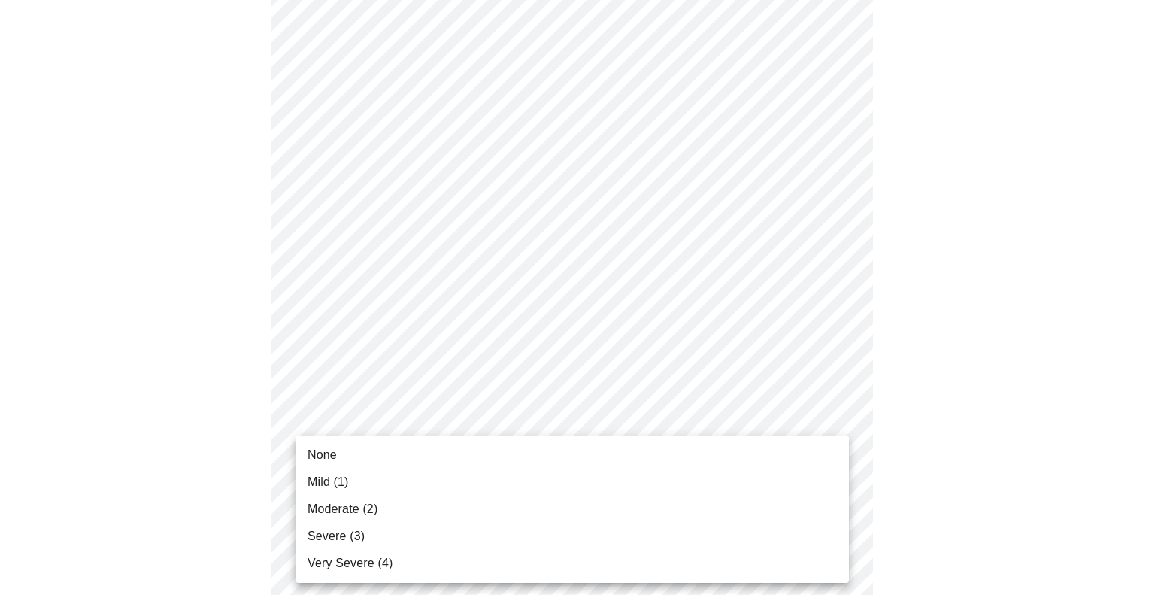
click at [369, 499] on body "MyMenopauseRx Appointments Messaging Labs Uploads Medications Community Refer a…" at bounding box center [577, 312] width 1143 height 1852
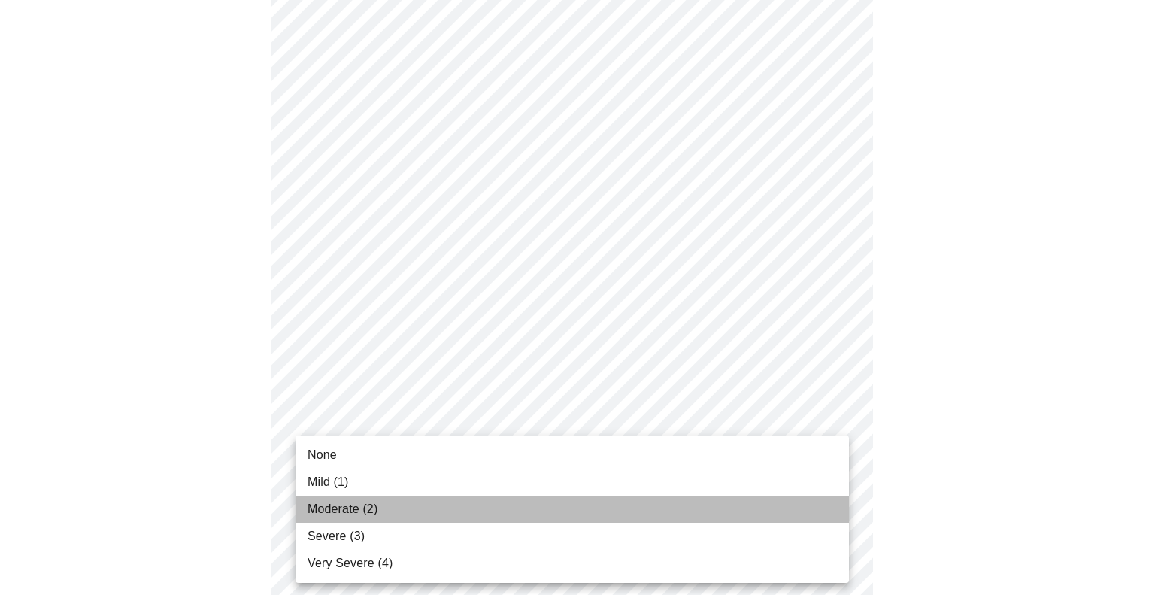
click at [367, 505] on span "Moderate (2)" at bounding box center [343, 509] width 70 height 18
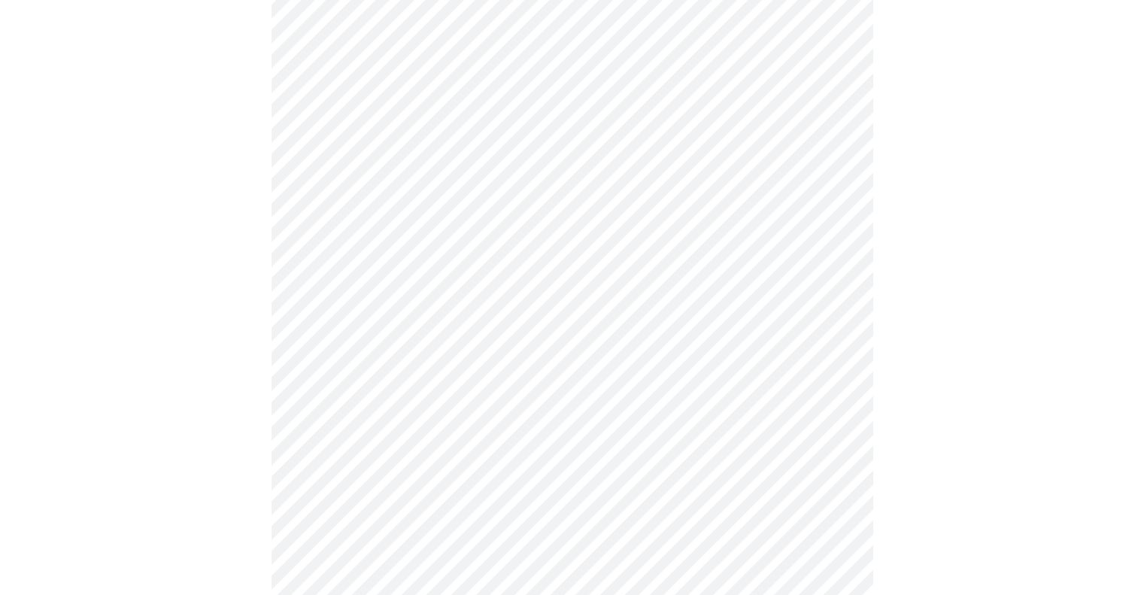
scroll to position [709, 0]
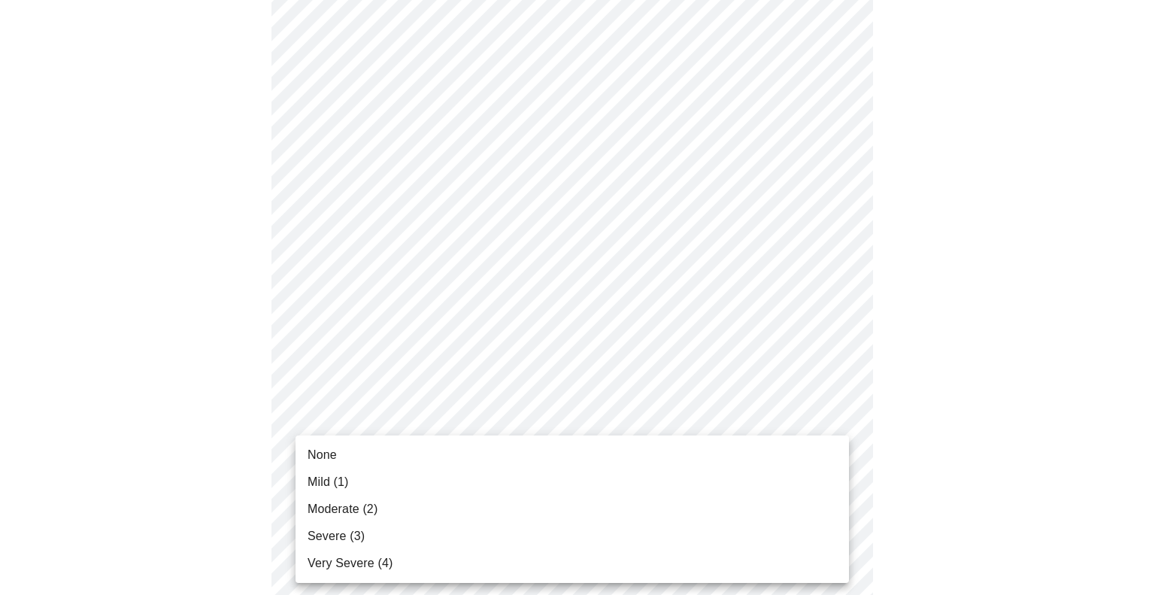
click at [429, 509] on body "MyMenopauseRx Appointments Messaging Labs Uploads Medications Community Refer a…" at bounding box center [577, 212] width 1143 height 1831
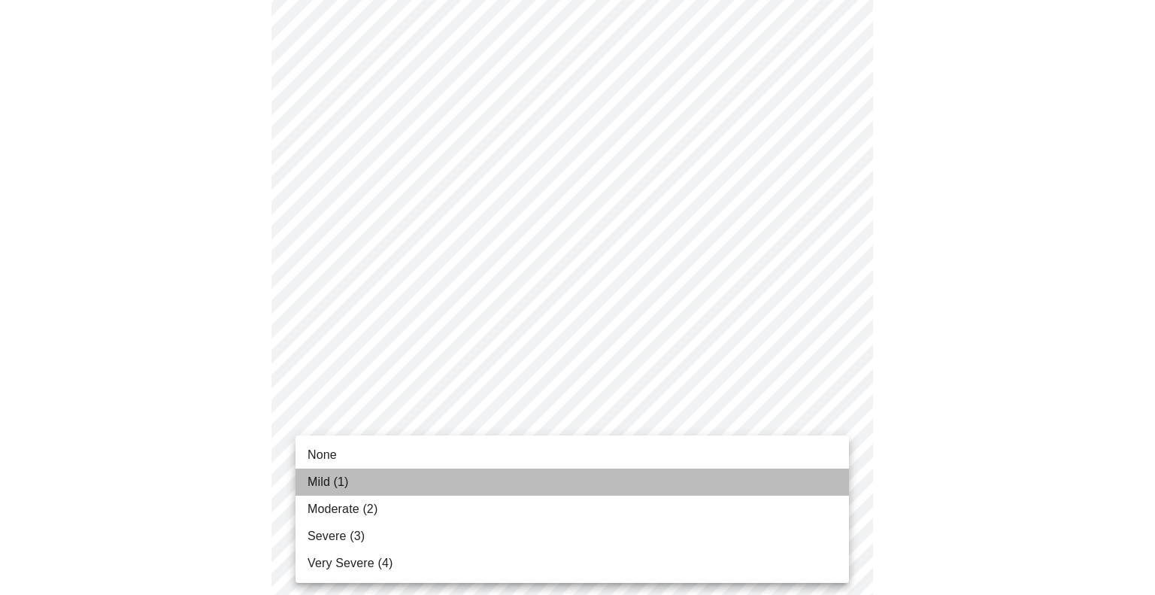
click at [393, 478] on li "Mild (1)" at bounding box center [572, 481] width 553 height 27
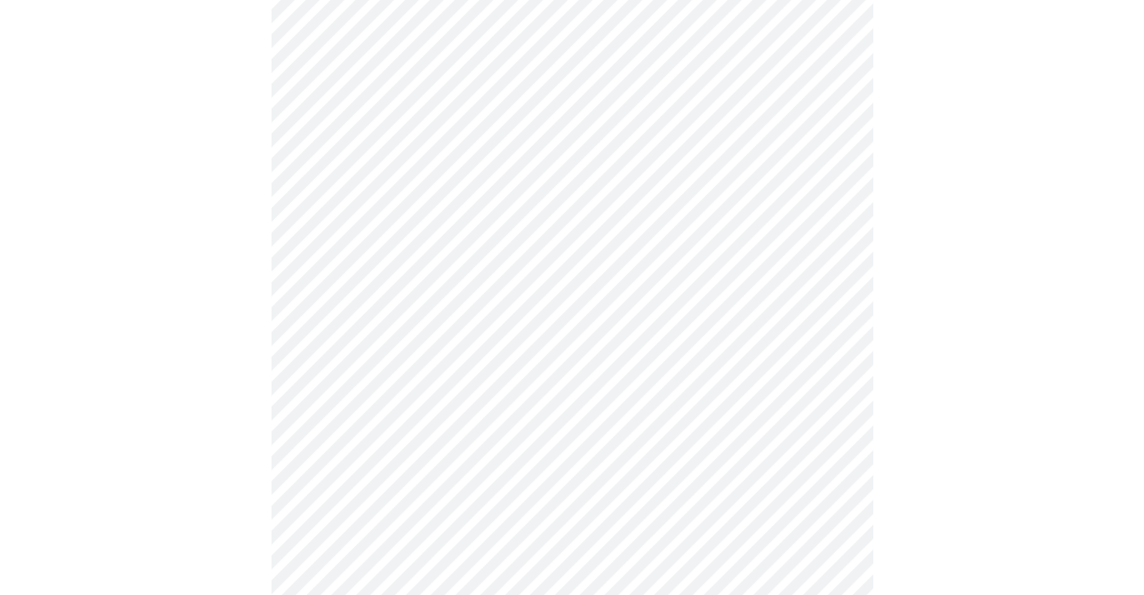
scroll to position [827, 0]
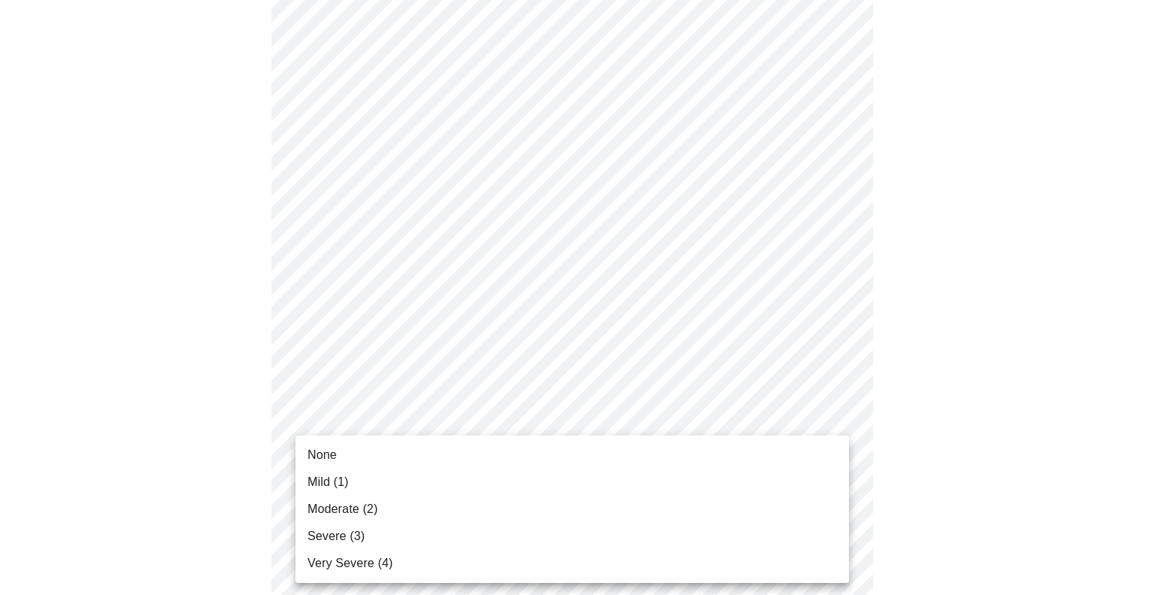
click at [415, 525] on body "MyMenopauseRx Appointments Messaging Labs Uploads Medications Community Refer a…" at bounding box center [577, 84] width 1143 height 1810
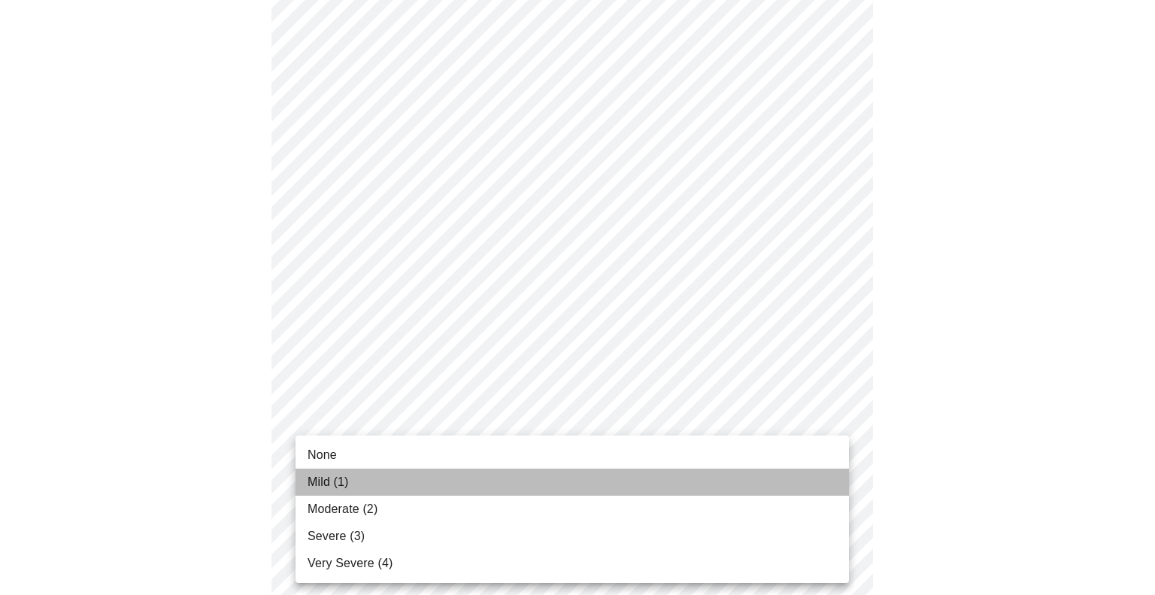
click at [358, 481] on li "Mild (1)" at bounding box center [572, 481] width 553 height 27
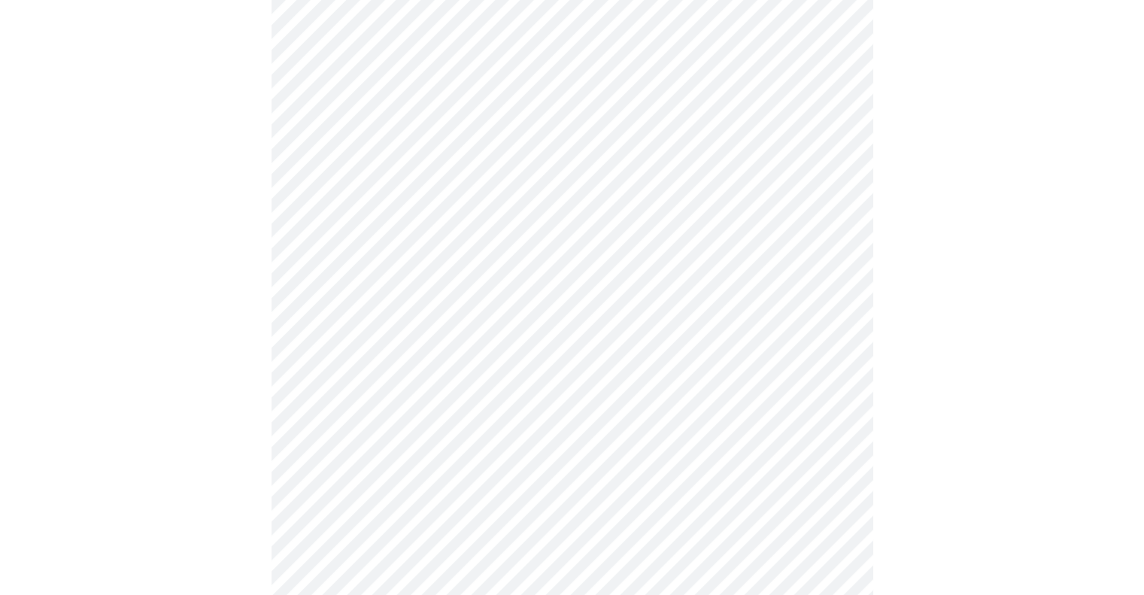
scroll to position [969, 0]
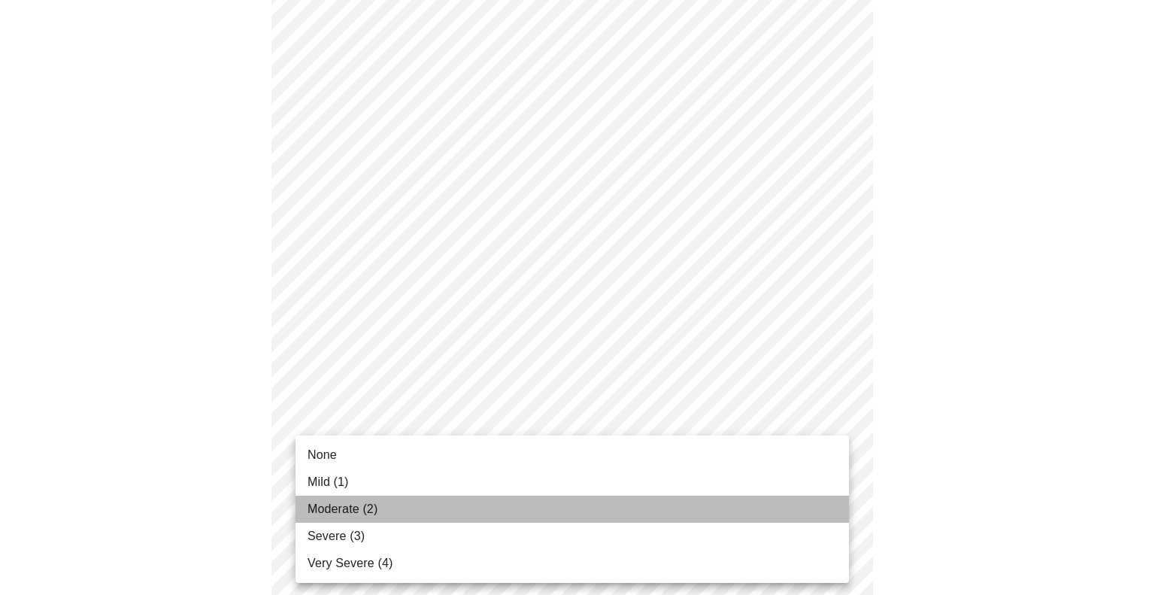
click at [365, 507] on span "Moderate (2)" at bounding box center [343, 509] width 70 height 18
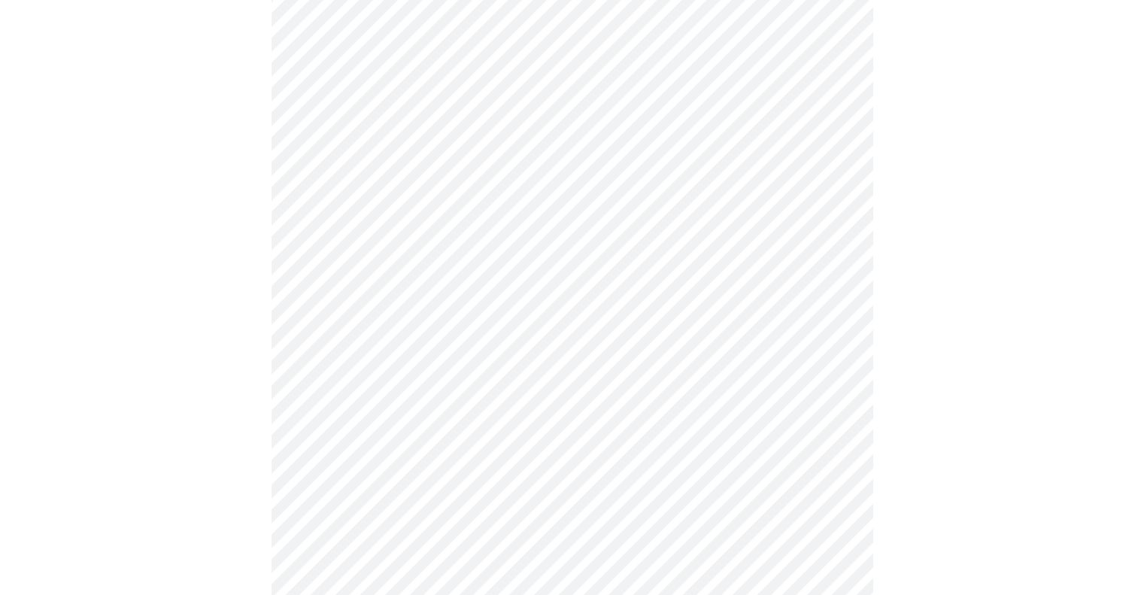
scroll to position [549, 0]
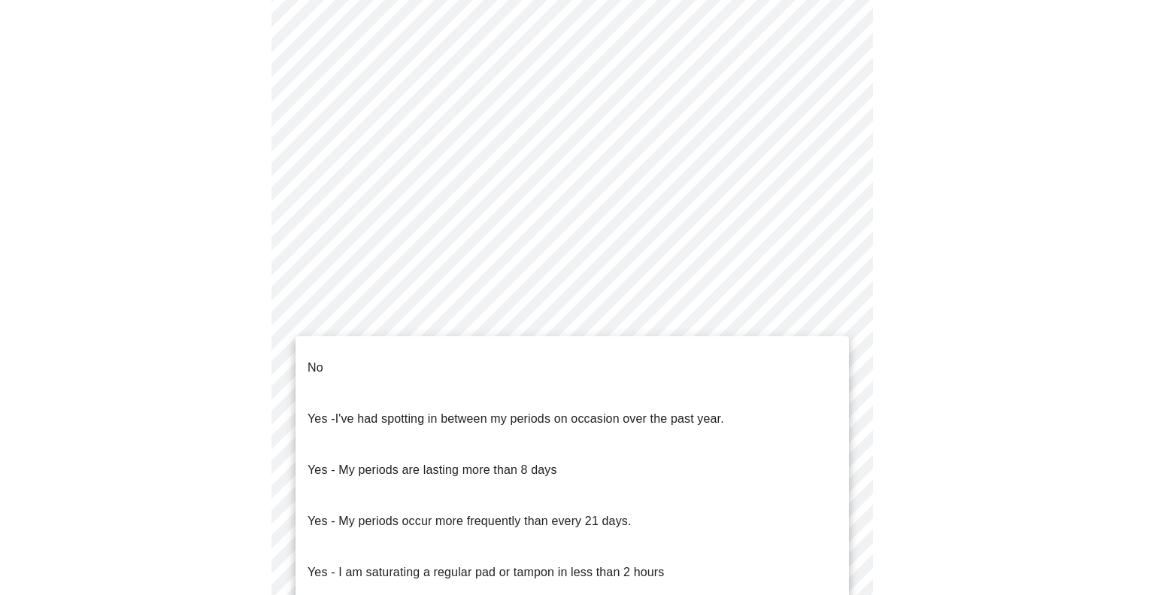
click at [459, 374] on body "MyMenopauseRx Appointments Messaging Labs Uploads Medications Community Refer a…" at bounding box center [577, 198] width 1143 height 1483
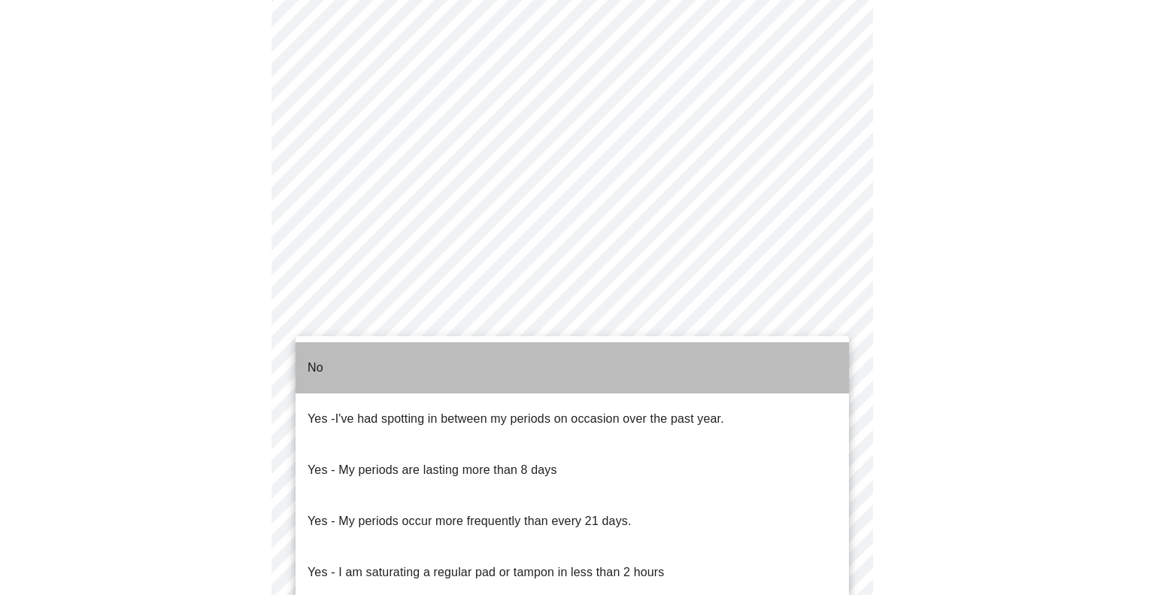
click at [421, 362] on li "No" at bounding box center [572, 367] width 553 height 51
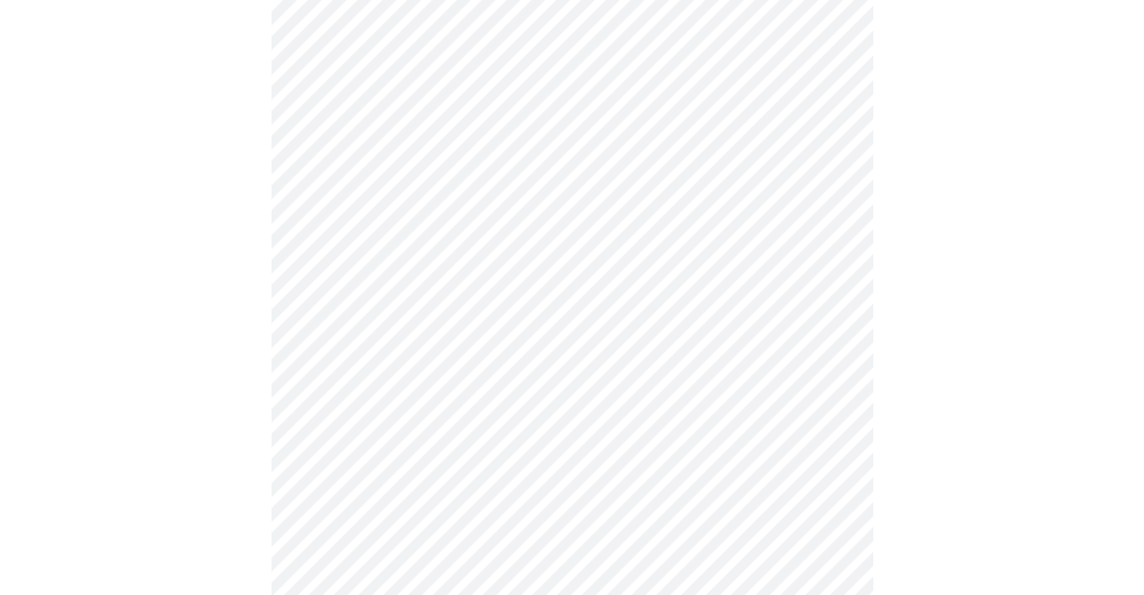
scroll to position [627, 0]
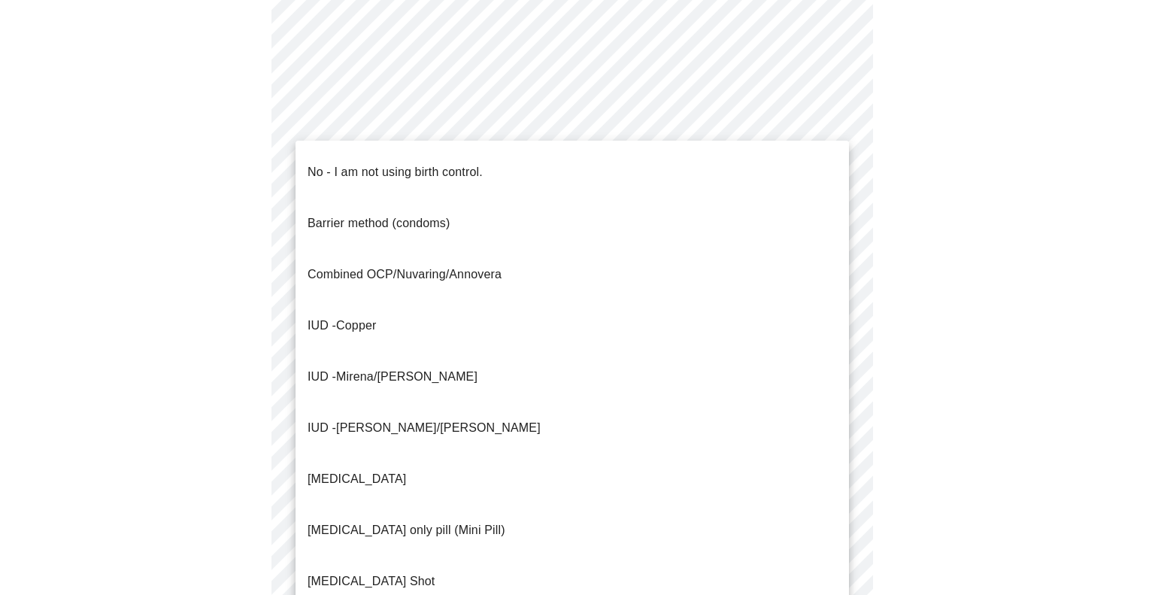
click at [430, 402] on body "MyMenopauseRx Appointments Messaging Labs Uploads Medications Community Refer a…" at bounding box center [577, 116] width 1143 height 1474
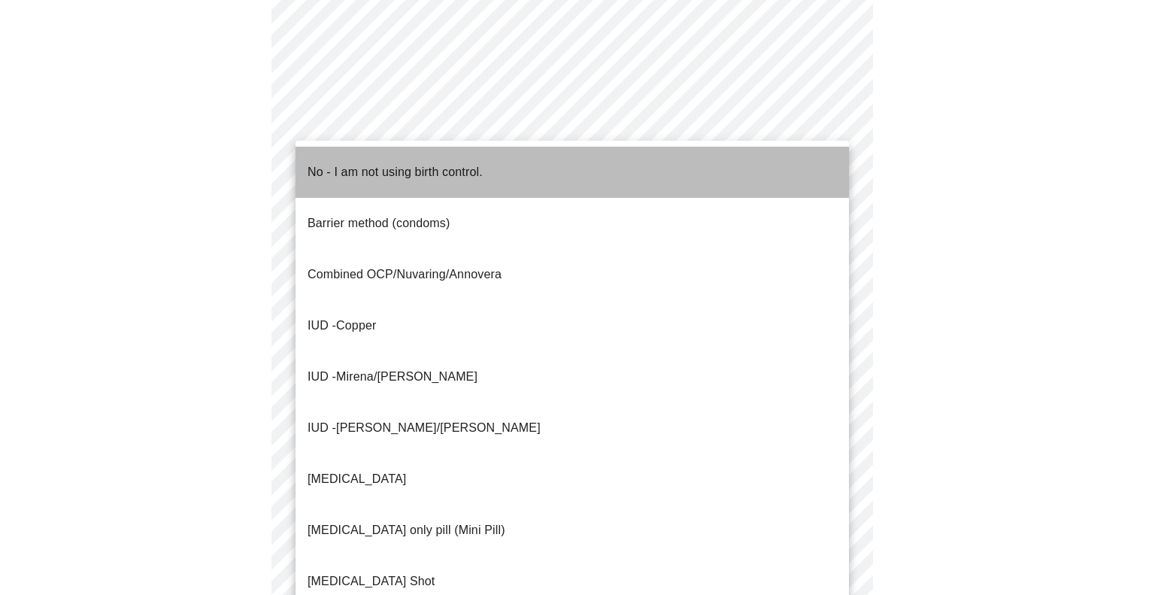
click at [388, 168] on p "No - I am not using birth control." at bounding box center [395, 172] width 175 height 18
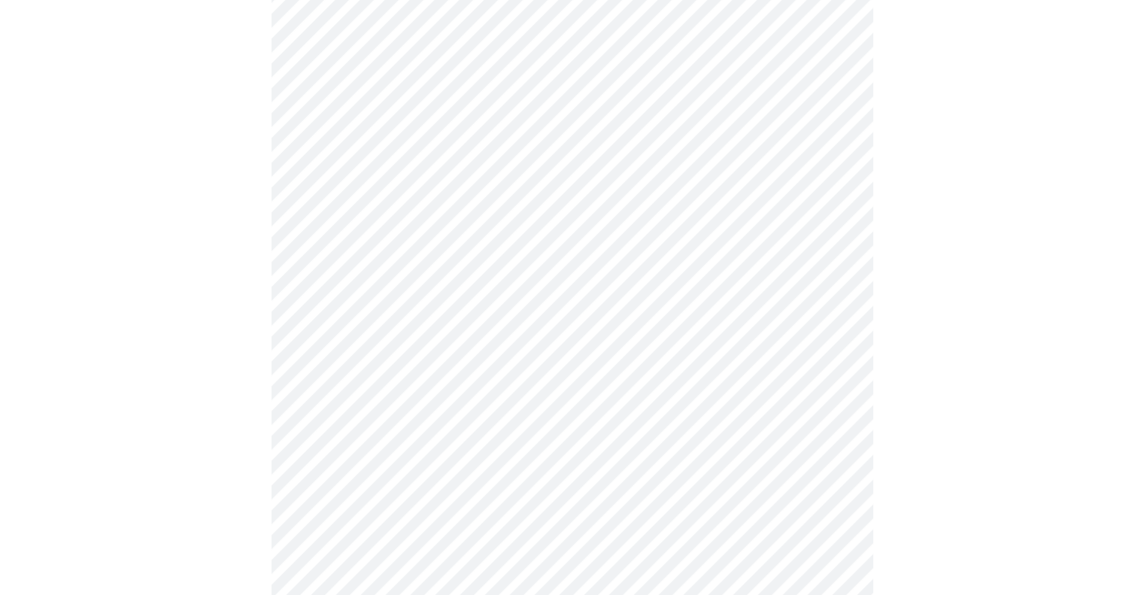
scroll to position [773, 0]
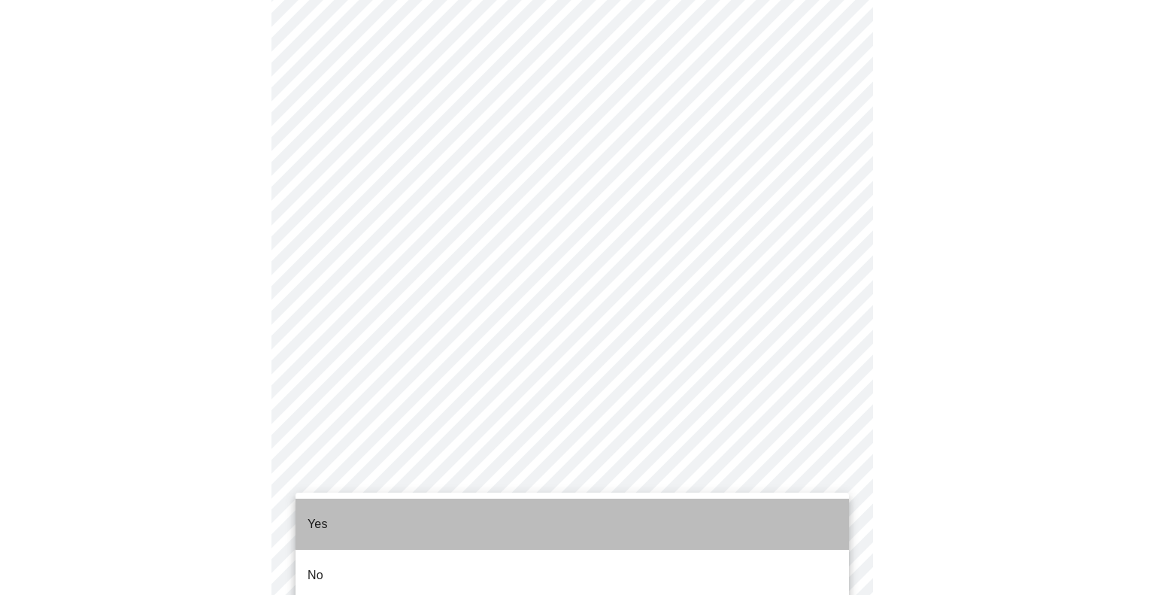
click at [493, 509] on li "Yes" at bounding box center [572, 524] width 553 height 51
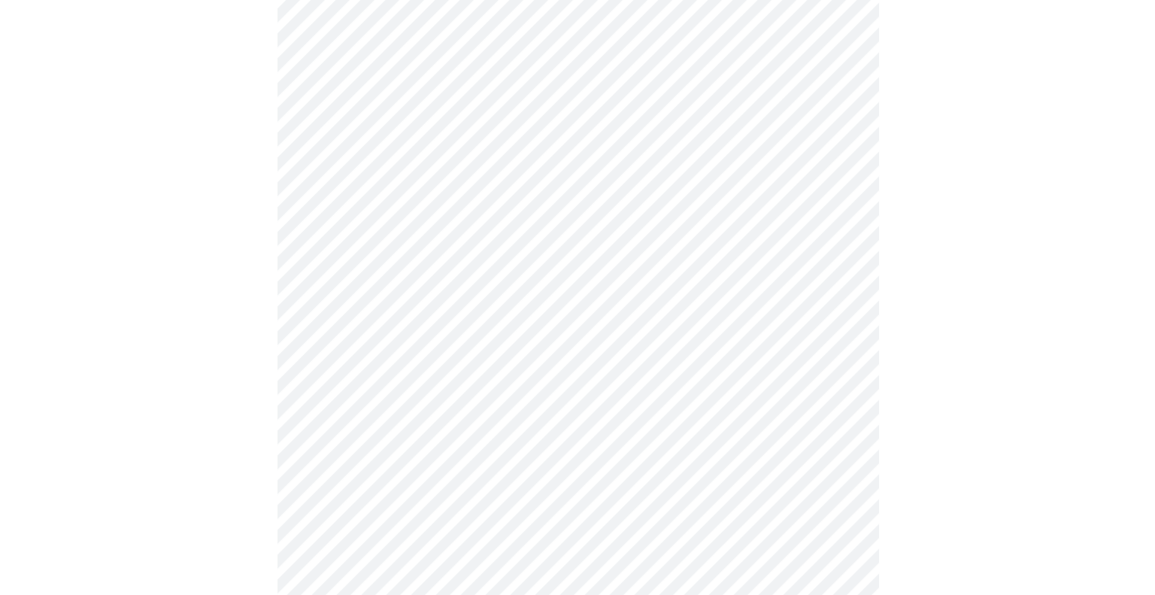
scroll to position [860, 0]
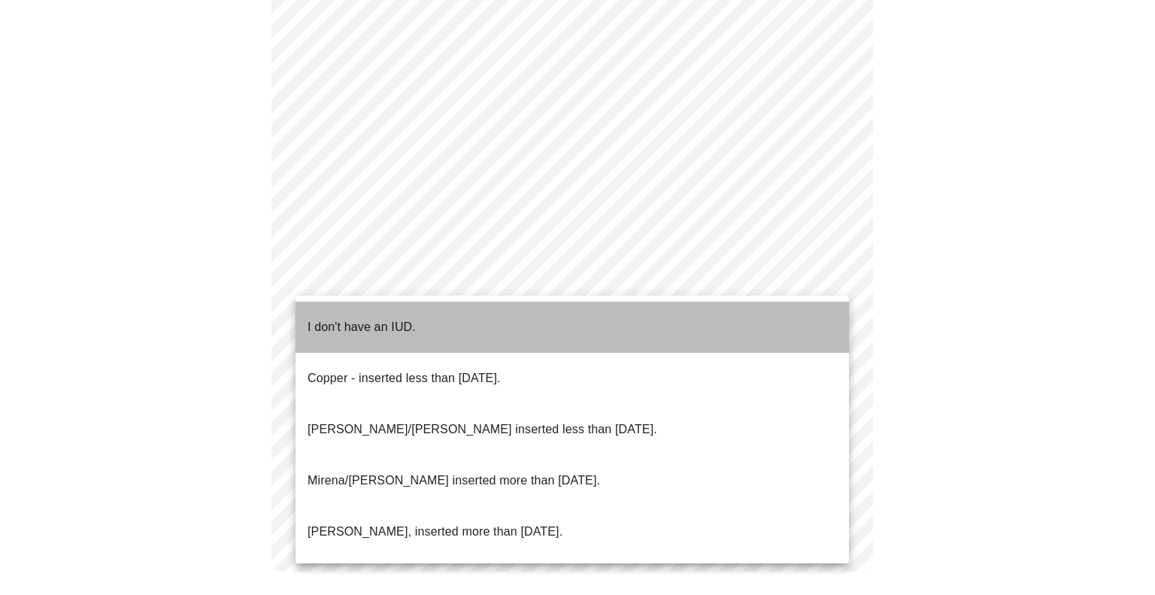
click at [654, 310] on li "I don't have an IUD." at bounding box center [572, 327] width 553 height 51
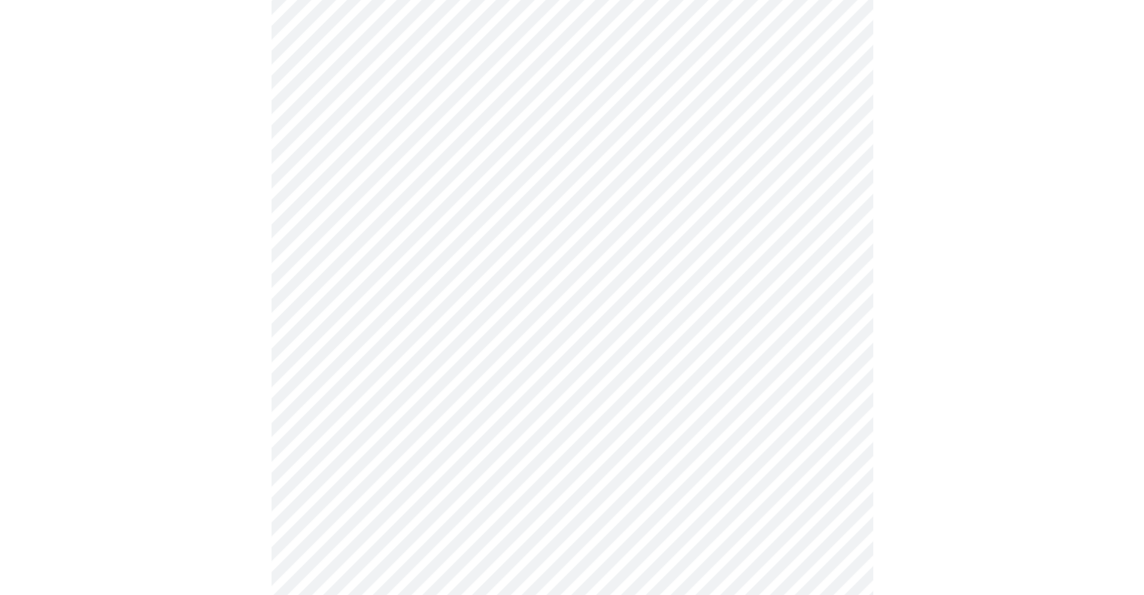
scroll to position [884, 0]
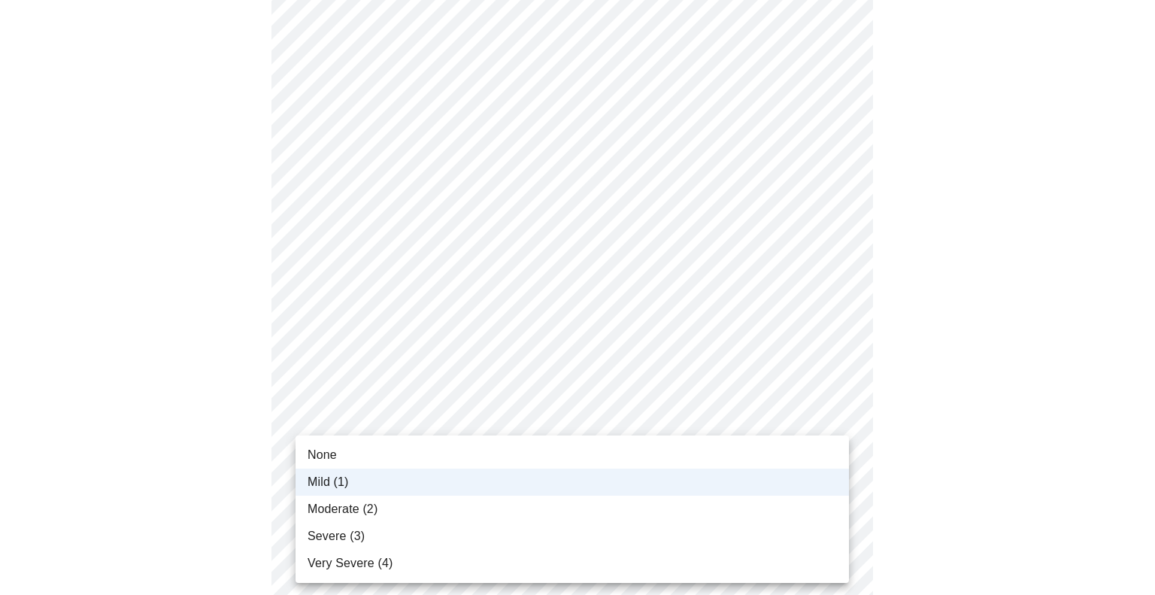
click at [373, 464] on body "MyMenopauseRx Appointments Messaging Labs Uploads Medications Community Refer a…" at bounding box center [577, 6] width 1143 height 1769
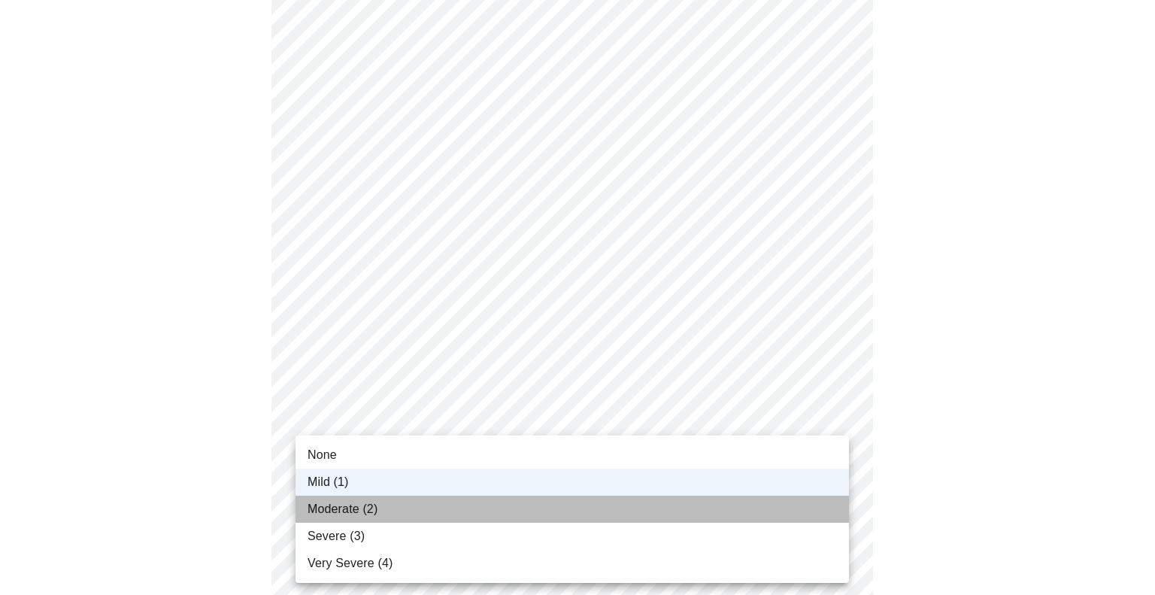
click at [359, 514] on span "Moderate (2)" at bounding box center [343, 509] width 70 height 18
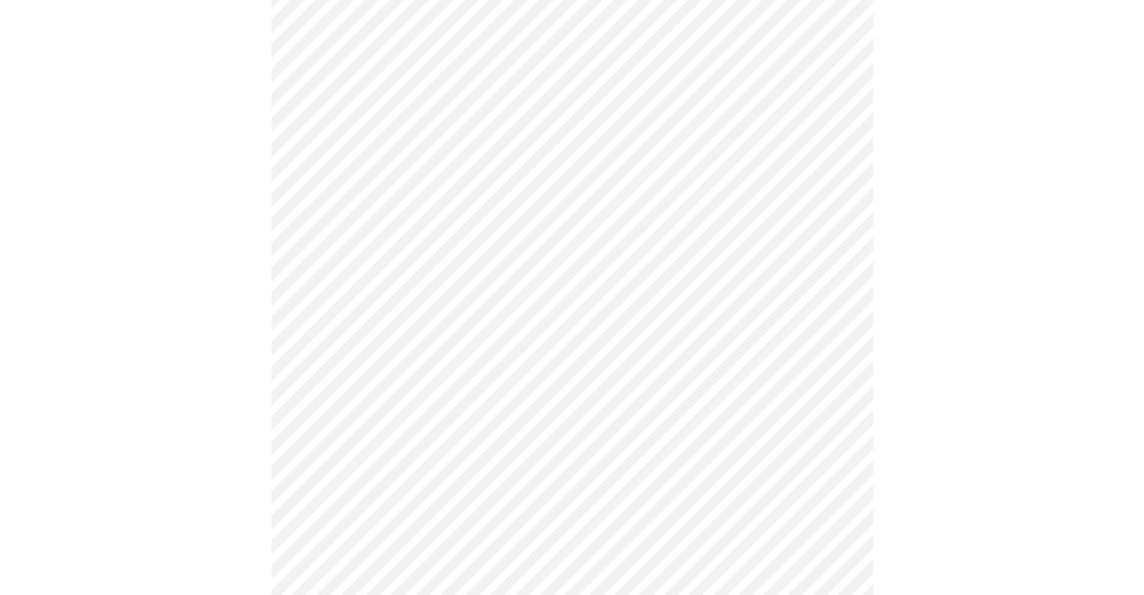
scroll to position [0, 0]
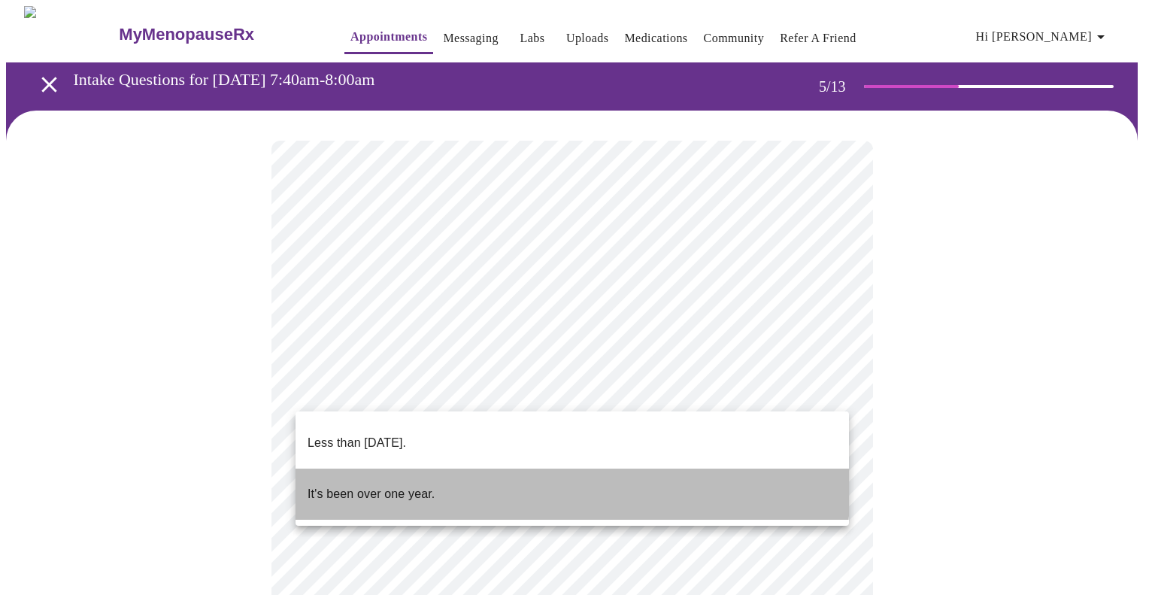
click at [468, 470] on li "It's been over one year." at bounding box center [572, 493] width 553 height 51
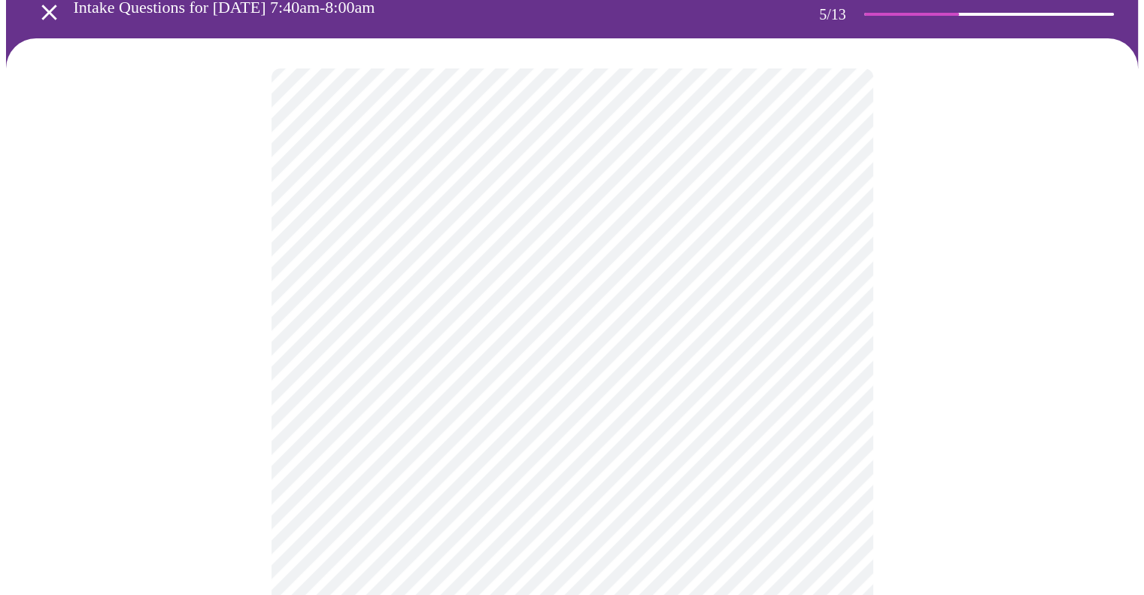
scroll to position [74, 0]
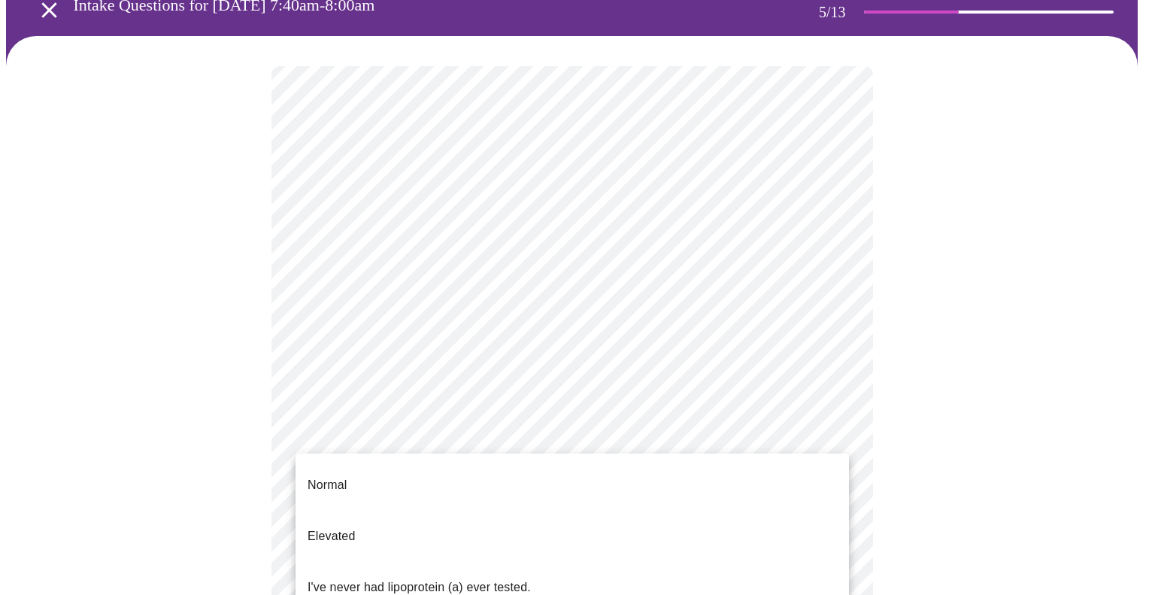
click at [577, 447] on body "MyMenopauseRx Appointments Messaging Labs Uploads Medications Community Refer a…" at bounding box center [577, 536] width 1143 height 1208
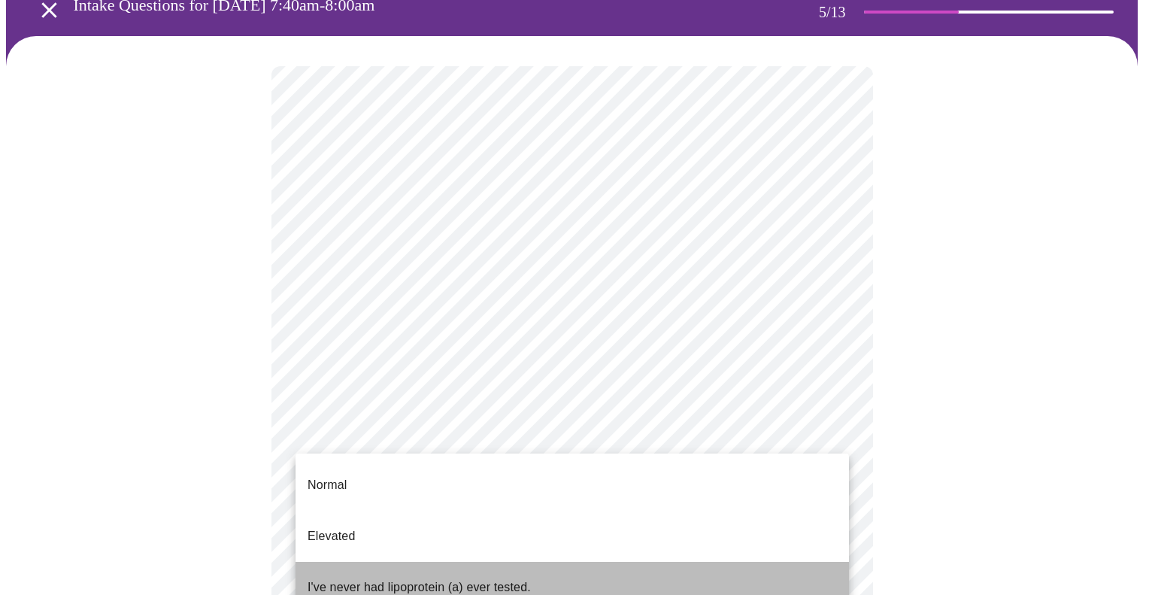
click at [403, 578] on p "I've never had lipoprotein (a) ever tested." at bounding box center [419, 587] width 223 height 18
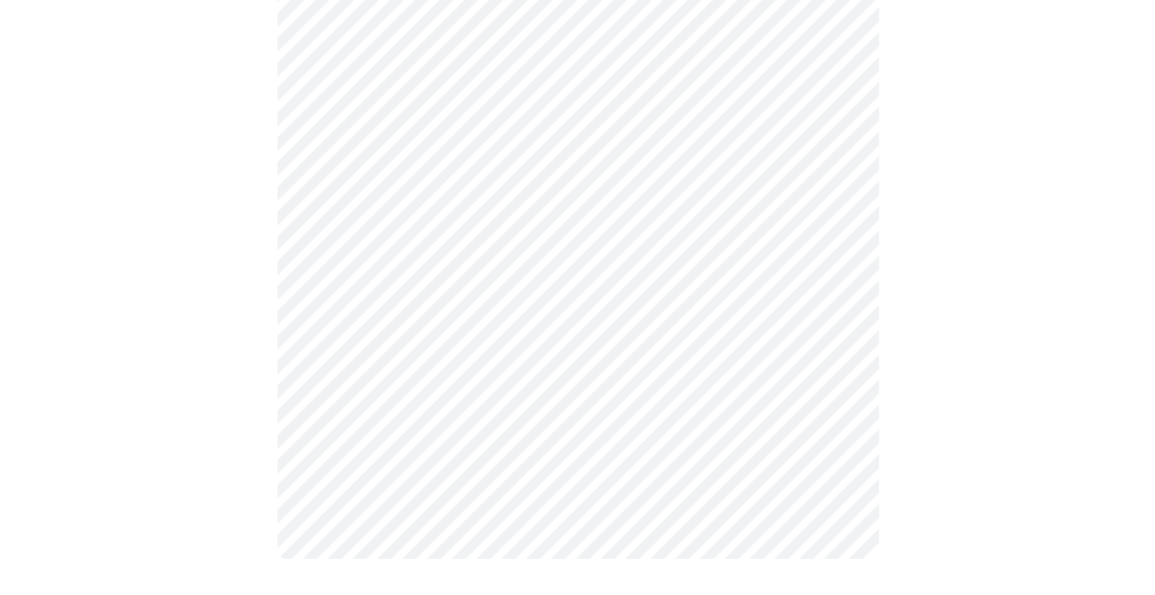
scroll to position [0, 0]
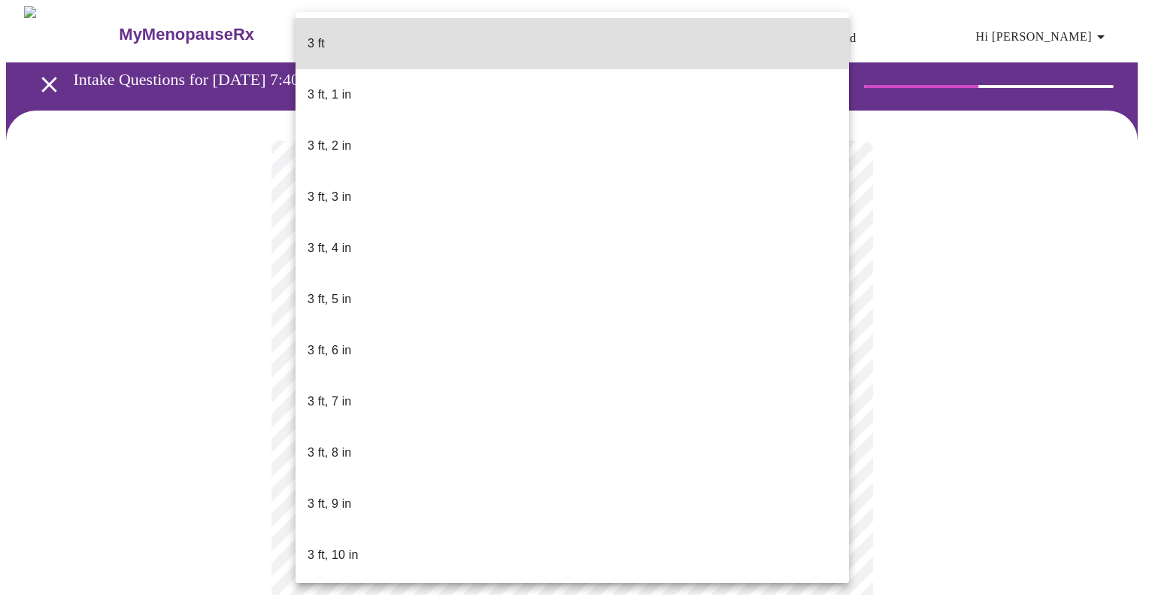
click at [426, 435] on body "MyMenopauseRx Appointments Messaging Labs Uploads Medications Community Refer a…" at bounding box center [577, 407] width 1143 height 802
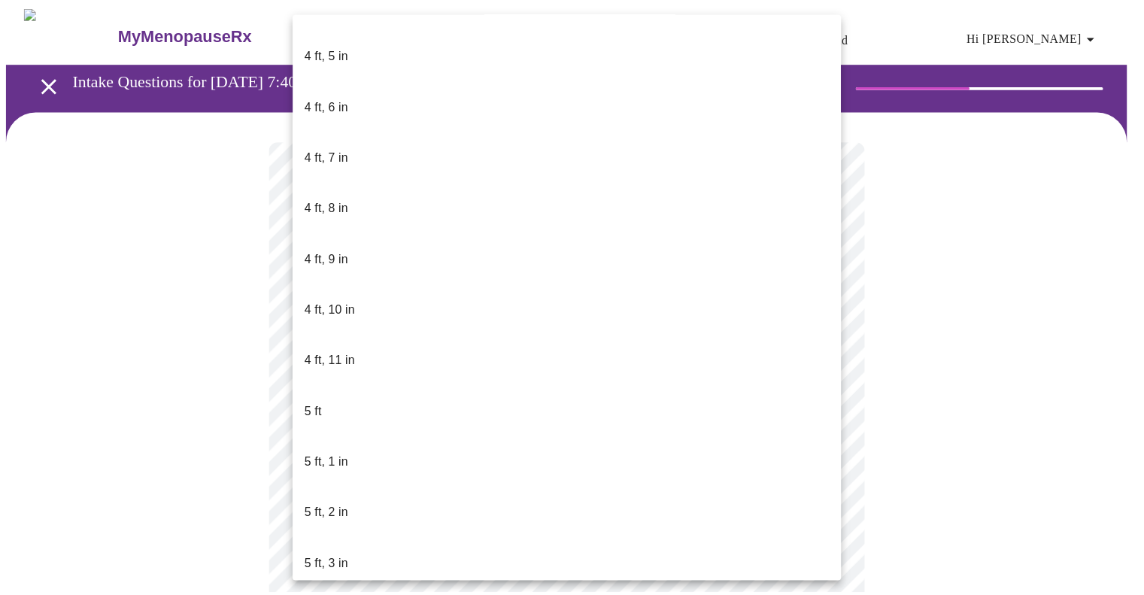
scroll to position [859, 0]
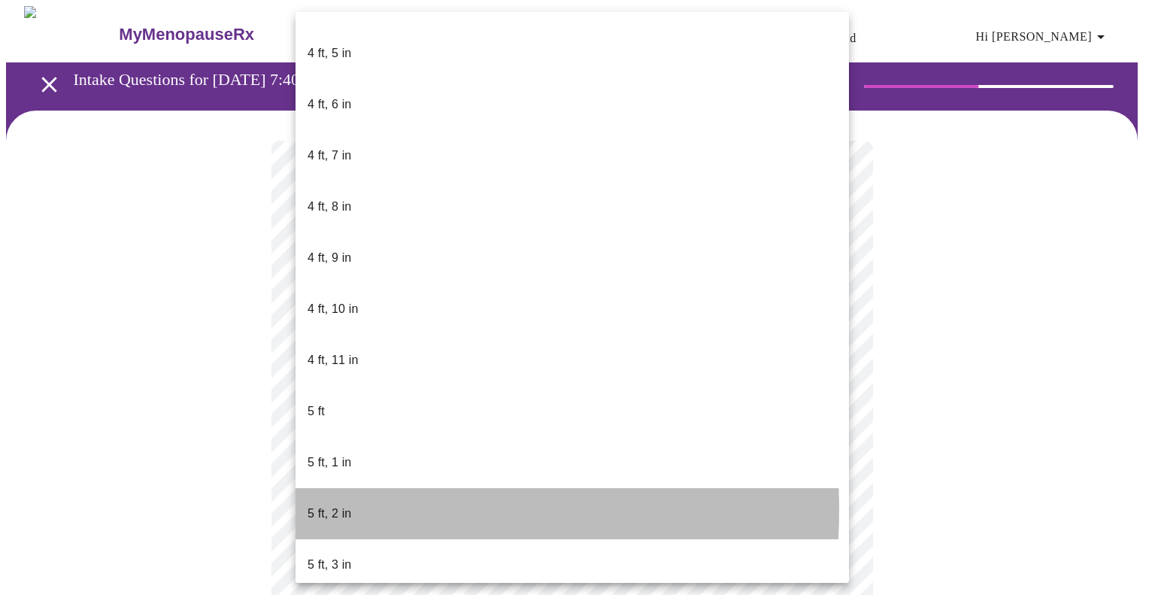
click at [335, 493] on span "5 ft, 2 in" at bounding box center [330, 514] width 44 height 42
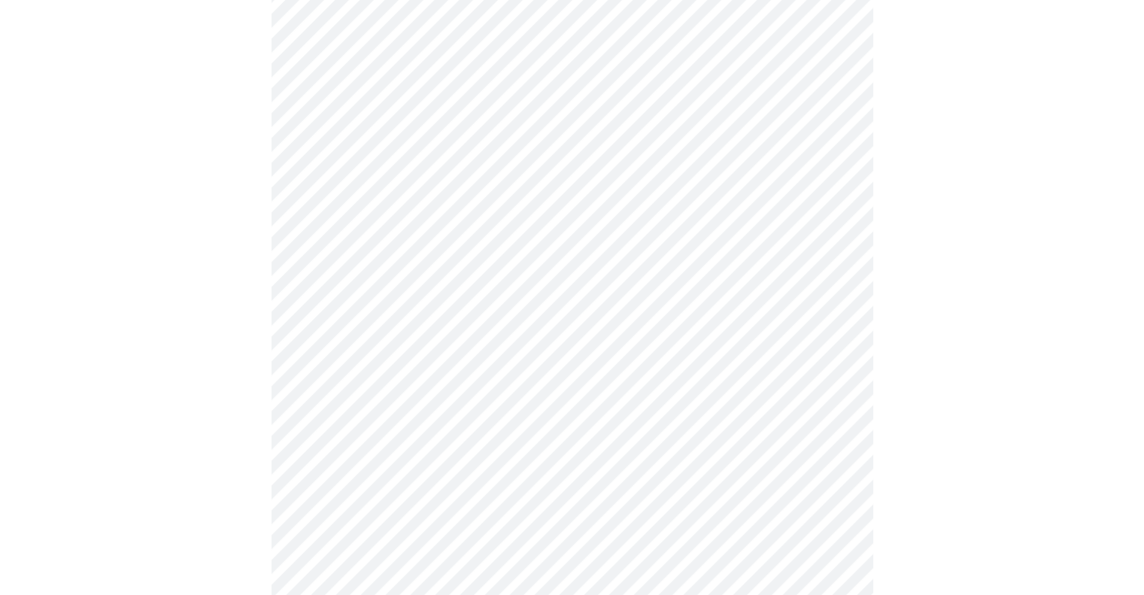
scroll to position [3826, 0]
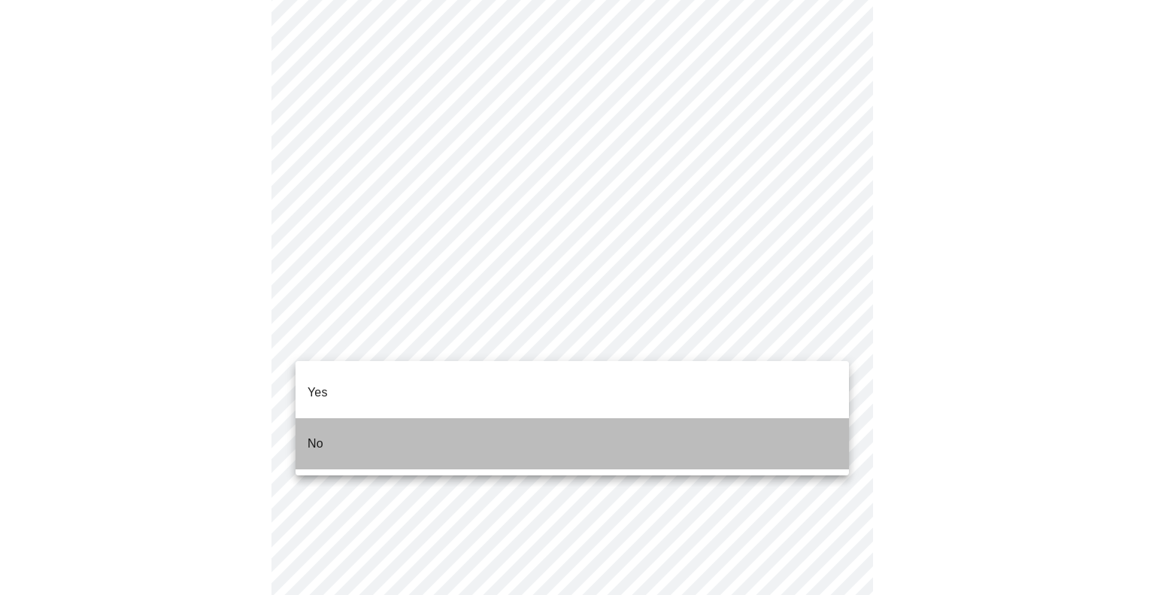
click at [320, 435] on p "No" at bounding box center [316, 444] width 16 height 18
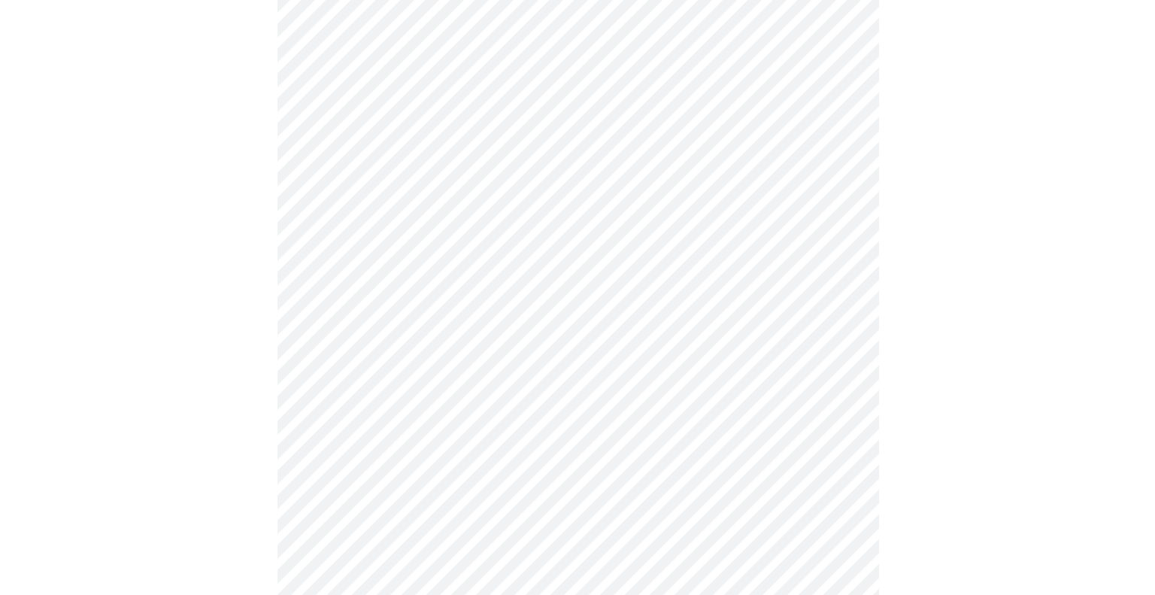
scroll to position [870, 0]
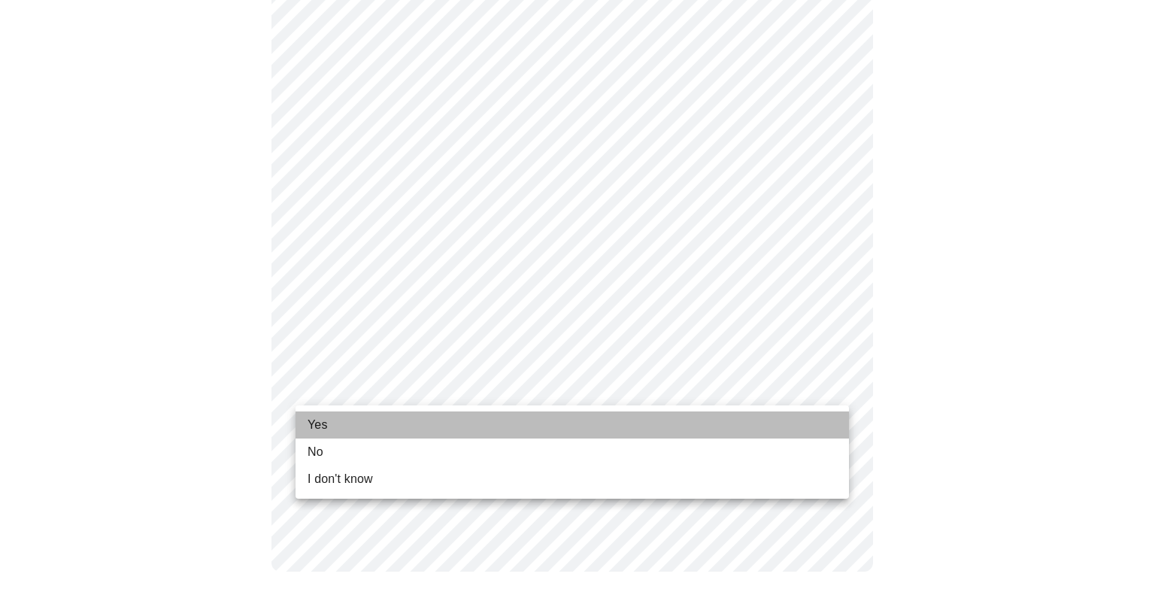
click at [466, 423] on li "Yes" at bounding box center [572, 424] width 553 height 27
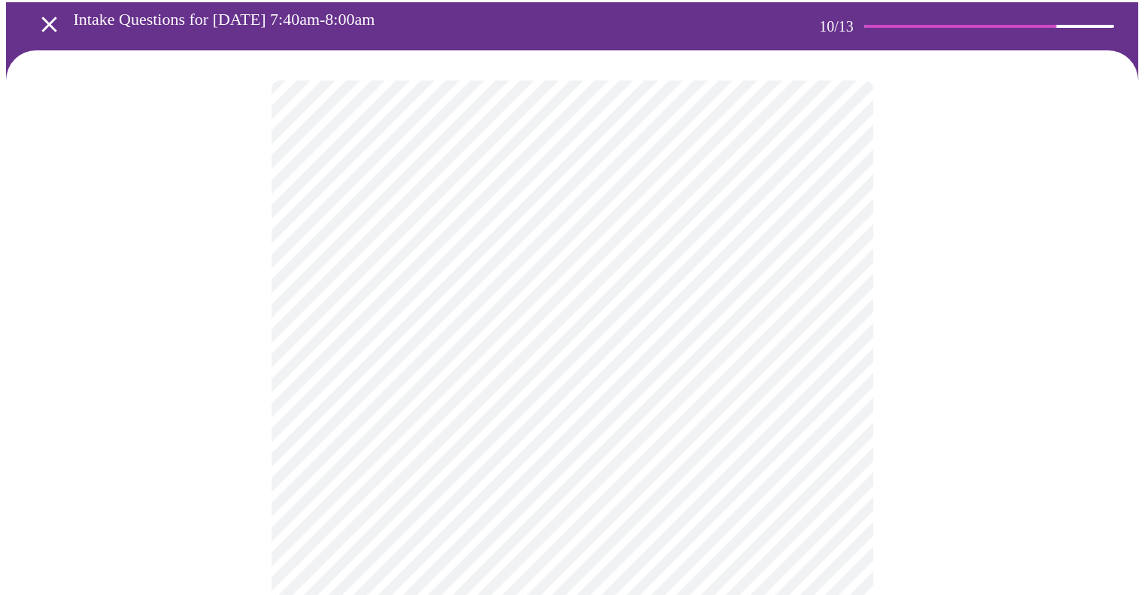
scroll to position [71, 0]
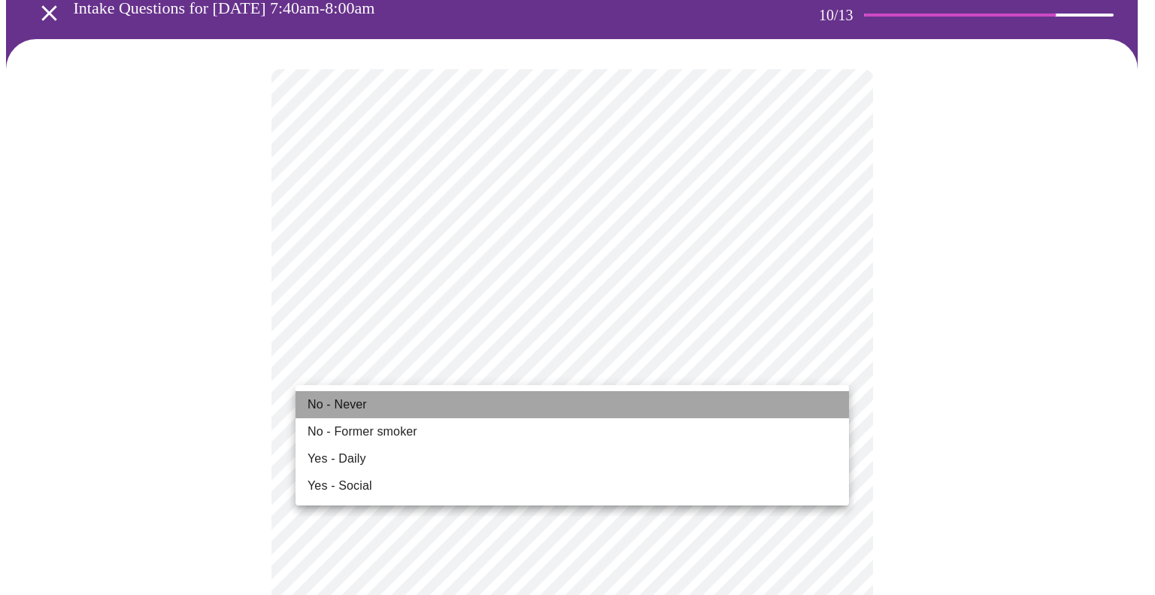
click at [349, 404] on span "No - Never" at bounding box center [337, 405] width 59 height 18
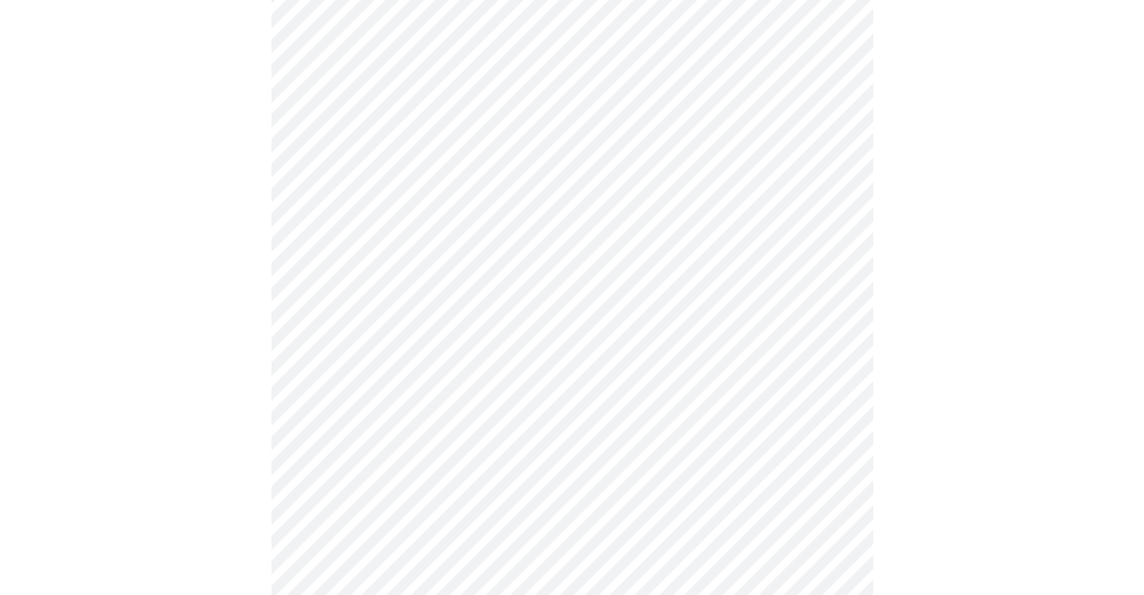
scroll to position [1218, 0]
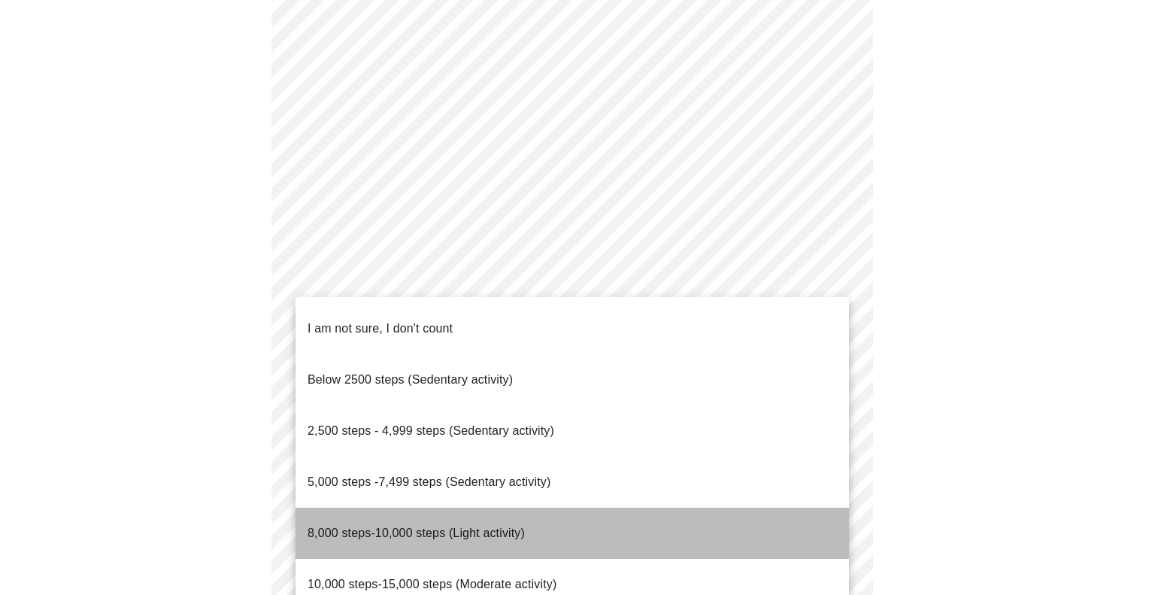
click at [439, 526] on span "8,000 steps-10,000 steps (Light activity)" at bounding box center [416, 532] width 217 height 13
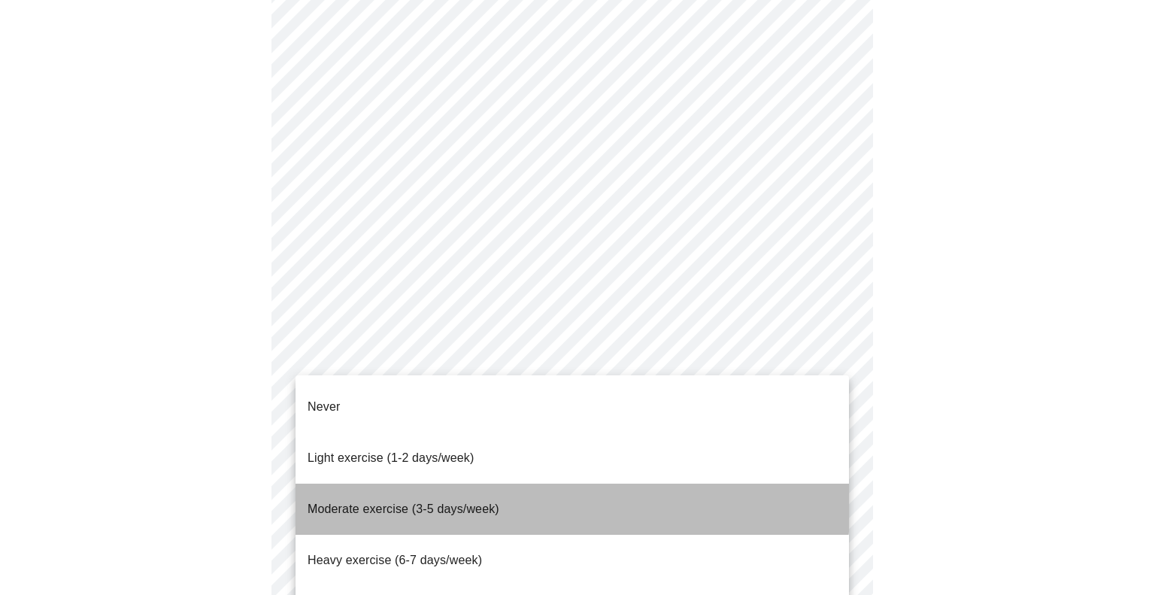
click at [451, 502] on span "Moderate exercise (3-5 days/week)" at bounding box center [404, 508] width 192 height 13
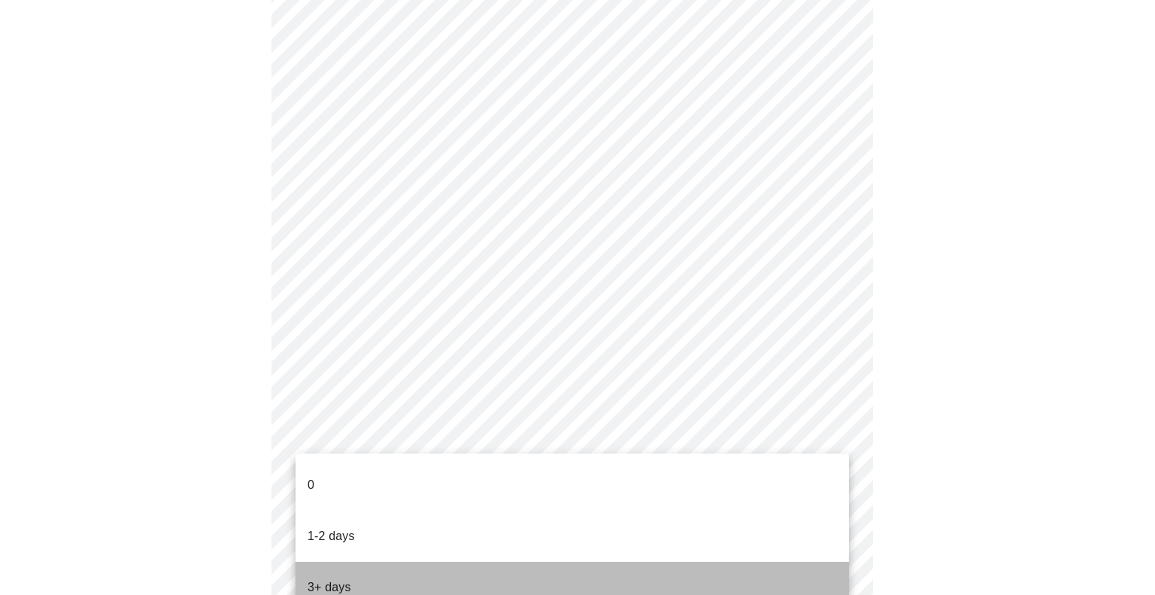
click at [439, 562] on li "3+ days" at bounding box center [572, 587] width 553 height 51
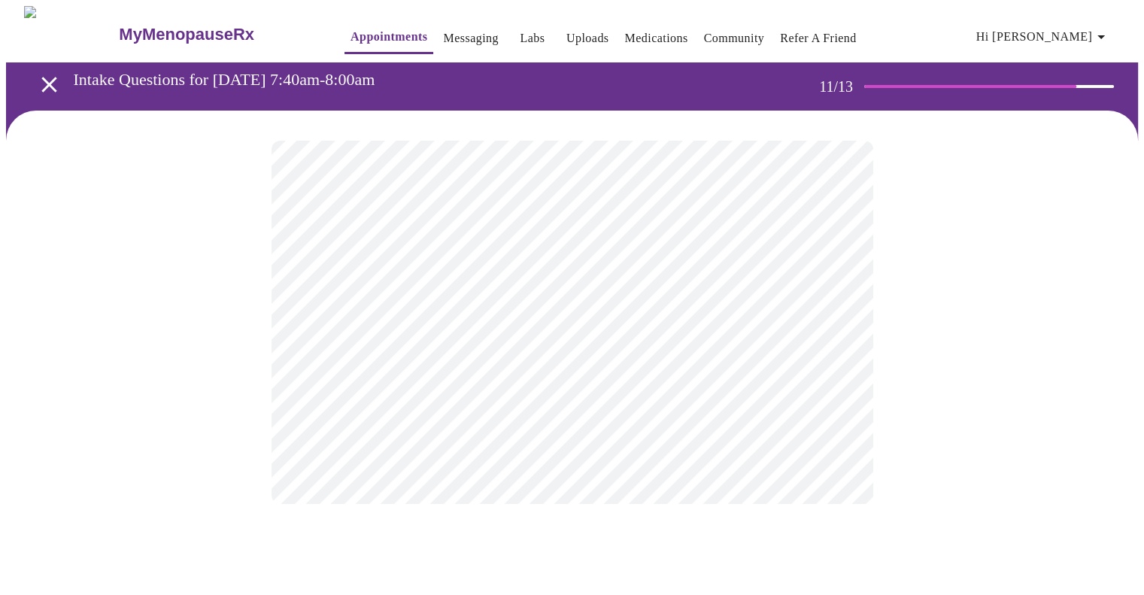
scroll to position [0, 0]
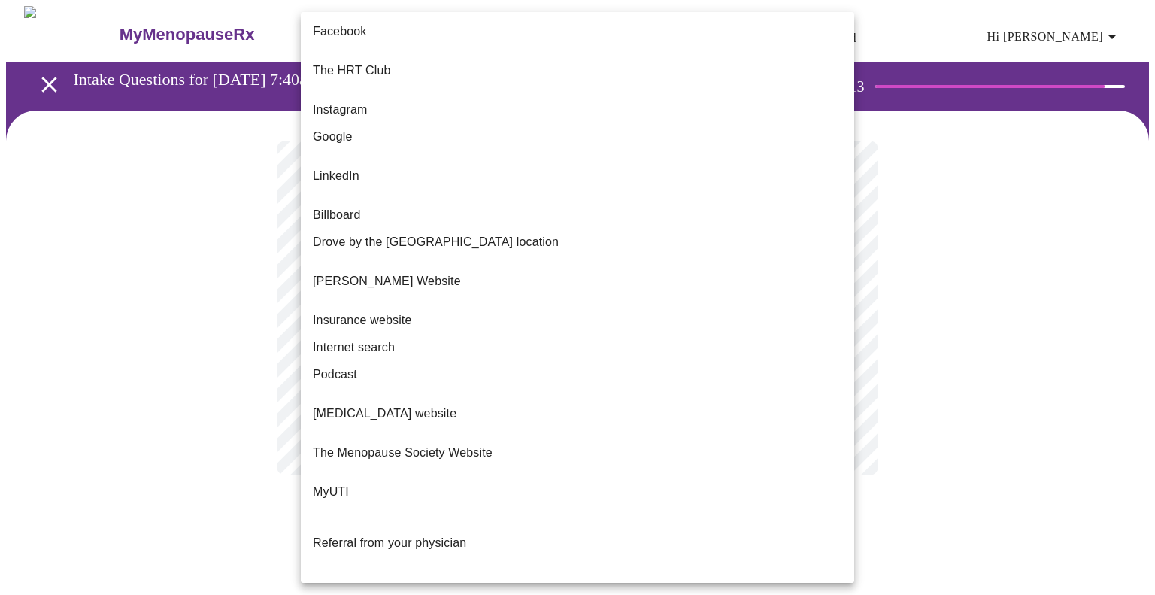
click at [692, 315] on body "MyMenopauseRx Appointments Messaging Labs Uploads Medications Community Refer a…" at bounding box center [577, 255] width 1143 height 499
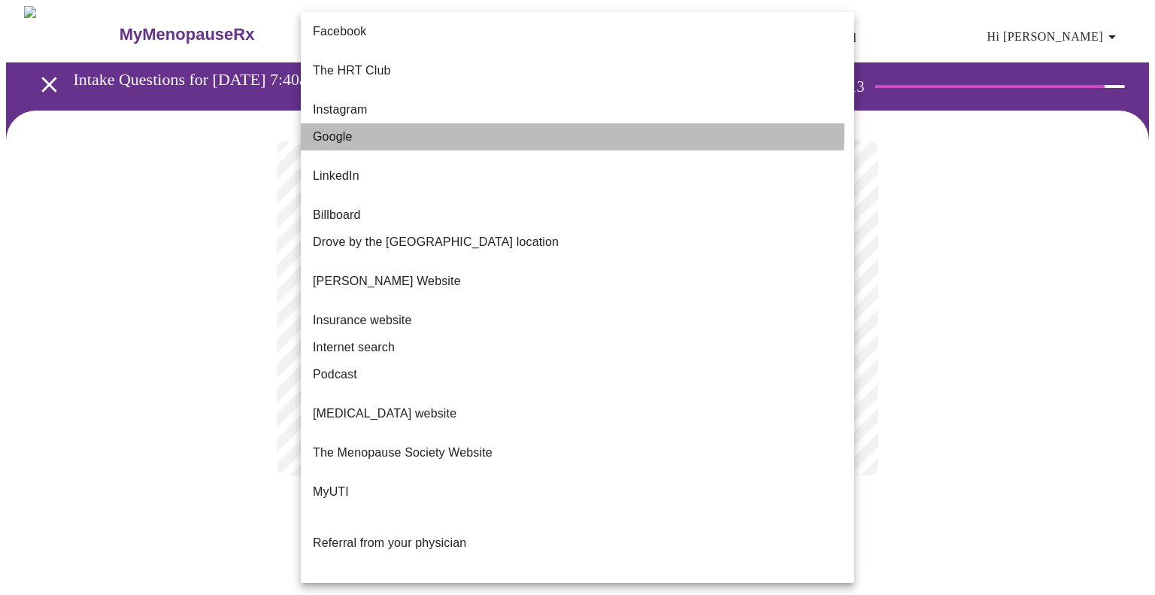
click at [558, 123] on li "Google" at bounding box center [577, 136] width 553 height 27
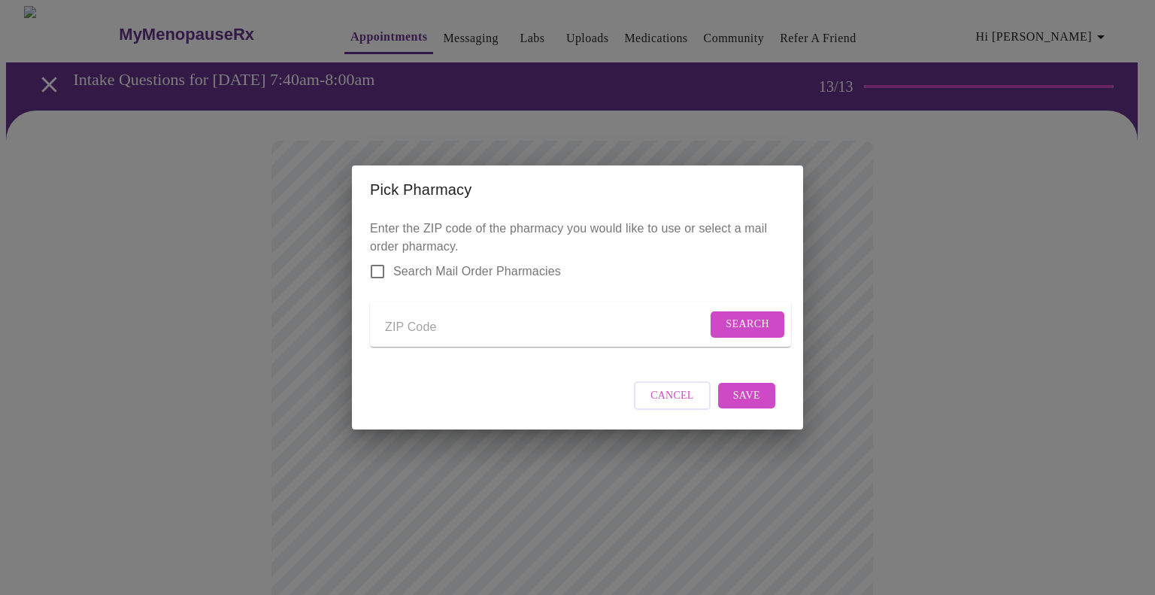
click at [394, 324] on input "Send a message to your care team" at bounding box center [546, 327] width 322 height 24
type input "37046"
click at [749, 318] on span "Search" at bounding box center [748, 324] width 44 height 19
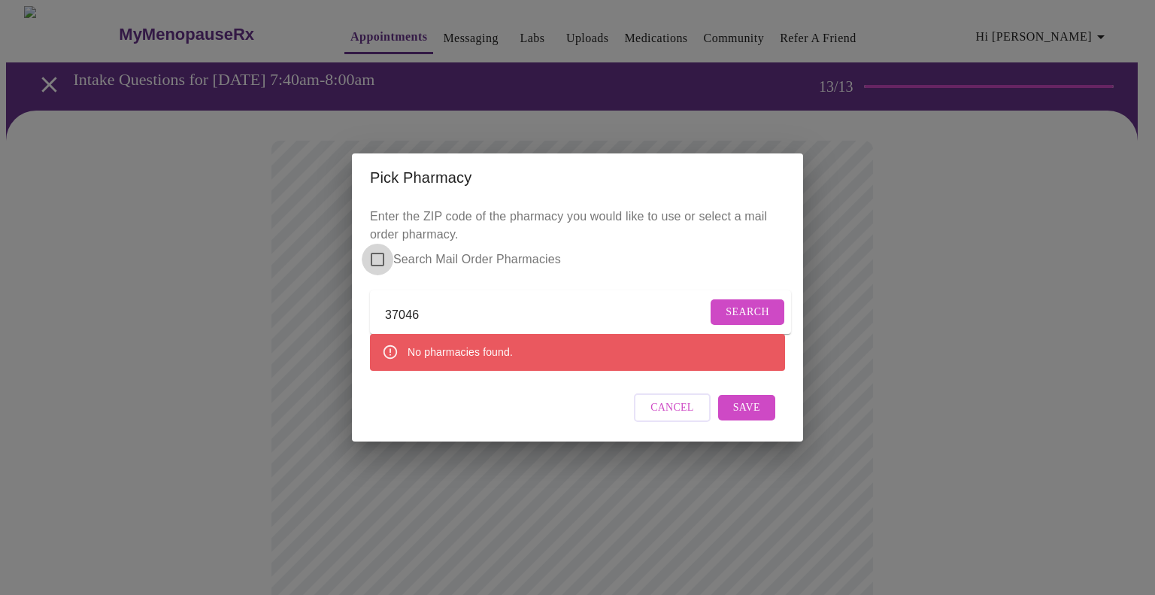
click at [380, 247] on input "Search Mail Order Pharmacies" at bounding box center [378, 260] width 32 height 32
checkbox input "true"
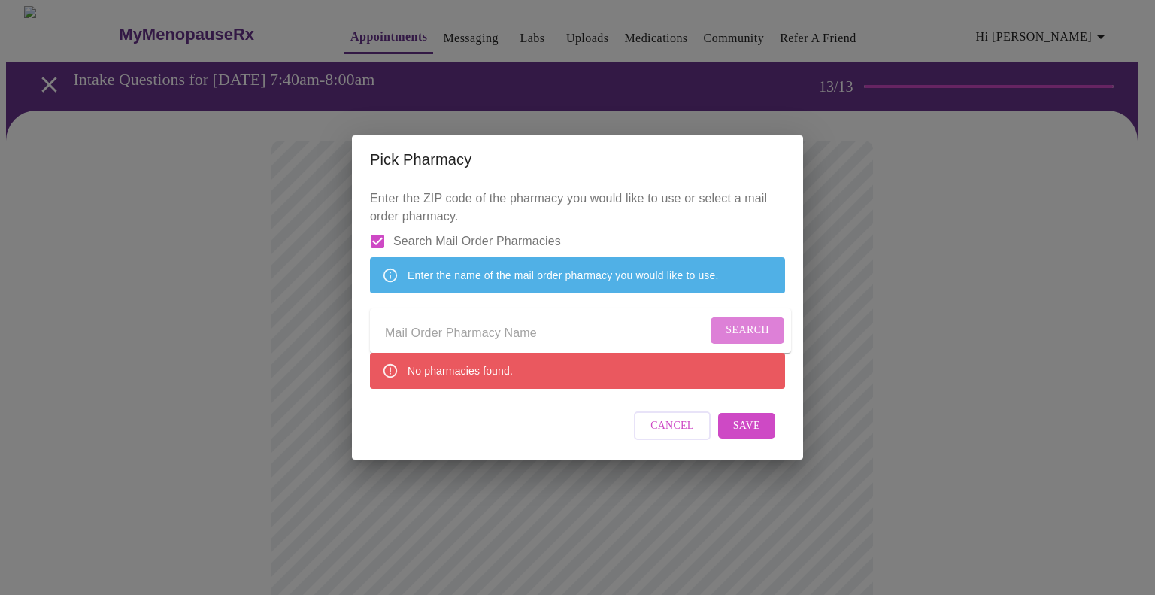
click at [715, 330] on button "Search" at bounding box center [748, 330] width 74 height 26
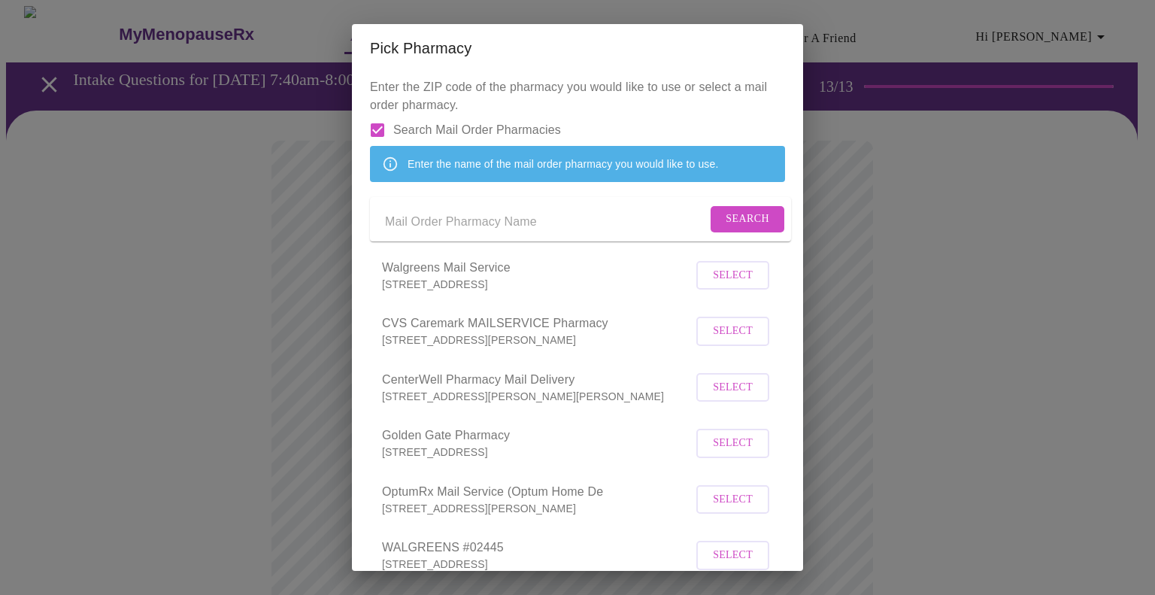
click at [455, 234] on input "Send a message to your care team" at bounding box center [546, 222] width 322 height 24
type input "Carelon Pharmacy"
click at [729, 229] on span "Search" at bounding box center [748, 219] width 44 height 19
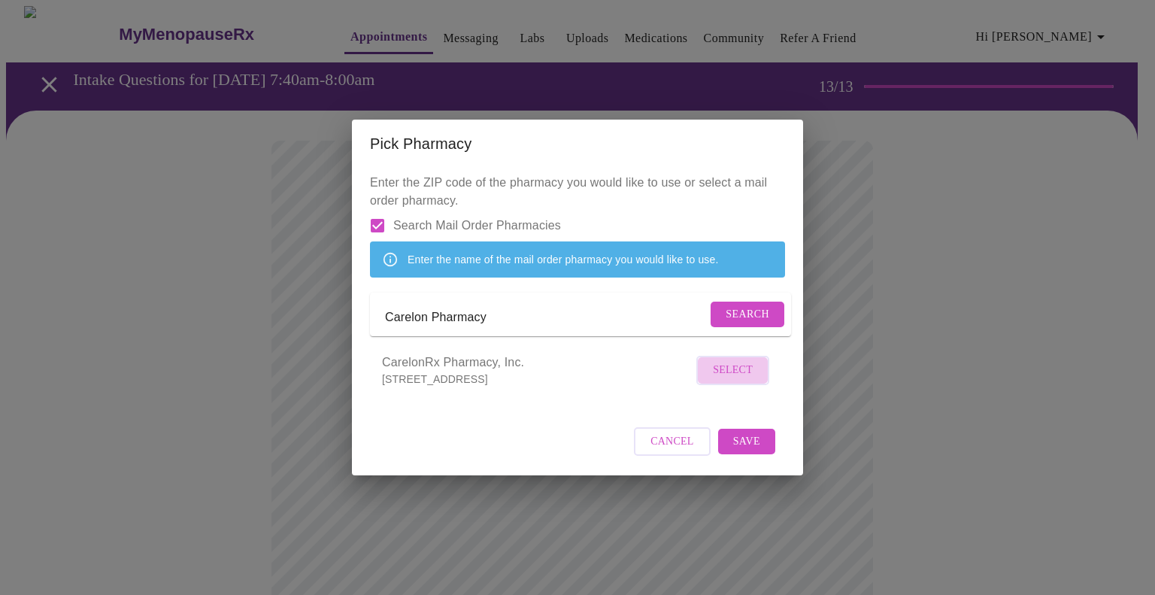
click at [722, 380] on span "Select" at bounding box center [733, 370] width 40 height 19
click at [743, 450] on span "Save" at bounding box center [746, 441] width 27 height 19
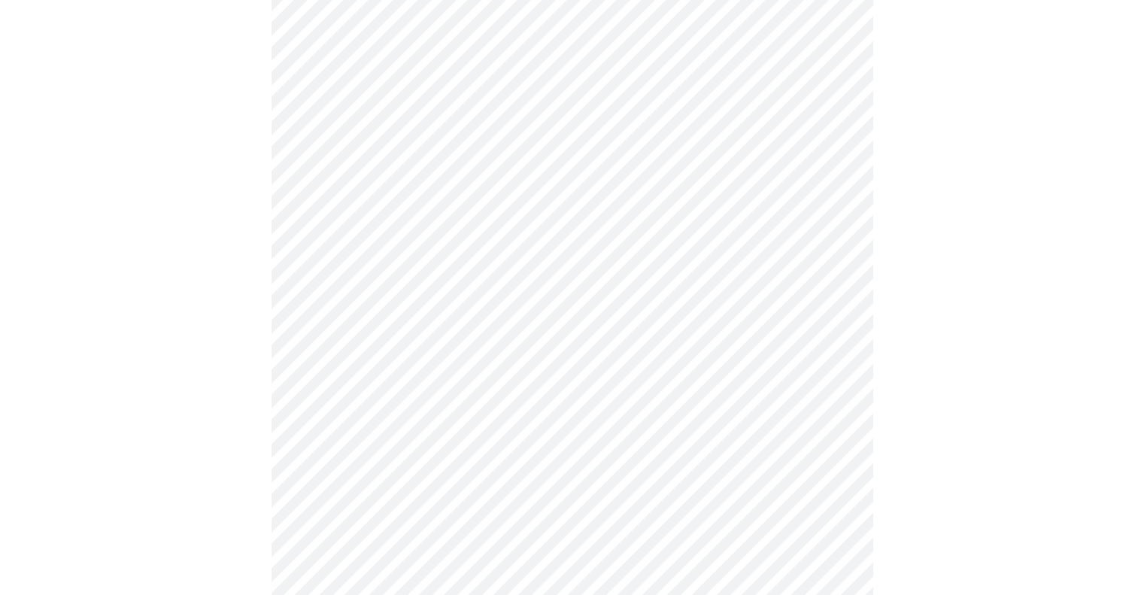
scroll to position [533, 0]
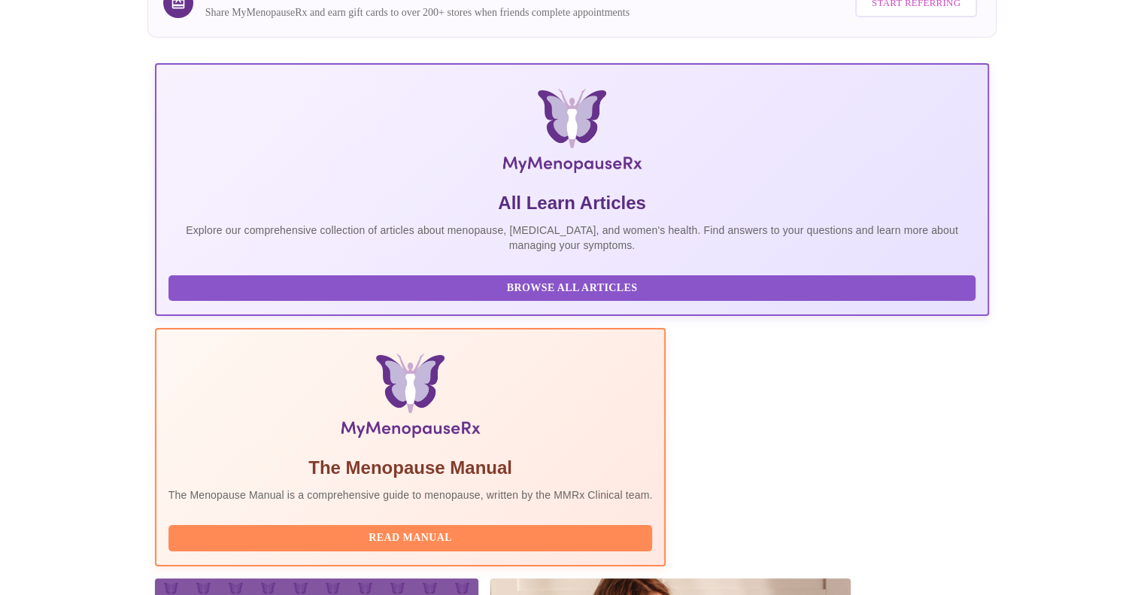
scroll to position [226, 0]
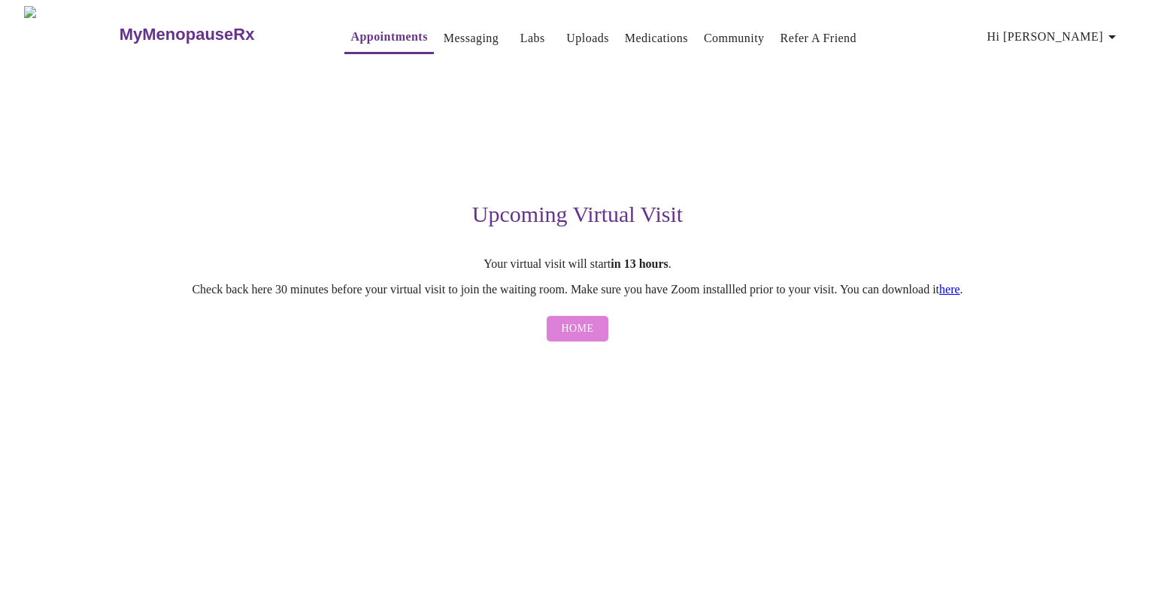
click at [580, 331] on span "Home" at bounding box center [578, 329] width 32 height 19
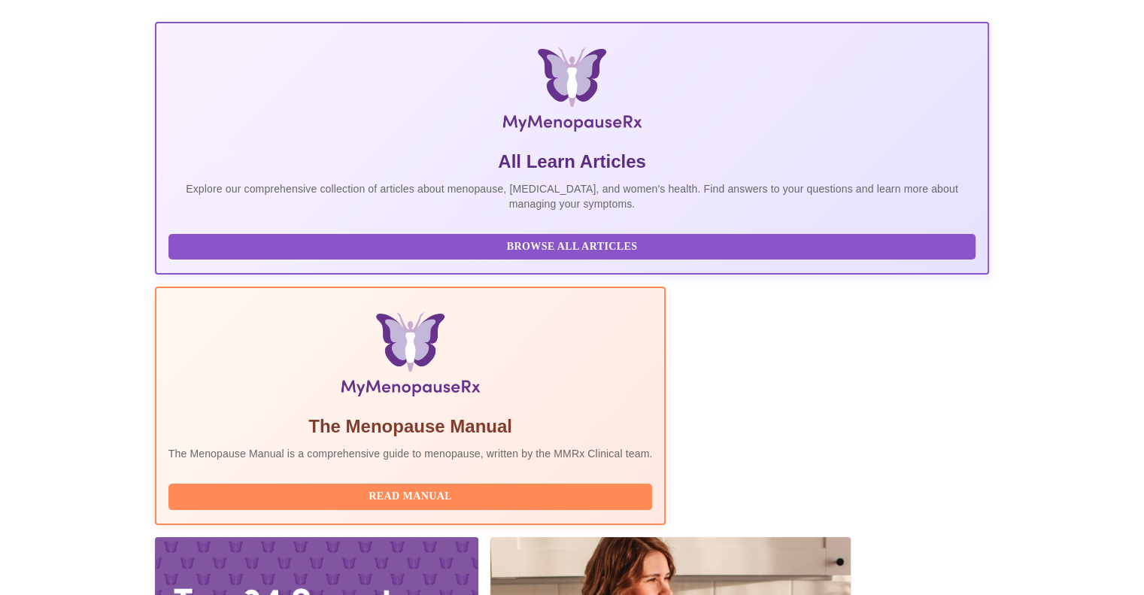
scroll to position [193, 0]
